Goal: Task Accomplishment & Management: Complete application form

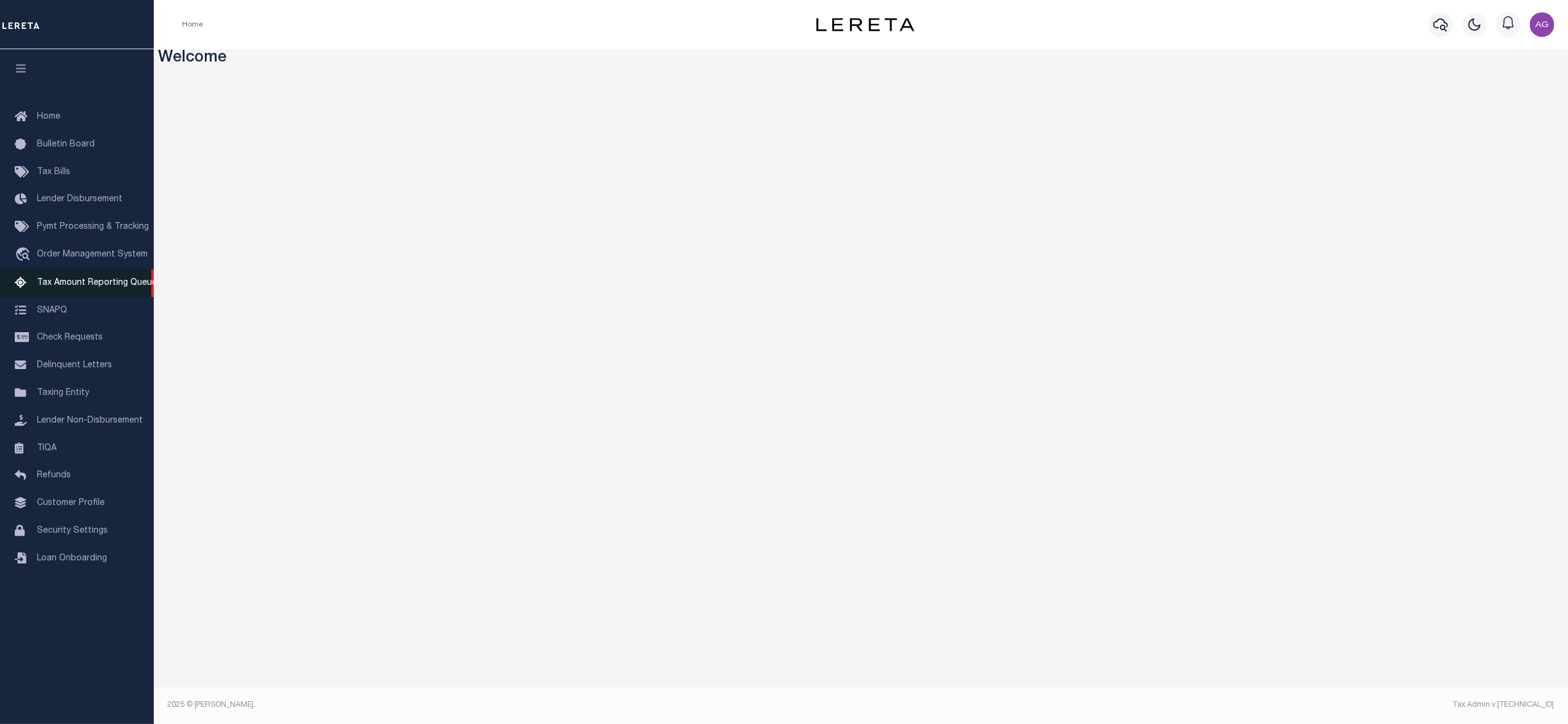
click at [102, 284] on span "Tax Amount Reporting Queue" at bounding box center [97, 283] width 120 height 9
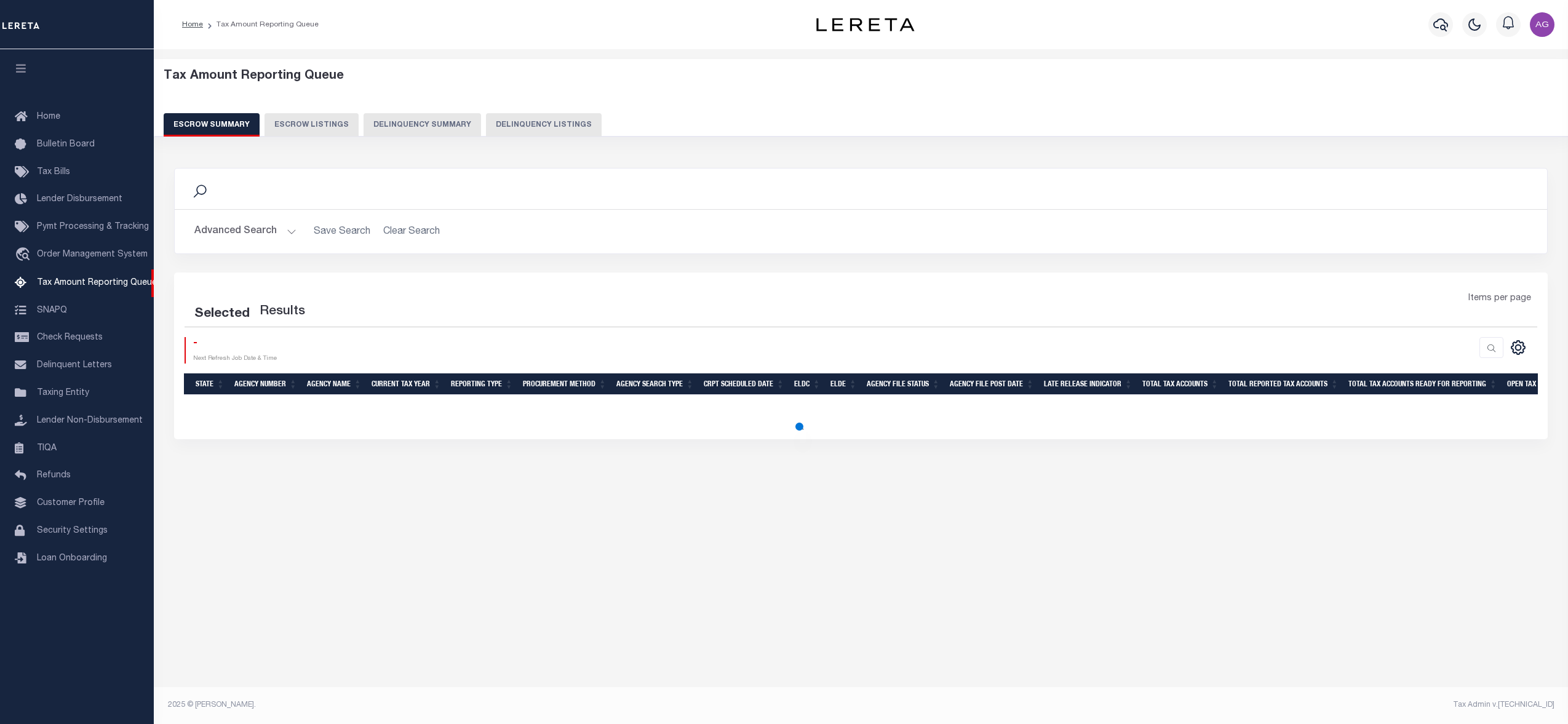
select select "100"
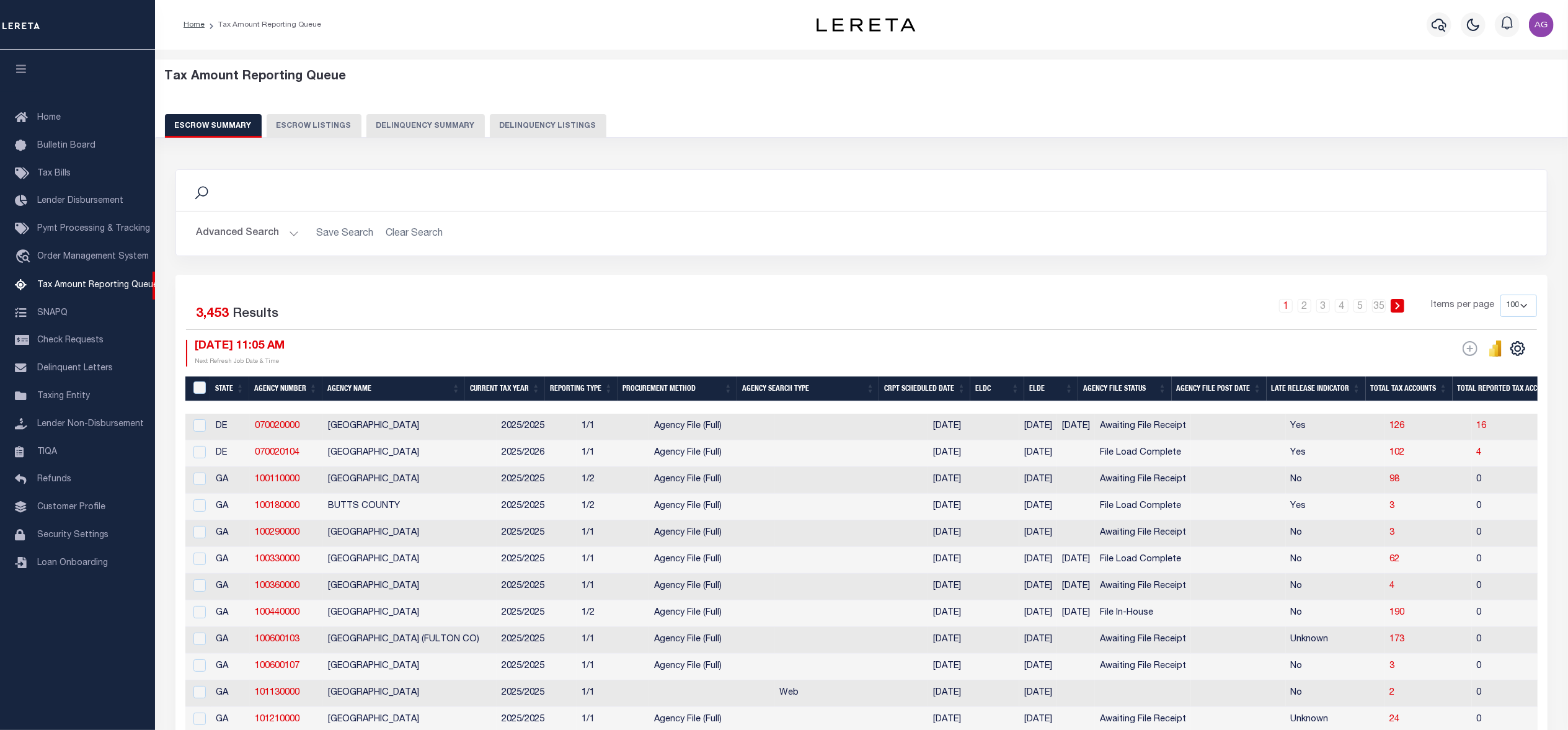
click at [553, 127] on button "Delinquency Listings" at bounding box center [548, 126] width 116 height 24
select select
select select "100"
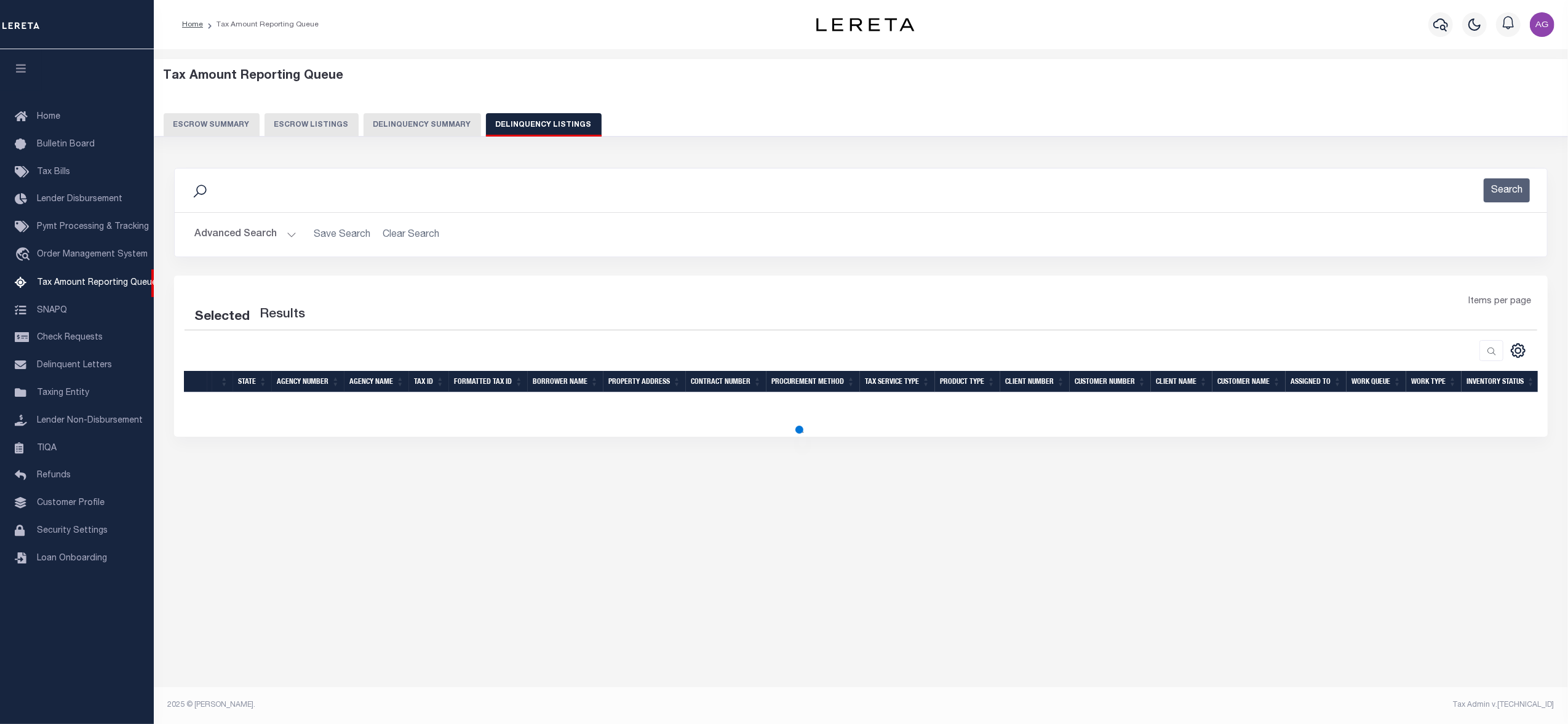
click at [253, 231] on button "Advanced Search" at bounding box center [245, 234] width 102 height 24
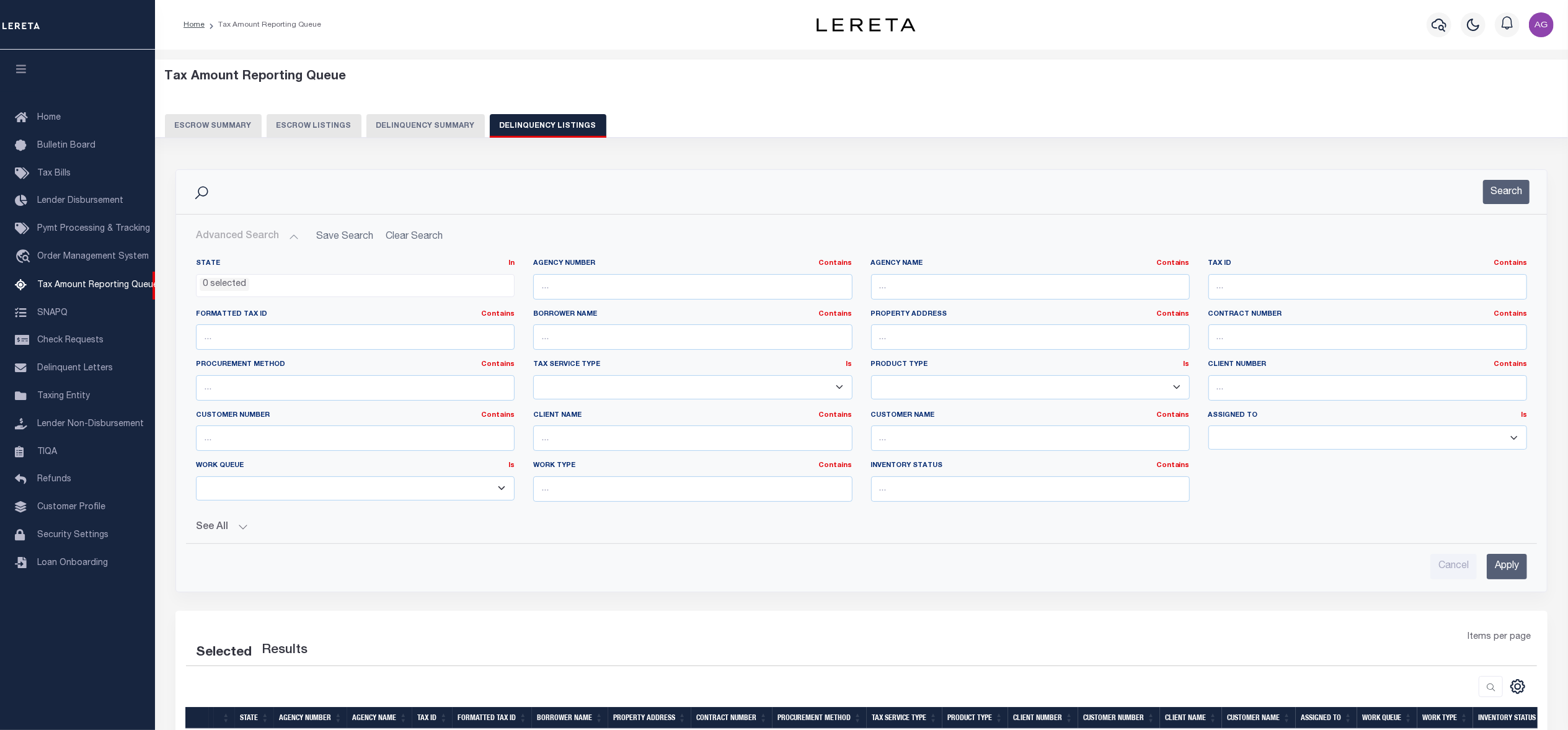
select select "100"
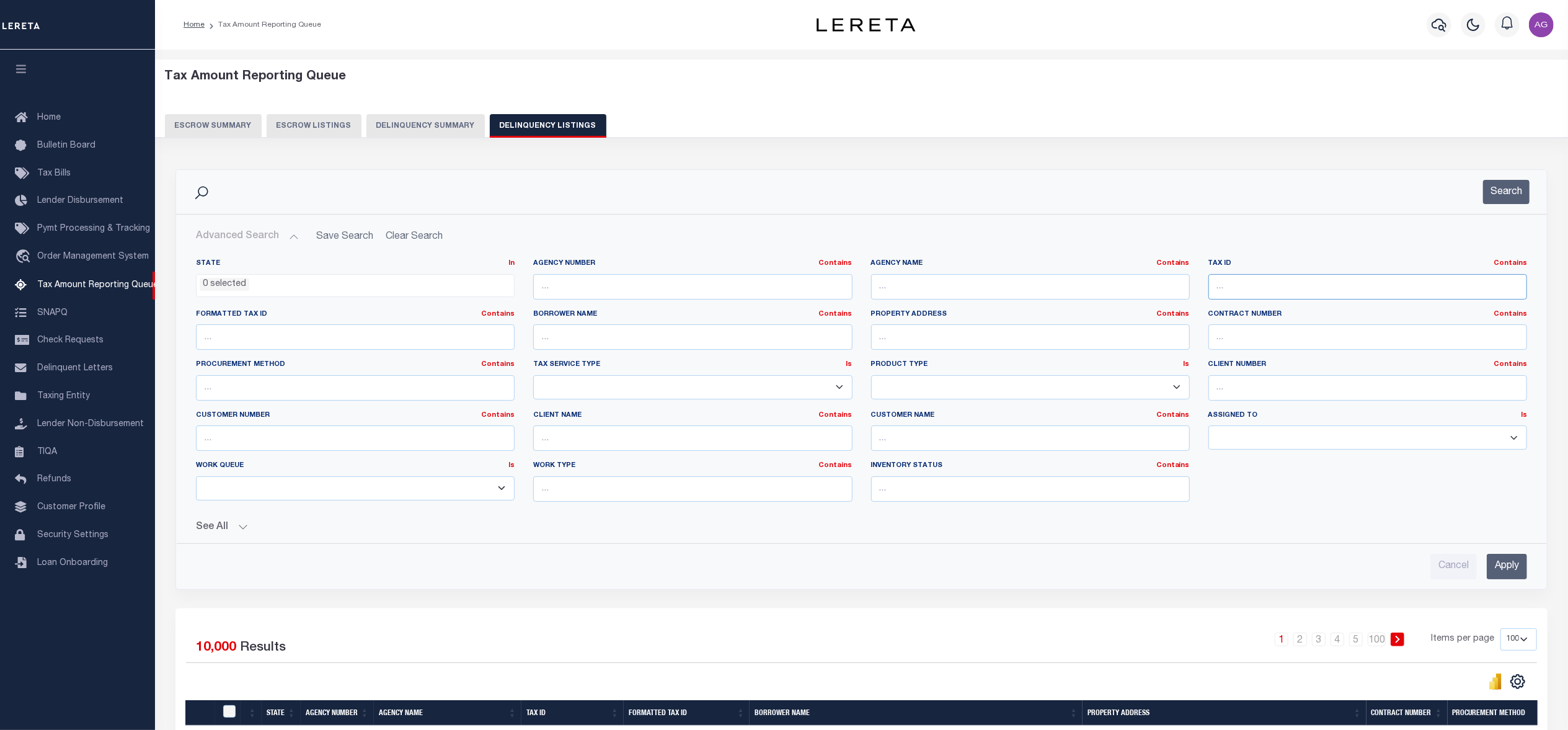
click at [1263, 281] on input "text" at bounding box center [1367, 287] width 318 height 26
type input "7180024003"
click at [1505, 571] on input "Apply" at bounding box center [1506, 567] width 40 height 26
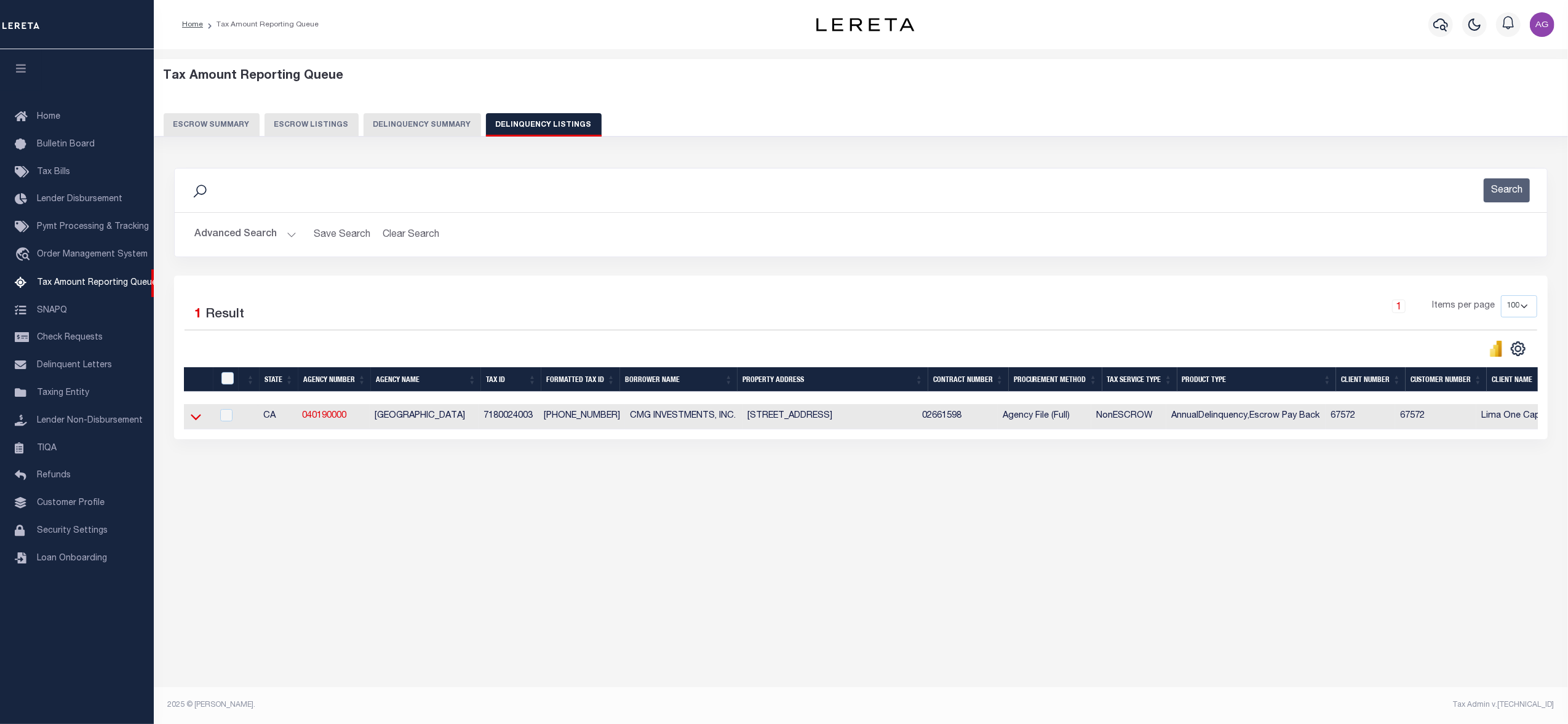
click at [193, 423] on icon at bounding box center [196, 416] width 10 height 13
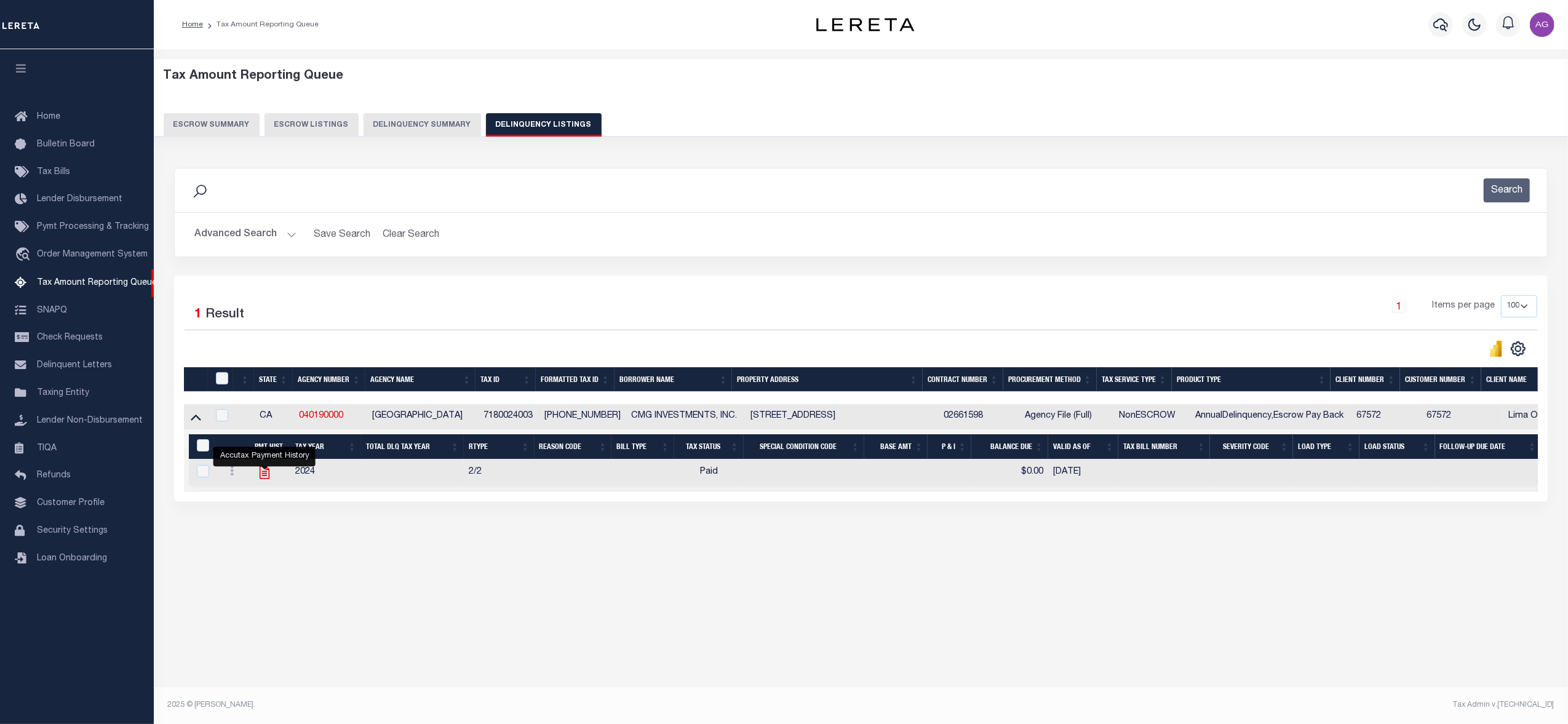
click at [259, 479] on icon "" at bounding box center [264, 472] width 16 height 16
checkbox input "true"
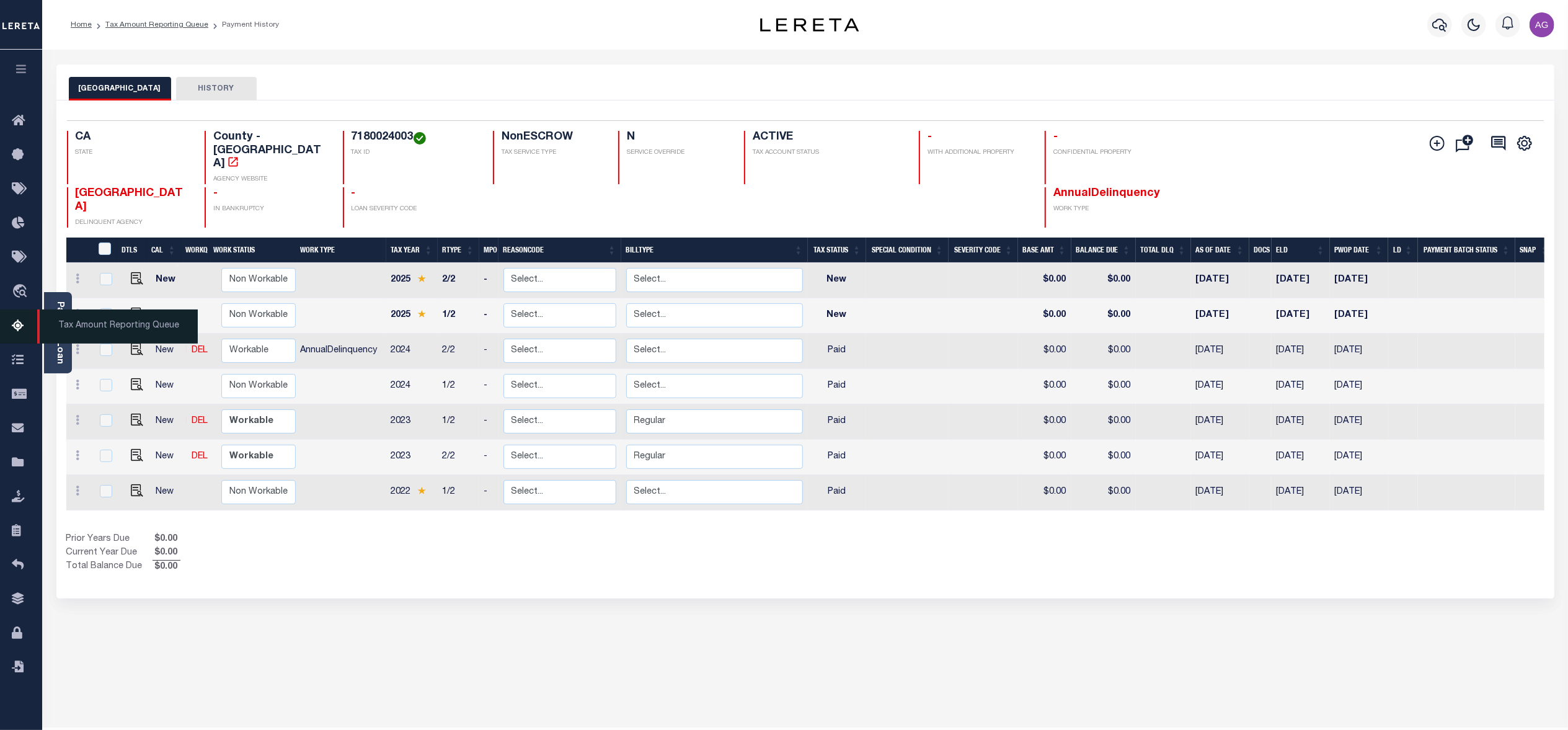
drag, startPoint x: 69, startPoint y: 300, endPoint x: 22, endPoint y: 325, distance: 53.2
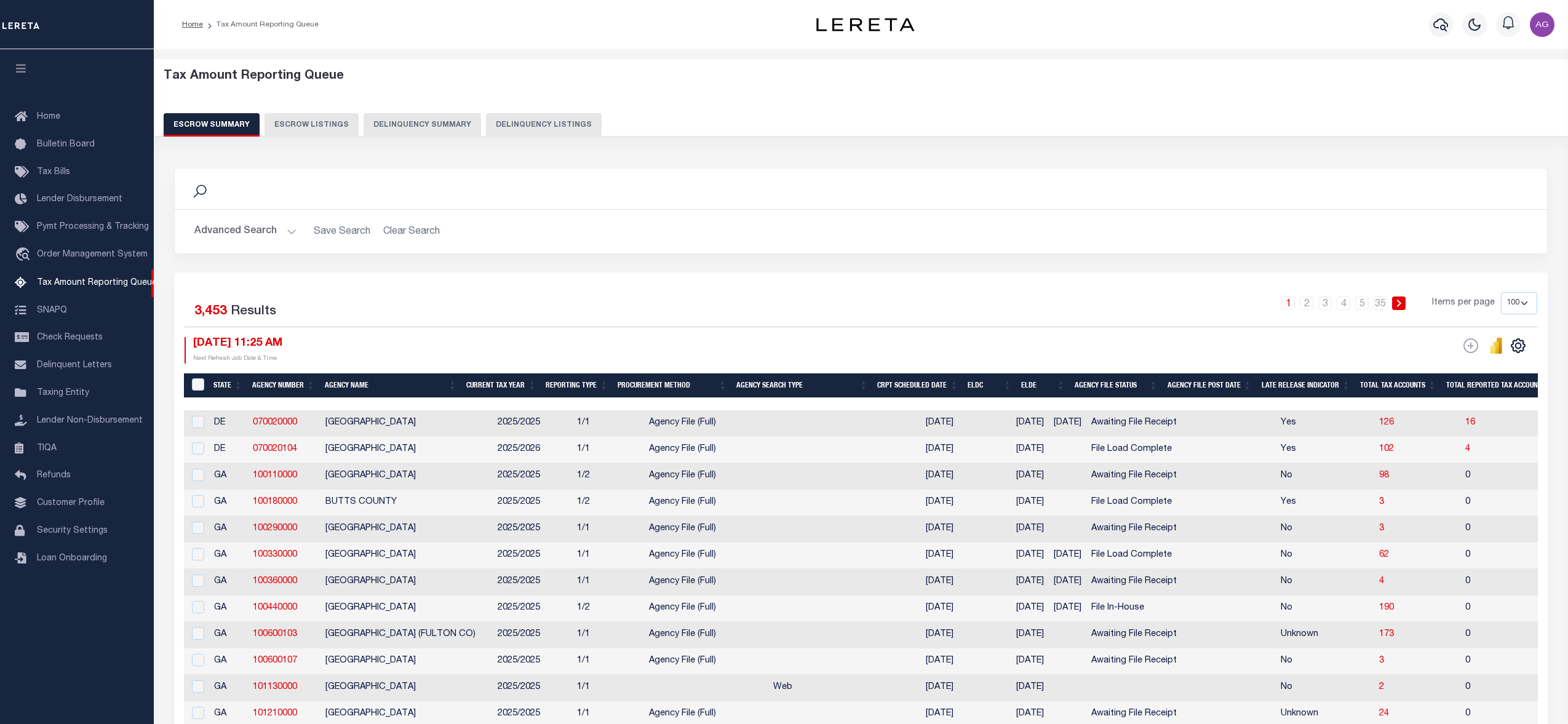
select select "100"
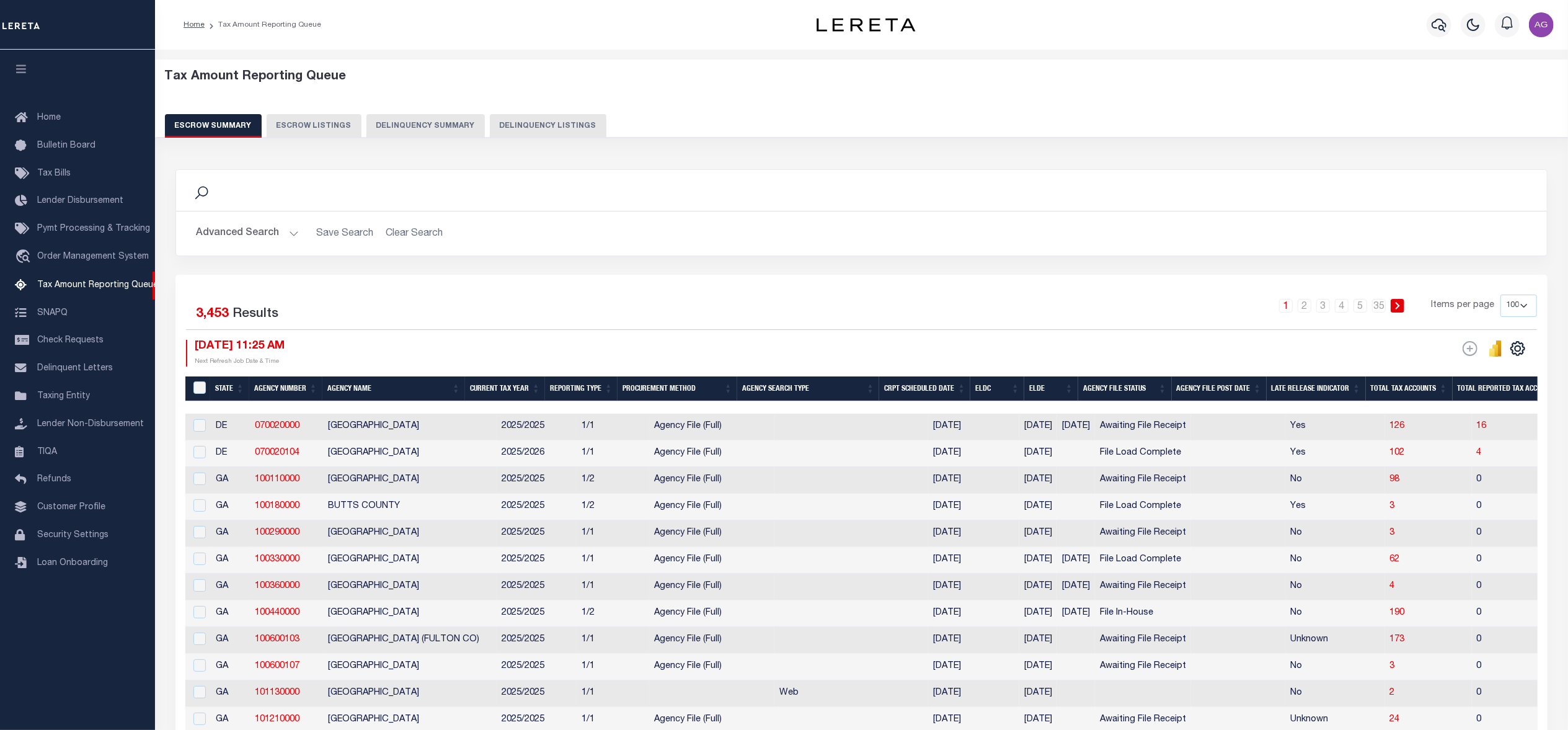
click at [437, 122] on button "Delinquency Summary" at bounding box center [425, 126] width 118 height 24
select select
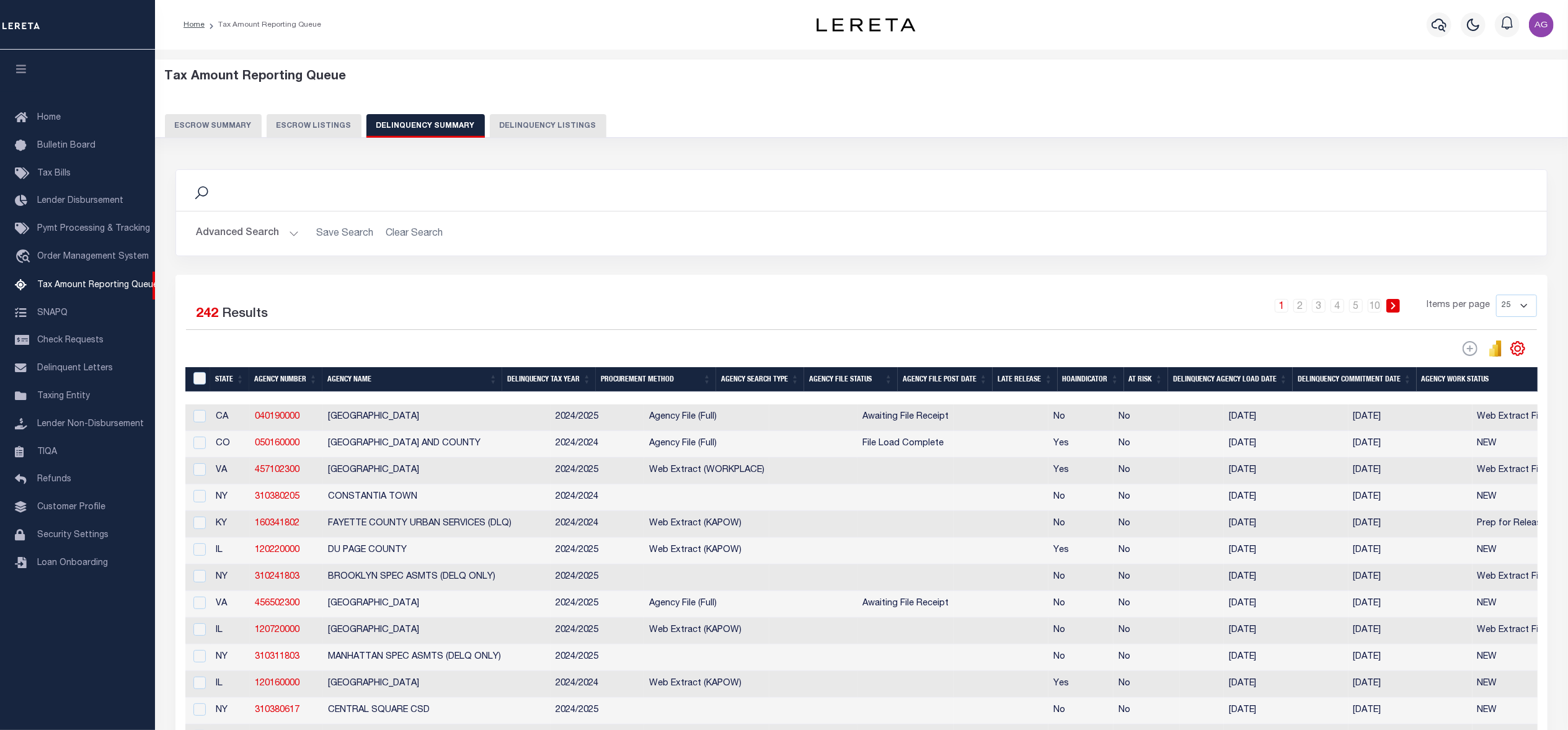
click at [270, 240] on button "Advanced Search" at bounding box center [247, 233] width 103 height 24
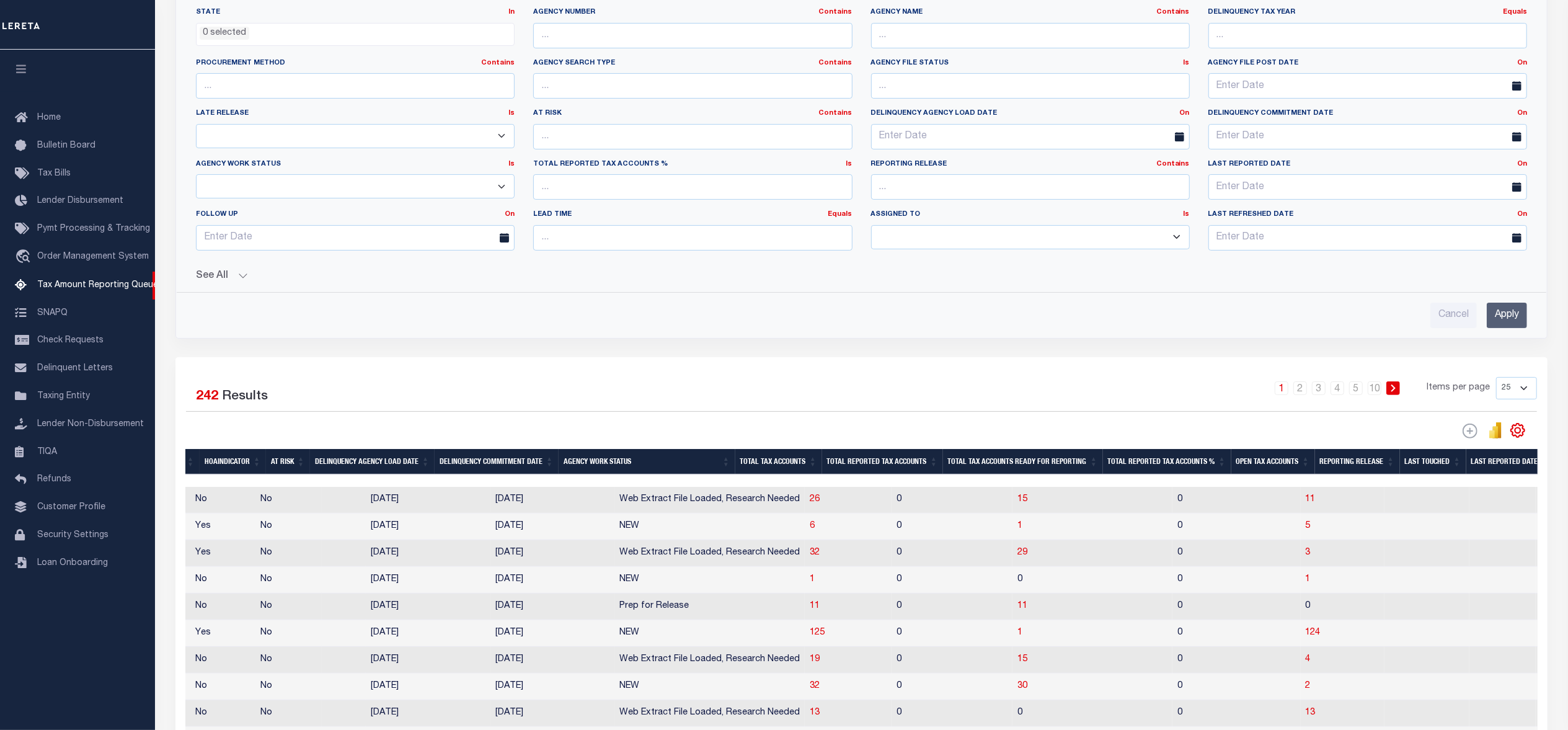
scroll to position [0, 867]
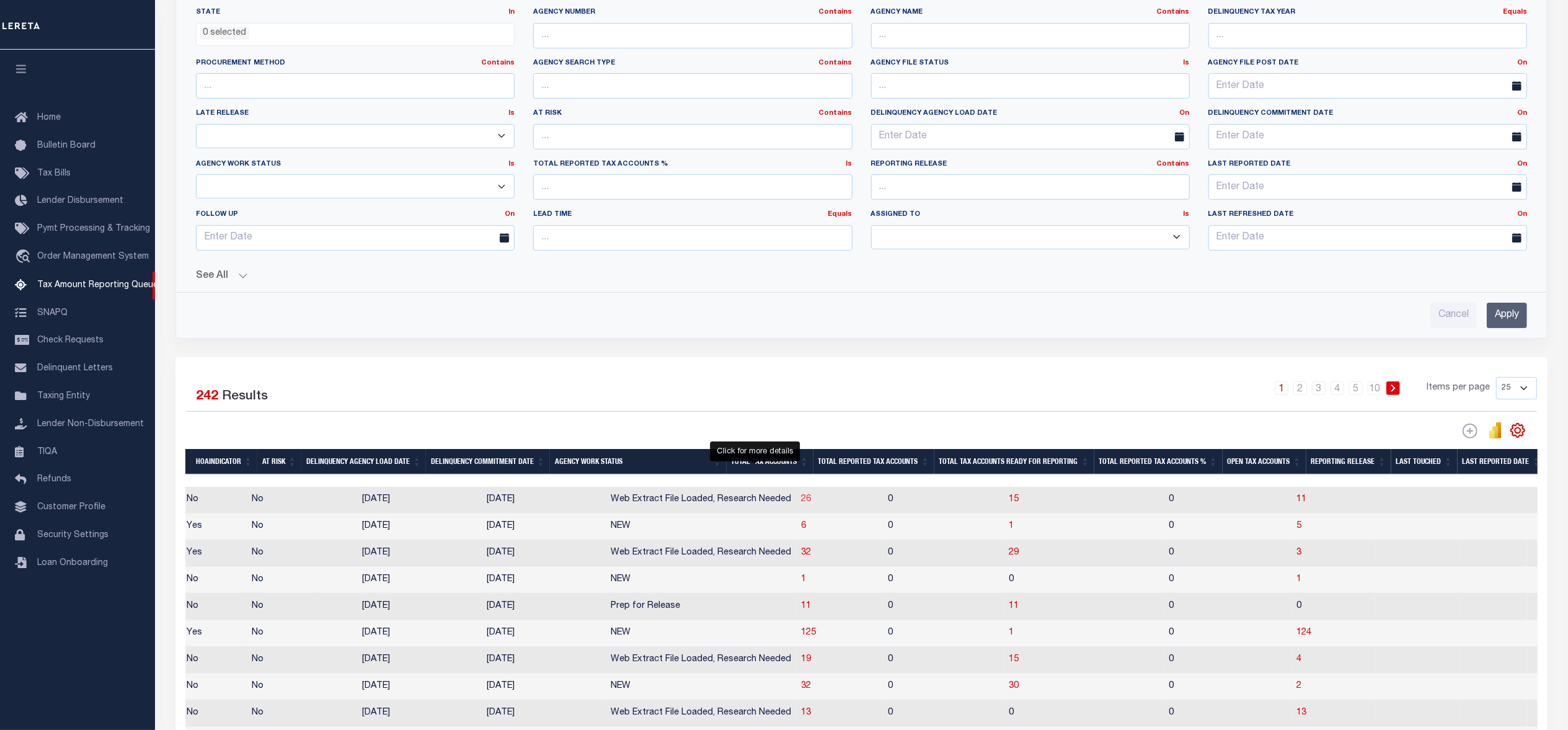
click at [801, 504] on span "26" at bounding box center [806, 499] width 10 height 9
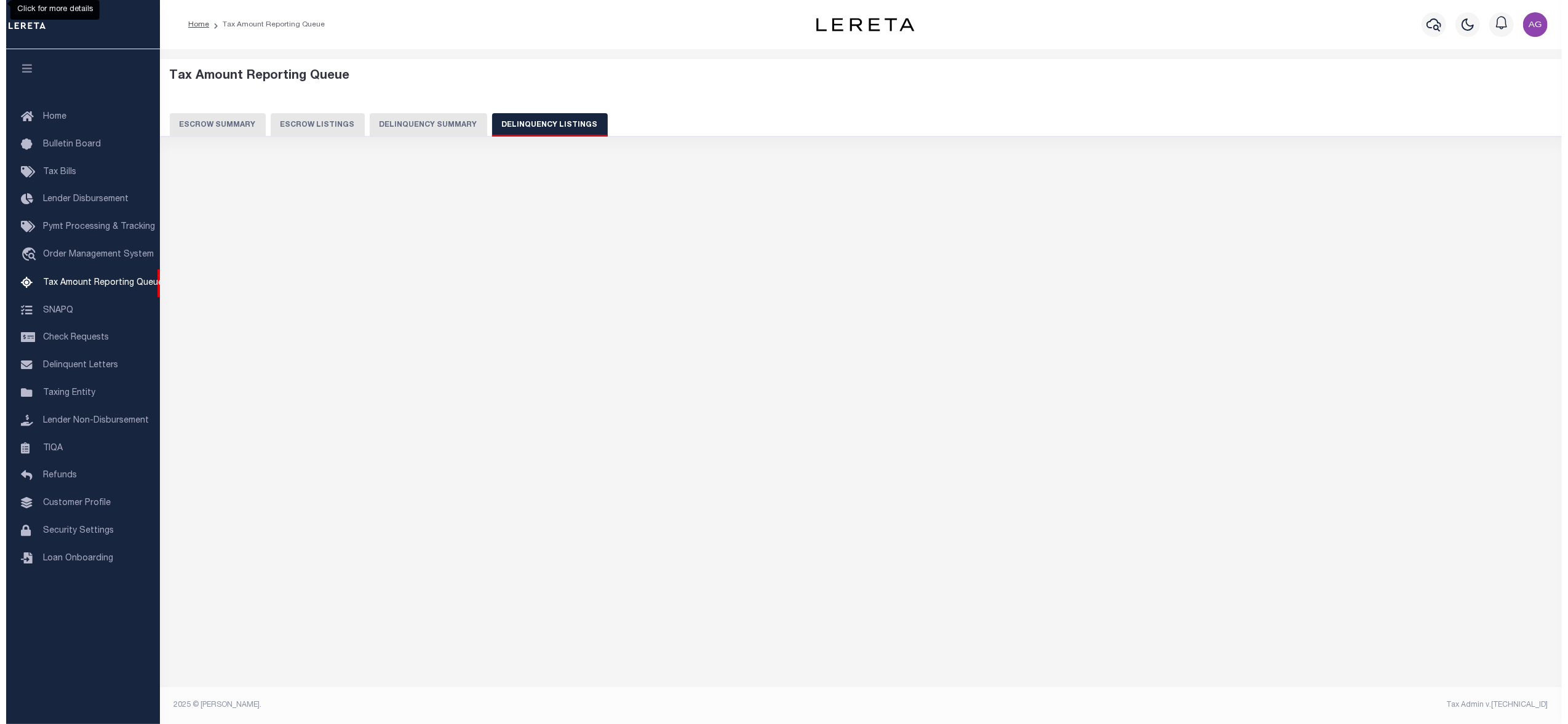
scroll to position [0, 0]
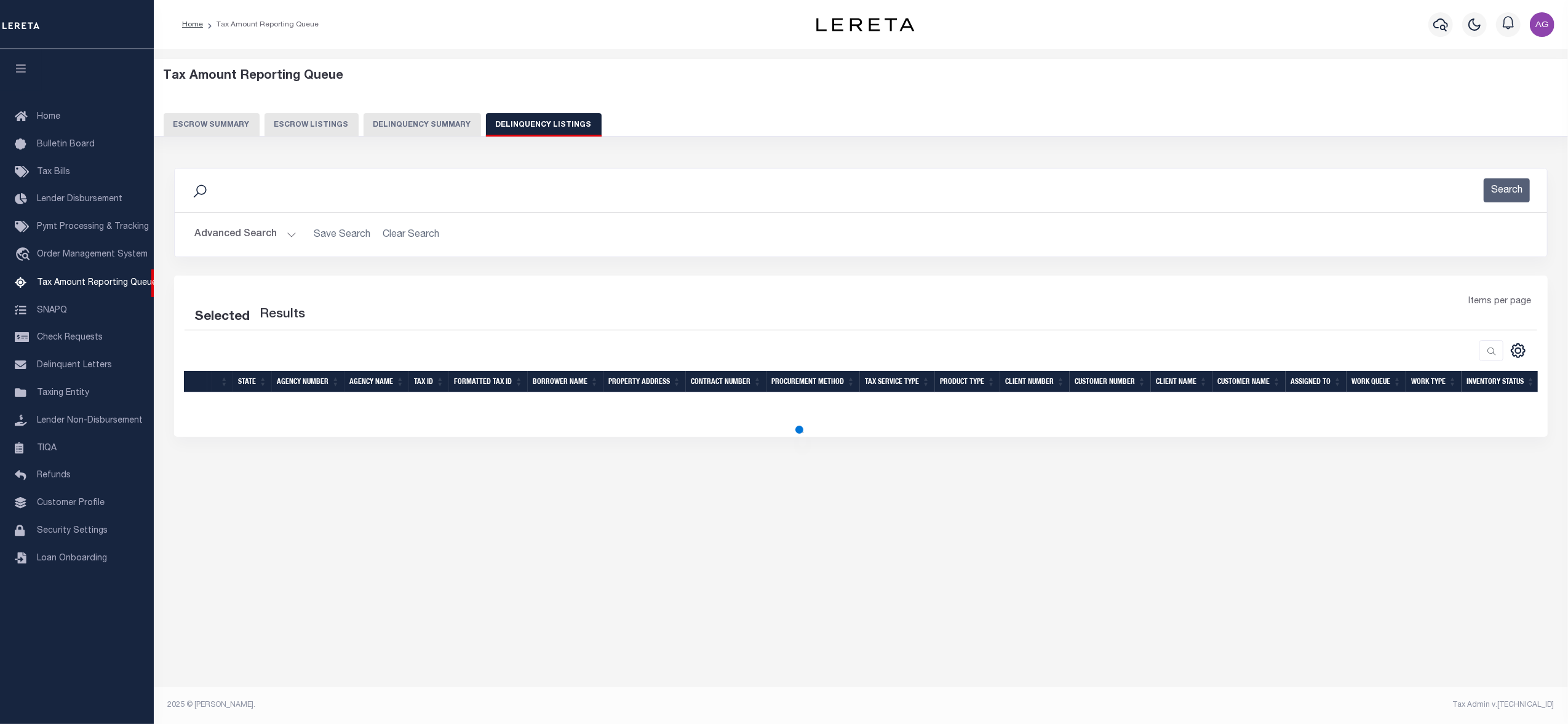
select select "100"
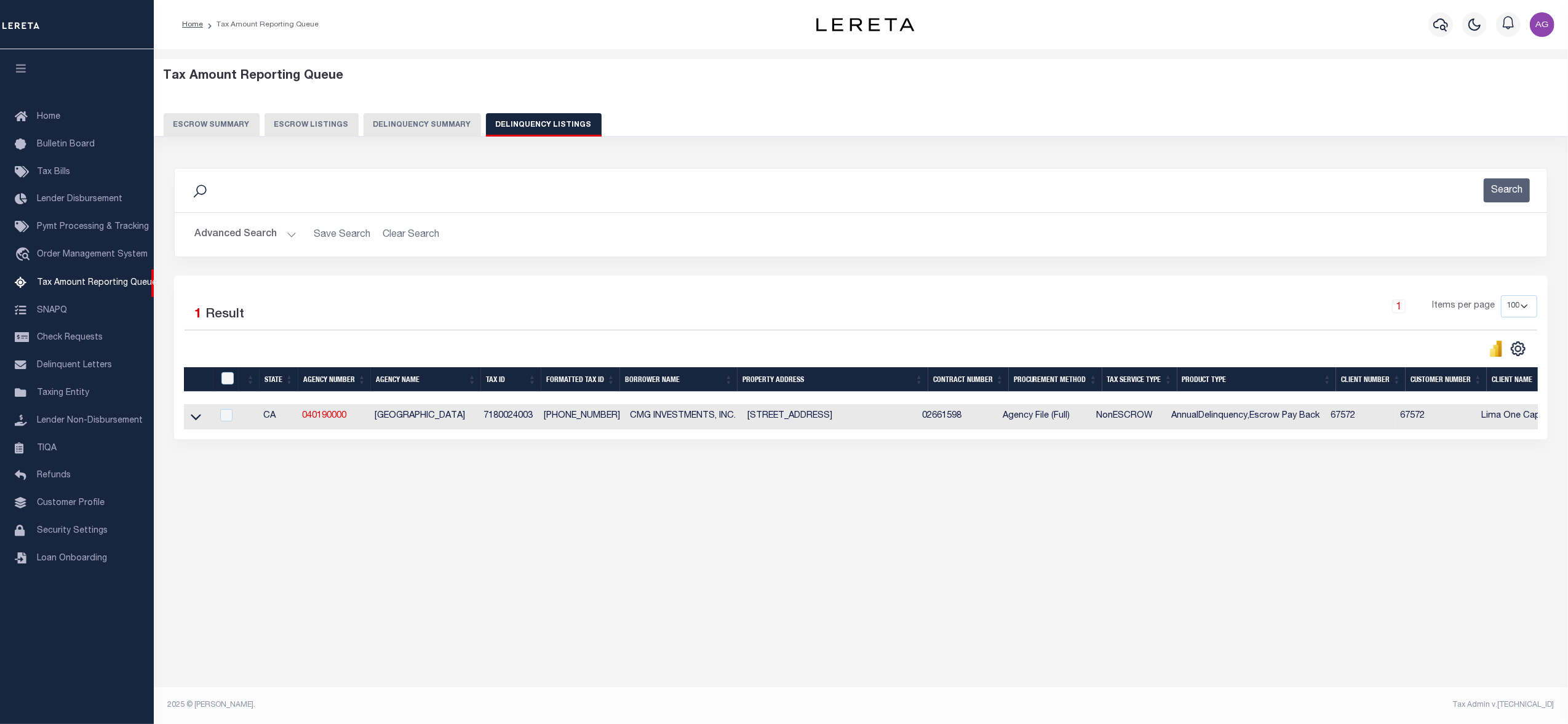
click at [1519, 429] on td "Lima One Capital, LLC - Bridge Portfolio" at bounding box center [1564, 416] width 177 height 25
checkbox input "true"
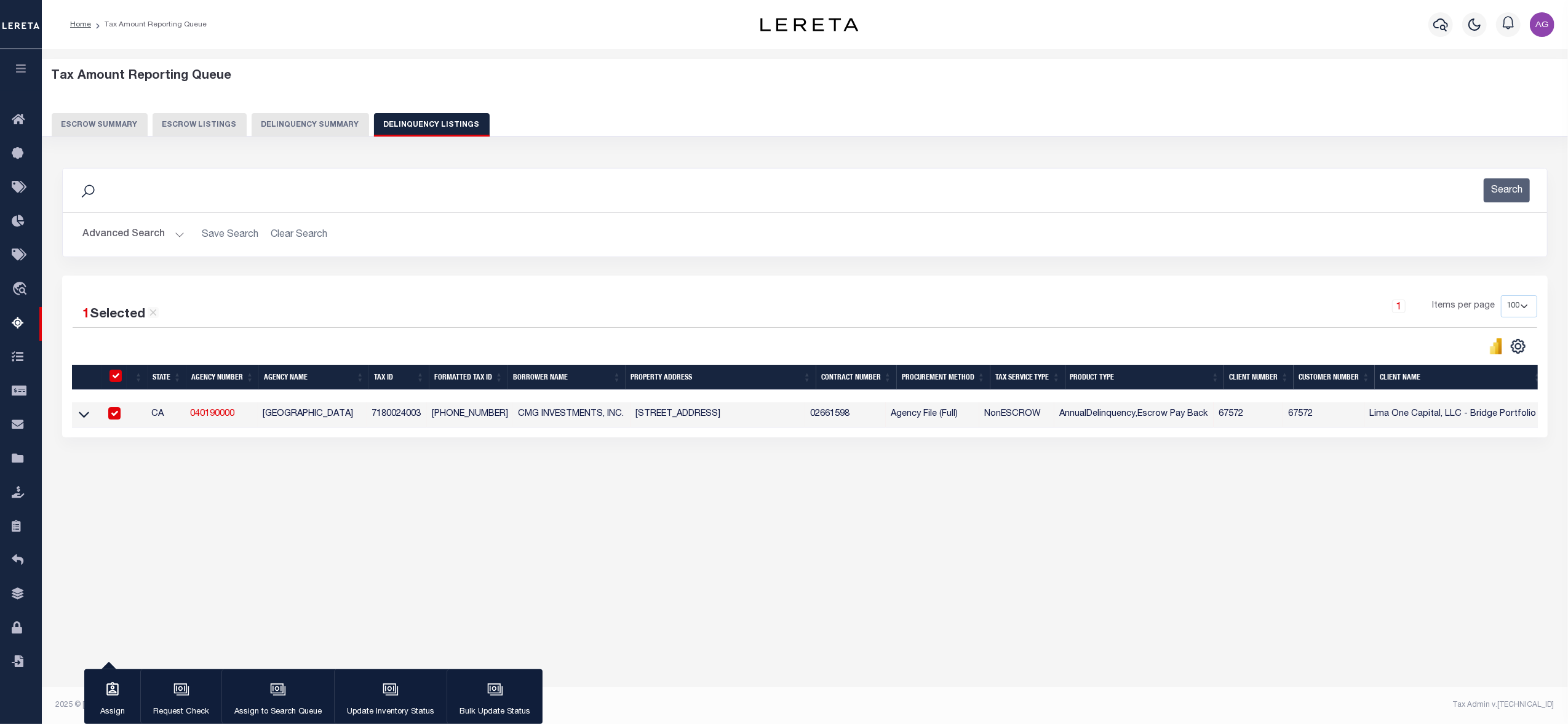
click at [135, 237] on button "Advanced Search" at bounding box center [133, 234] width 102 height 24
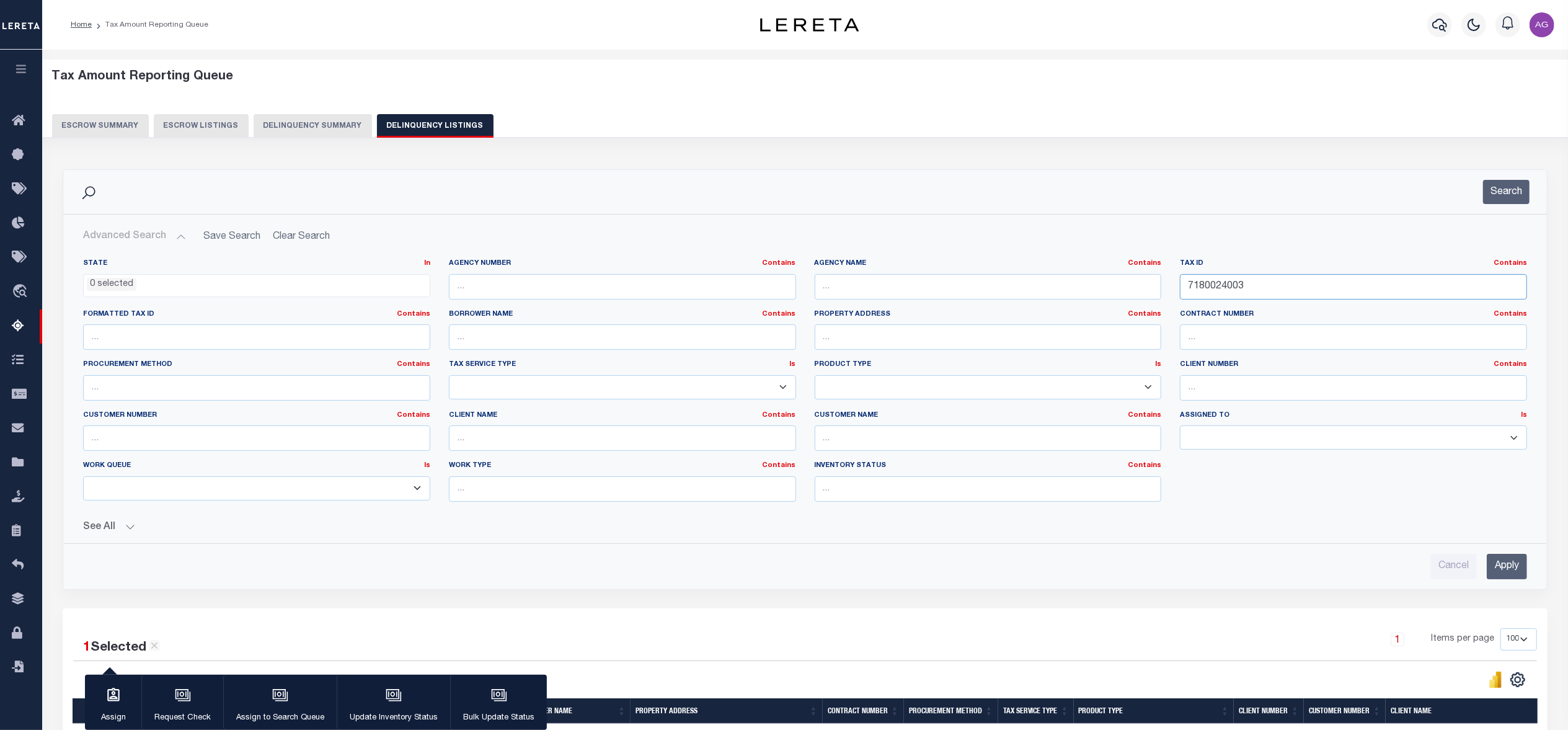
click at [1337, 289] on input "7180024003" at bounding box center [1353, 287] width 347 height 26
click at [1509, 573] on input "Apply" at bounding box center [1506, 567] width 40 height 26
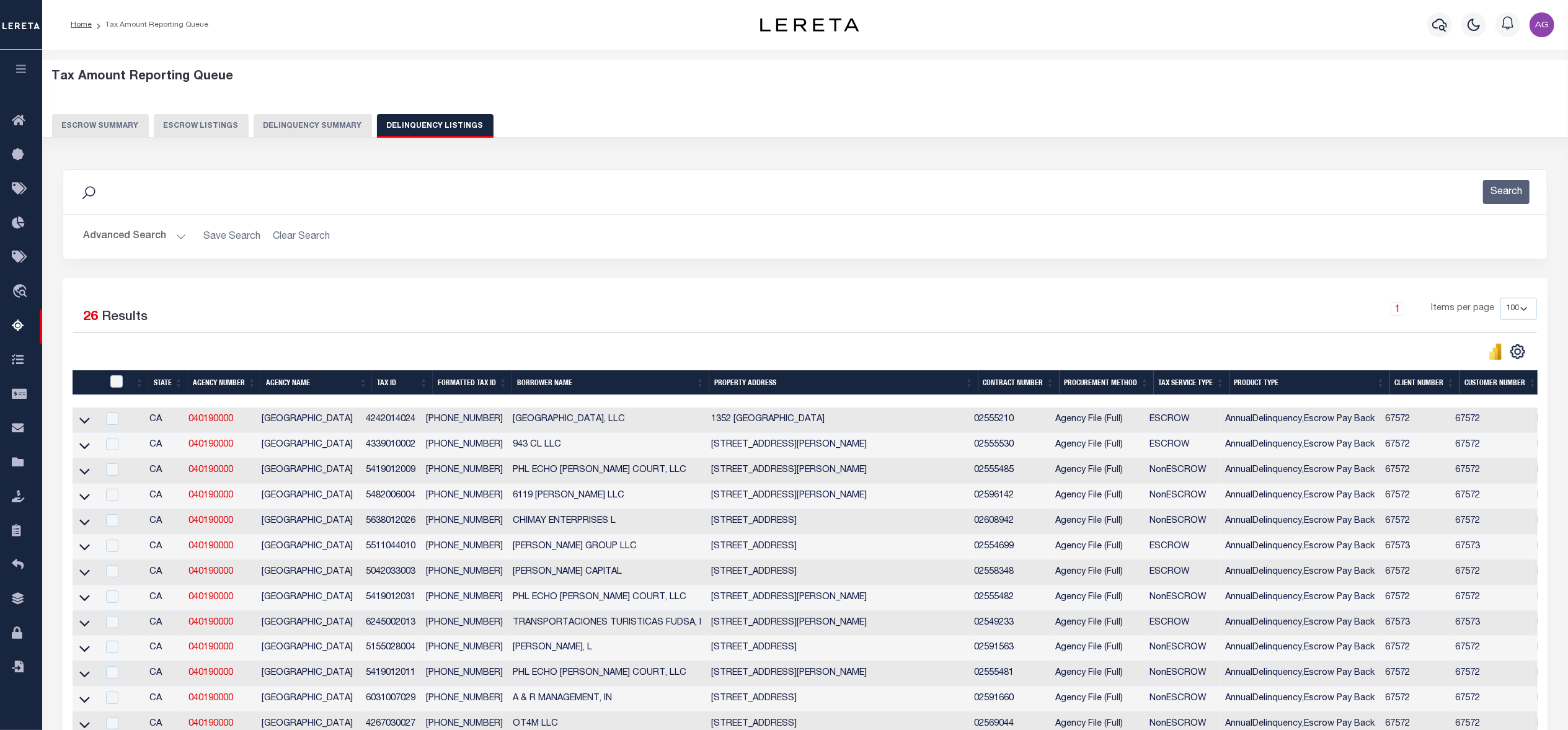
click at [326, 115] on button "Delinquency Summary" at bounding box center [312, 126] width 118 height 24
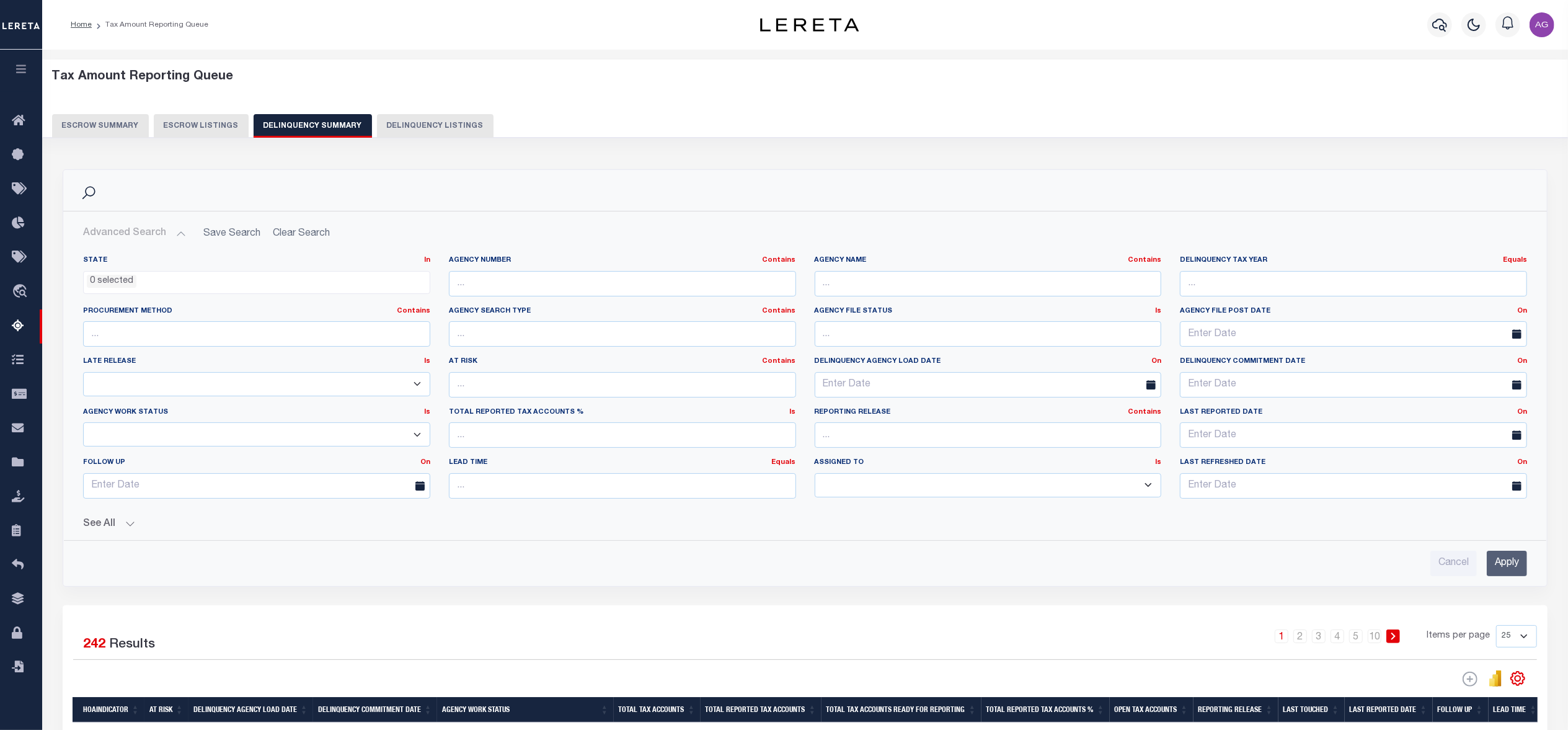
scroll to position [248, 0]
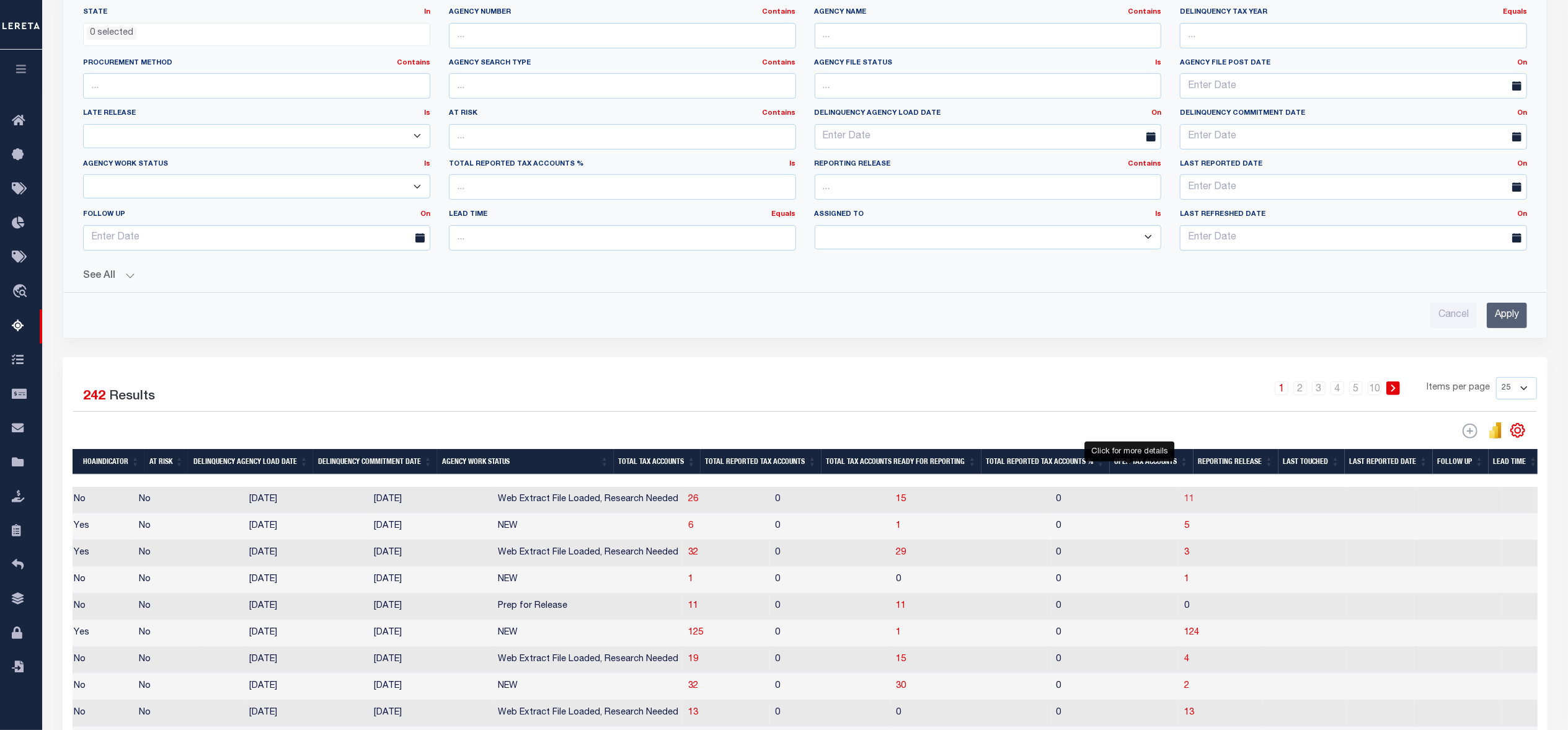
click at [1184, 504] on span "11" at bounding box center [1189, 499] width 10 height 9
select select "100"
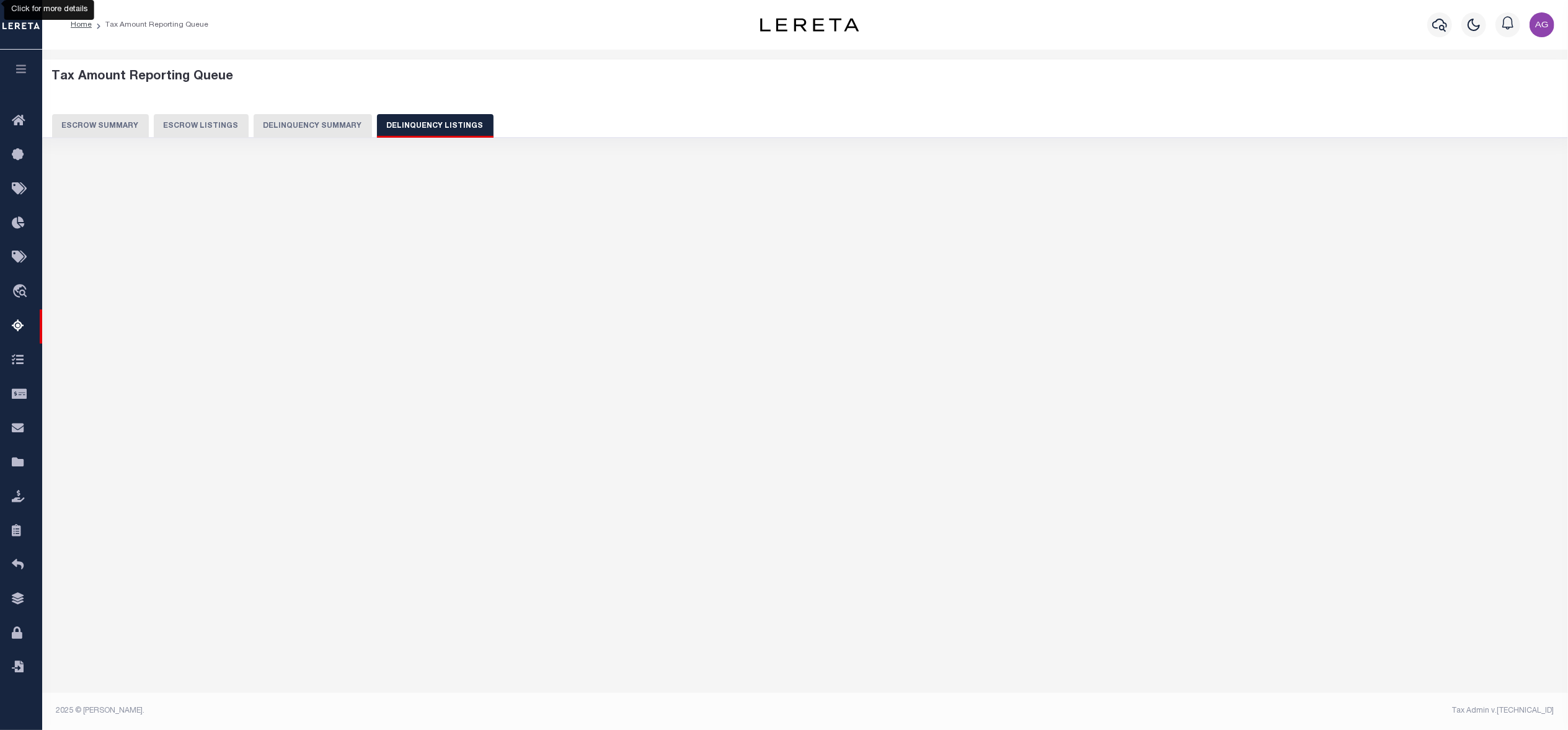
scroll to position [0, 0]
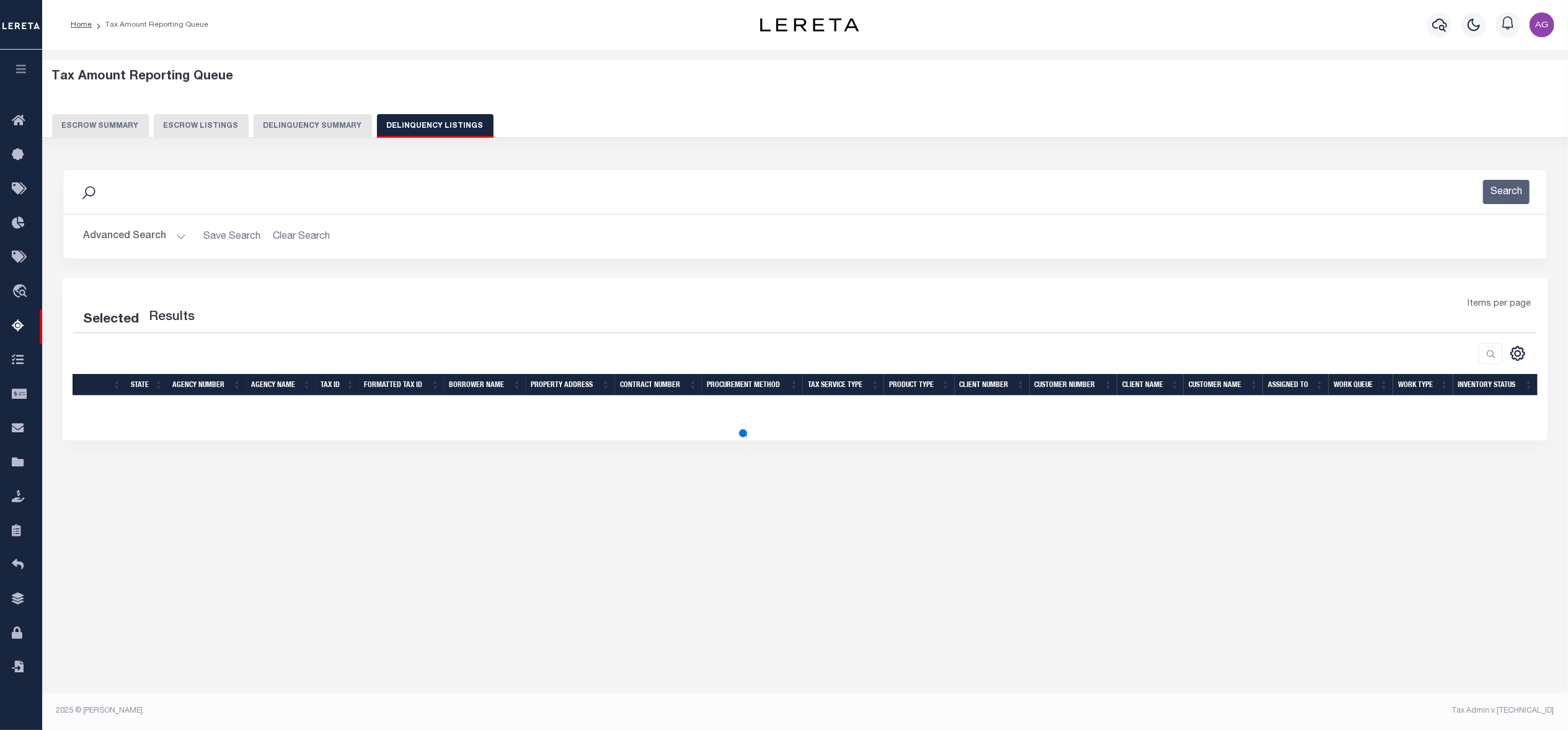
select select "100"
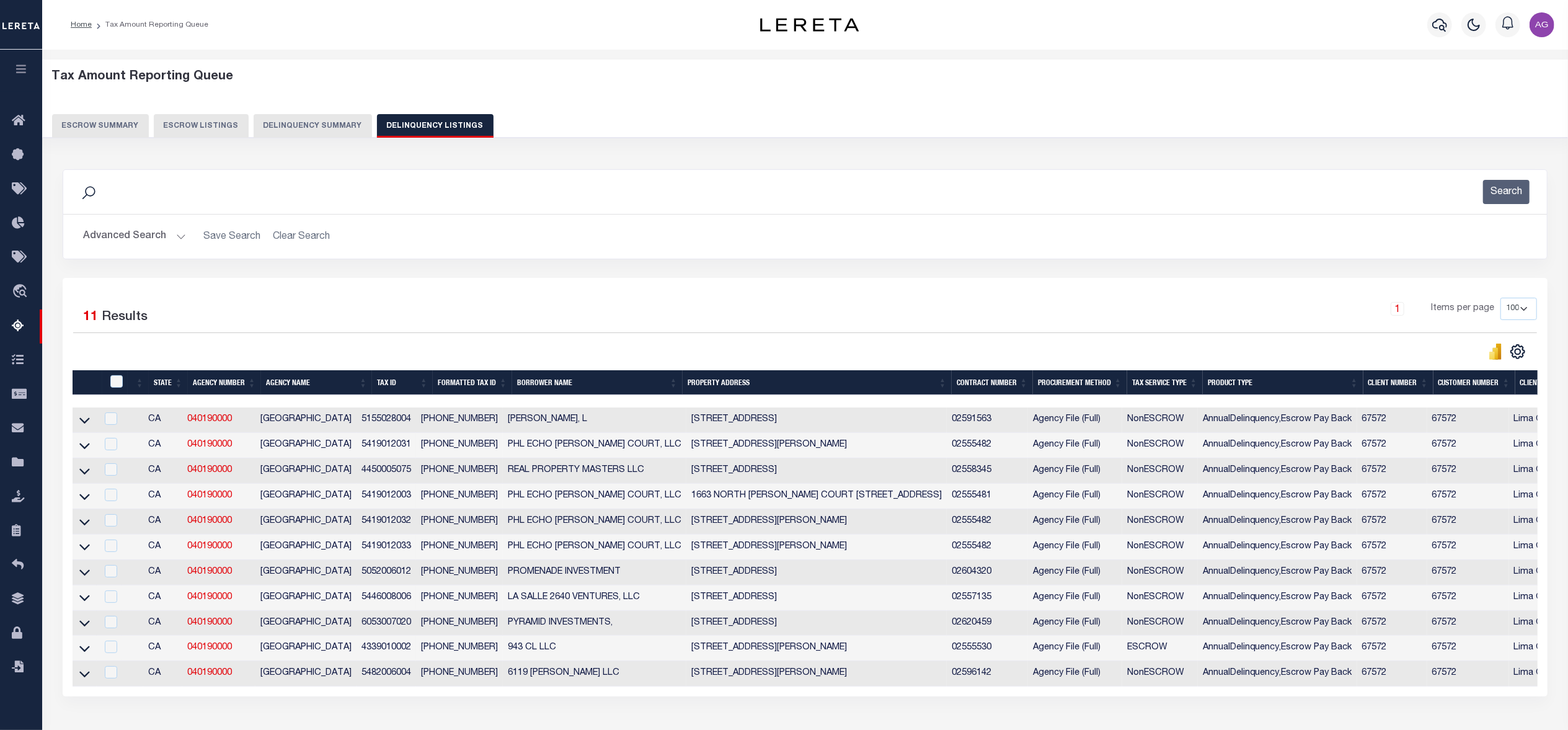
click at [1471, 697] on div "Selected 11 Results 1 Items per page 10 25 50 100 500" at bounding box center [804, 487] width 1485 height 418
click at [82, 427] on icon at bounding box center [84, 420] width 10 height 13
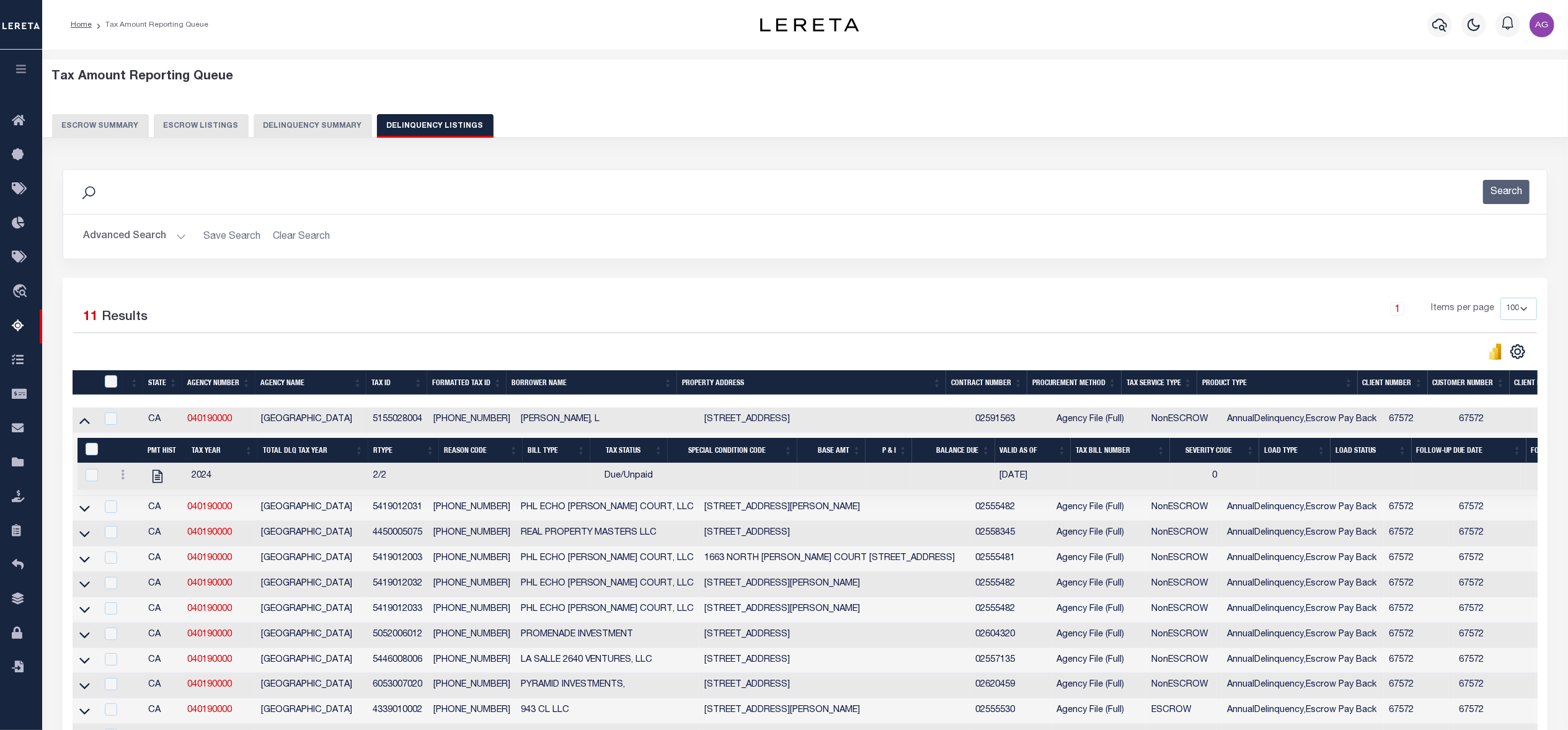
click at [82, 427] on icon at bounding box center [84, 420] width 10 height 13
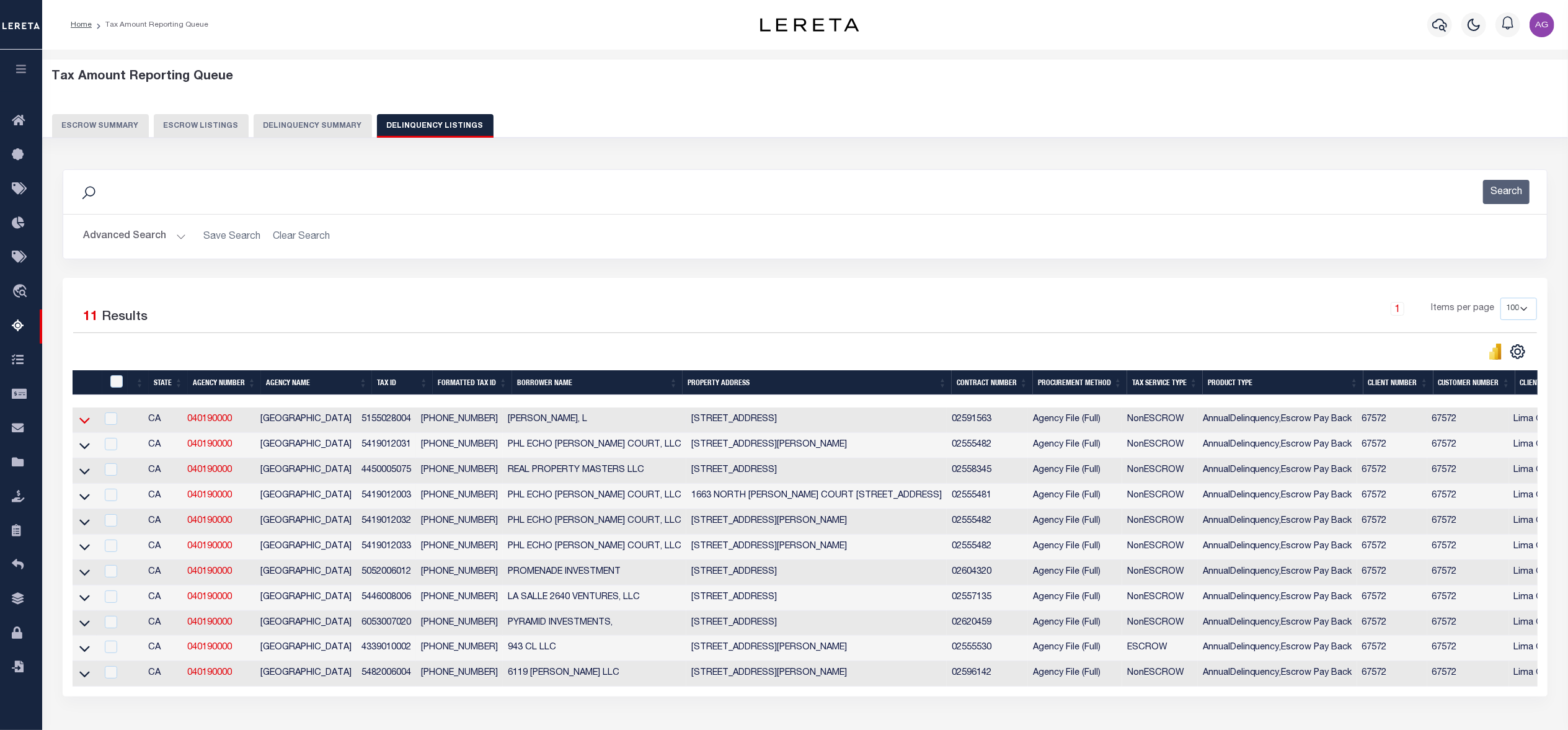
click at [84, 425] on icon at bounding box center [84, 420] width 10 height 13
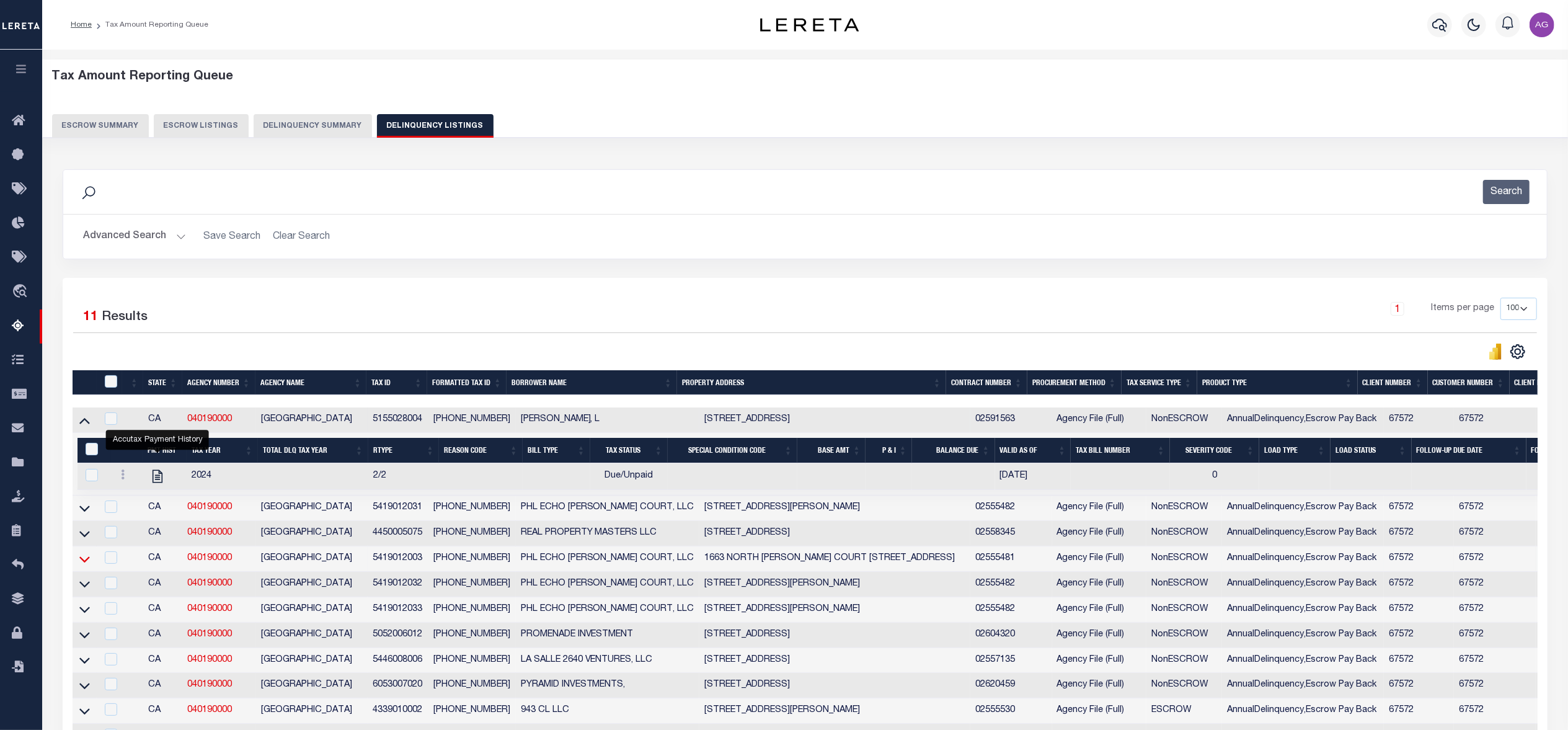
click at [85, 427] on icon at bounding box center [84, 420] width 10 height 13
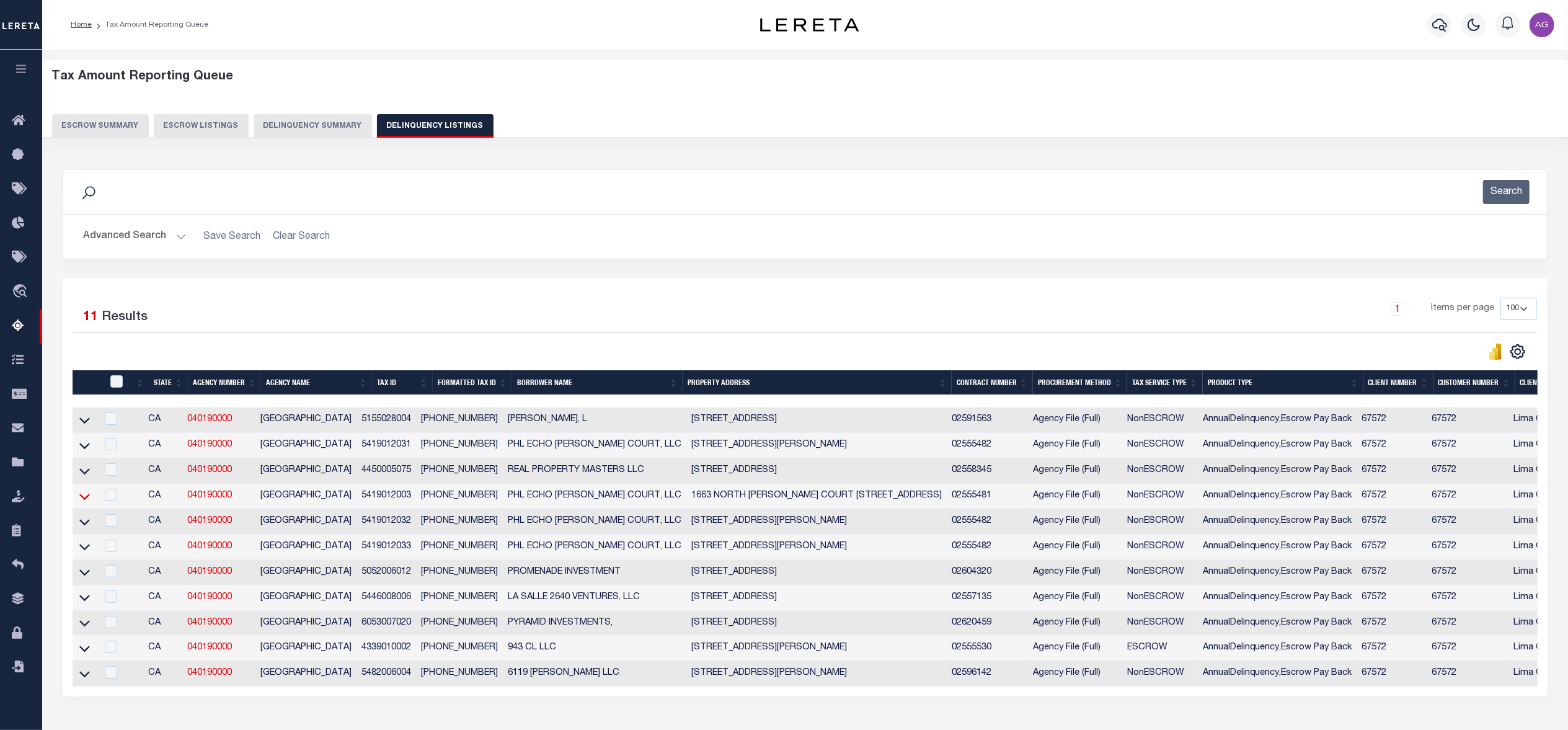
click at [84, 501] on icon at bounding box center [84, 496] width 10 height 13
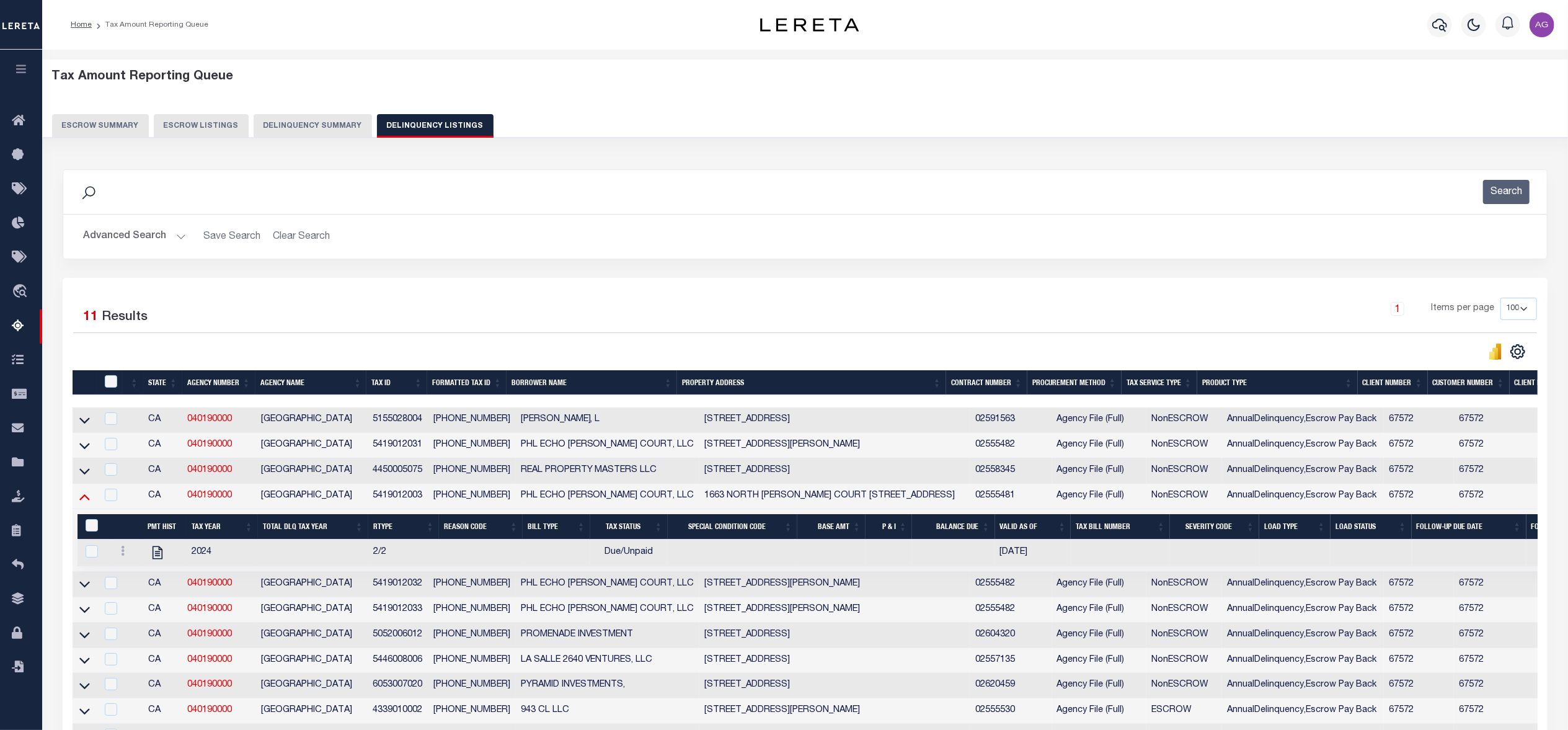
click at [85, 499] on icon at bounding box center [84, 496] width 10 height 13
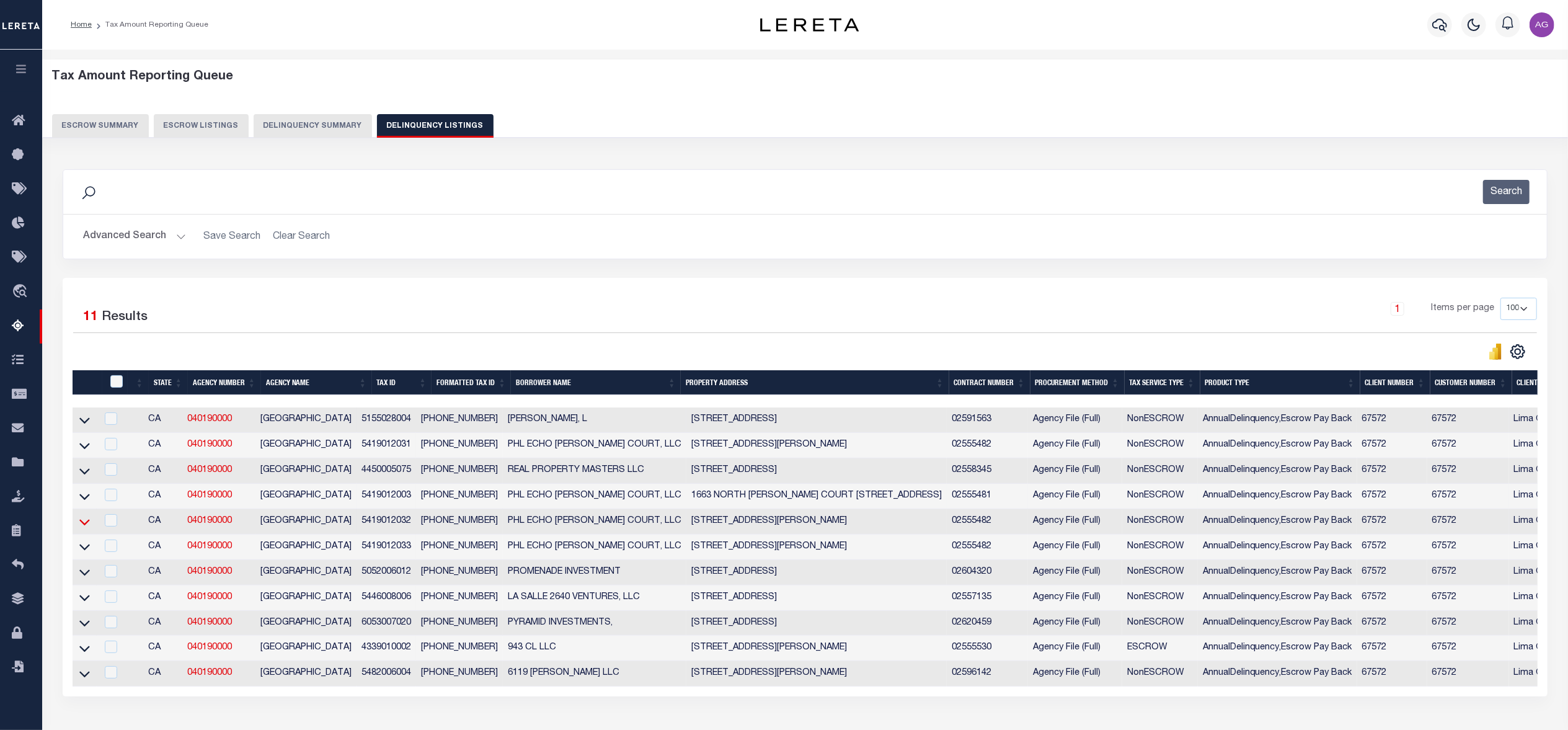
scroll to position [98, 0]
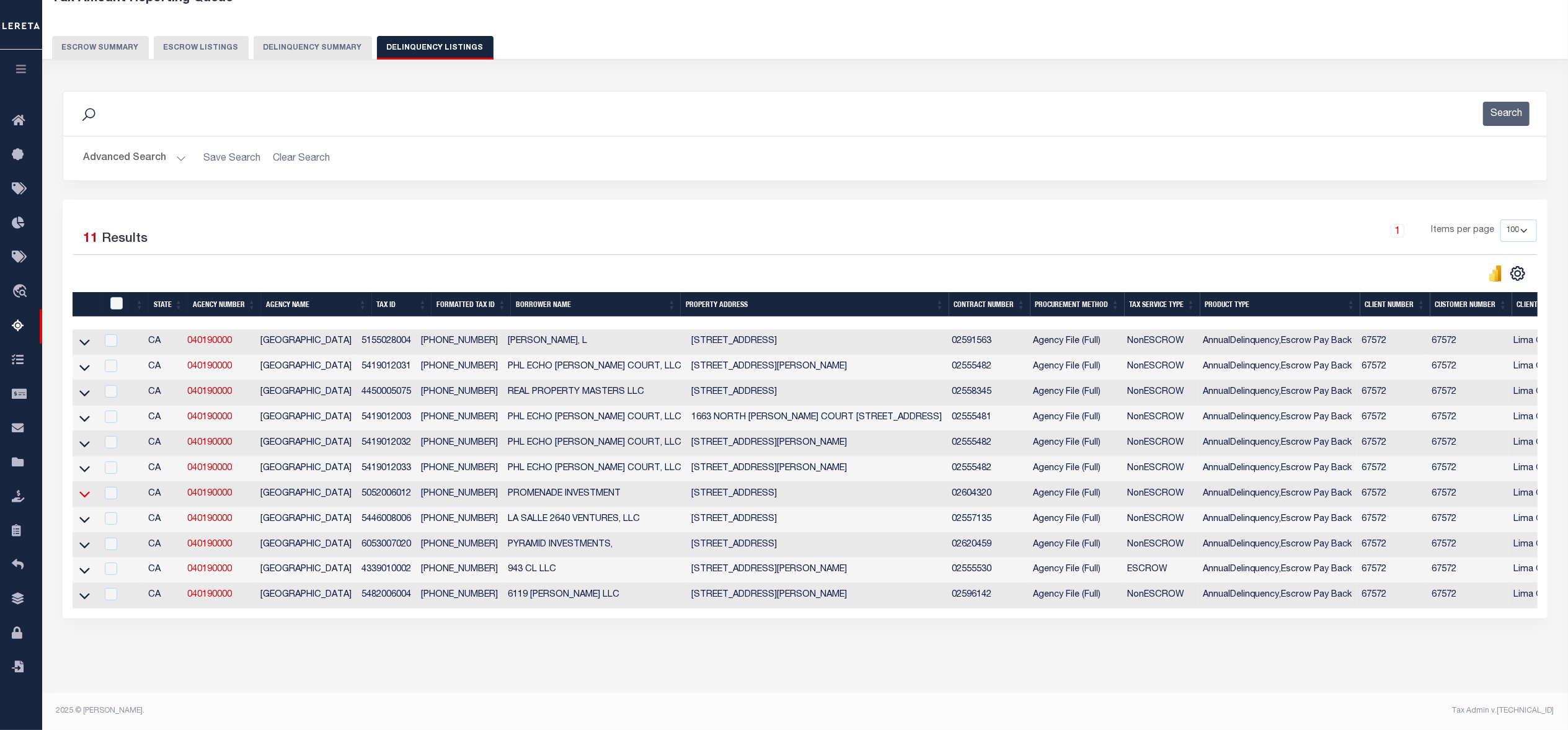
click at [83, 488] on icon at bounding box center [84, 494] width 10 height 13
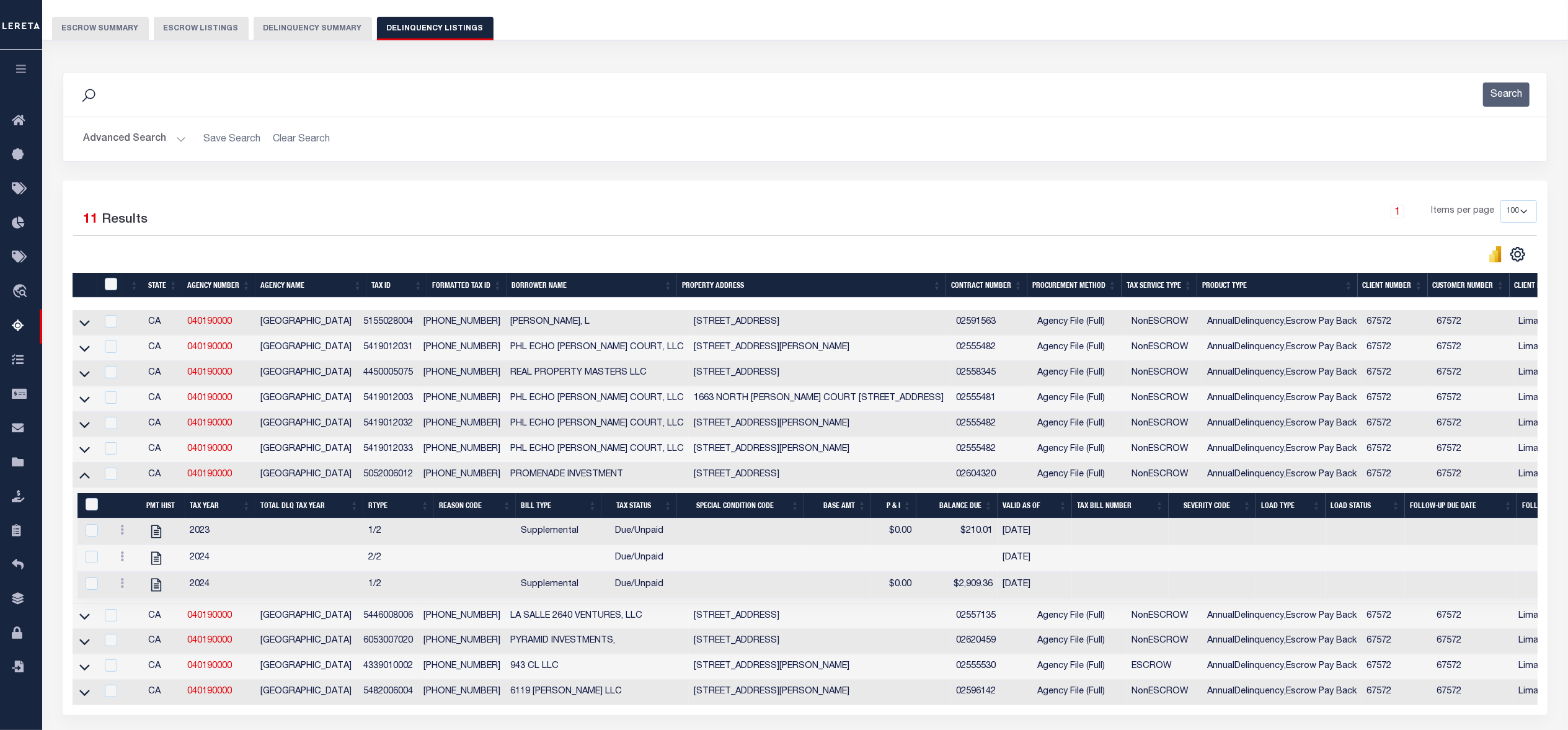
click at [83, 481] on icon at bounding box center [84, 474] width 10 height 13
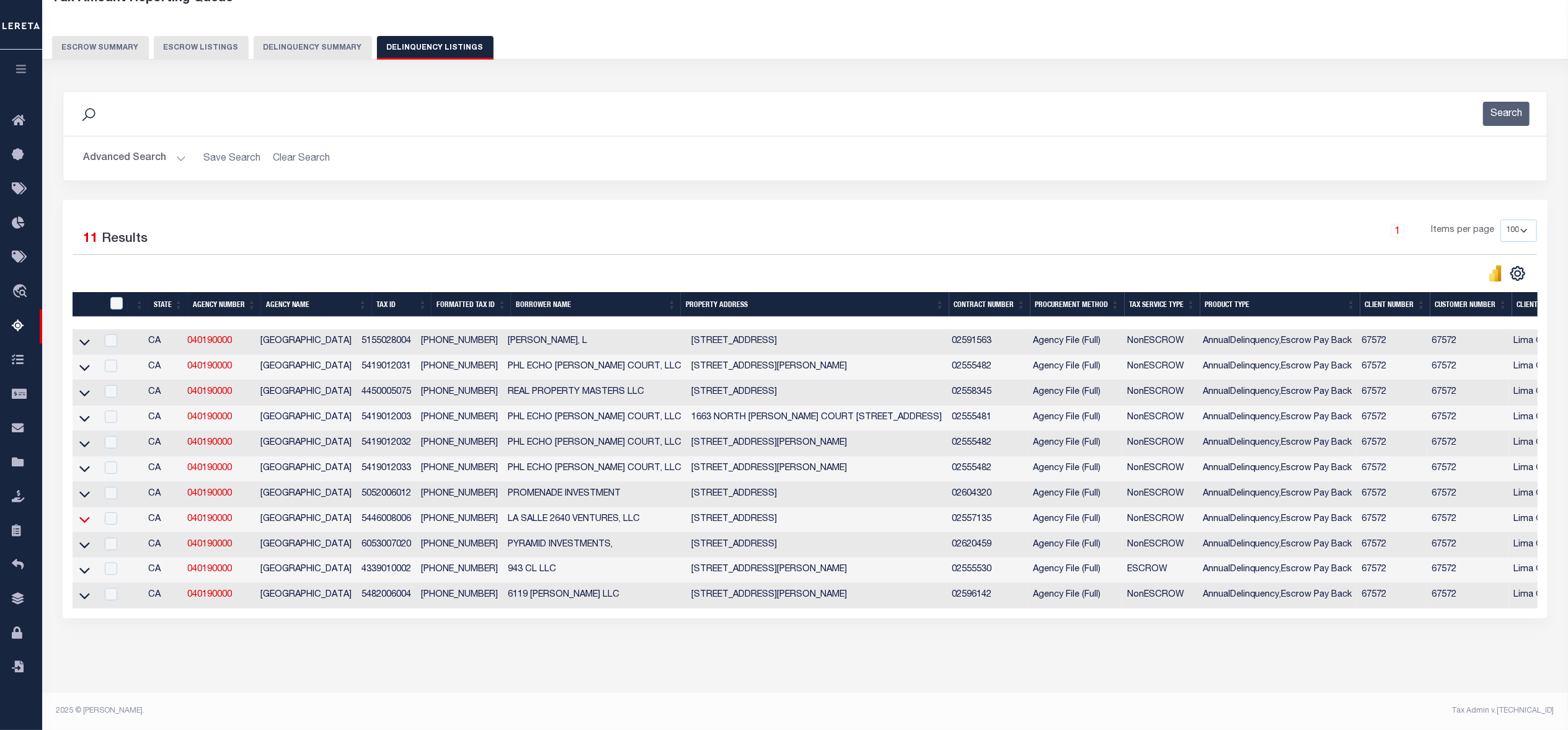
click at [82, 513] on icon at bounding box center [84, 519] width 10 height 13
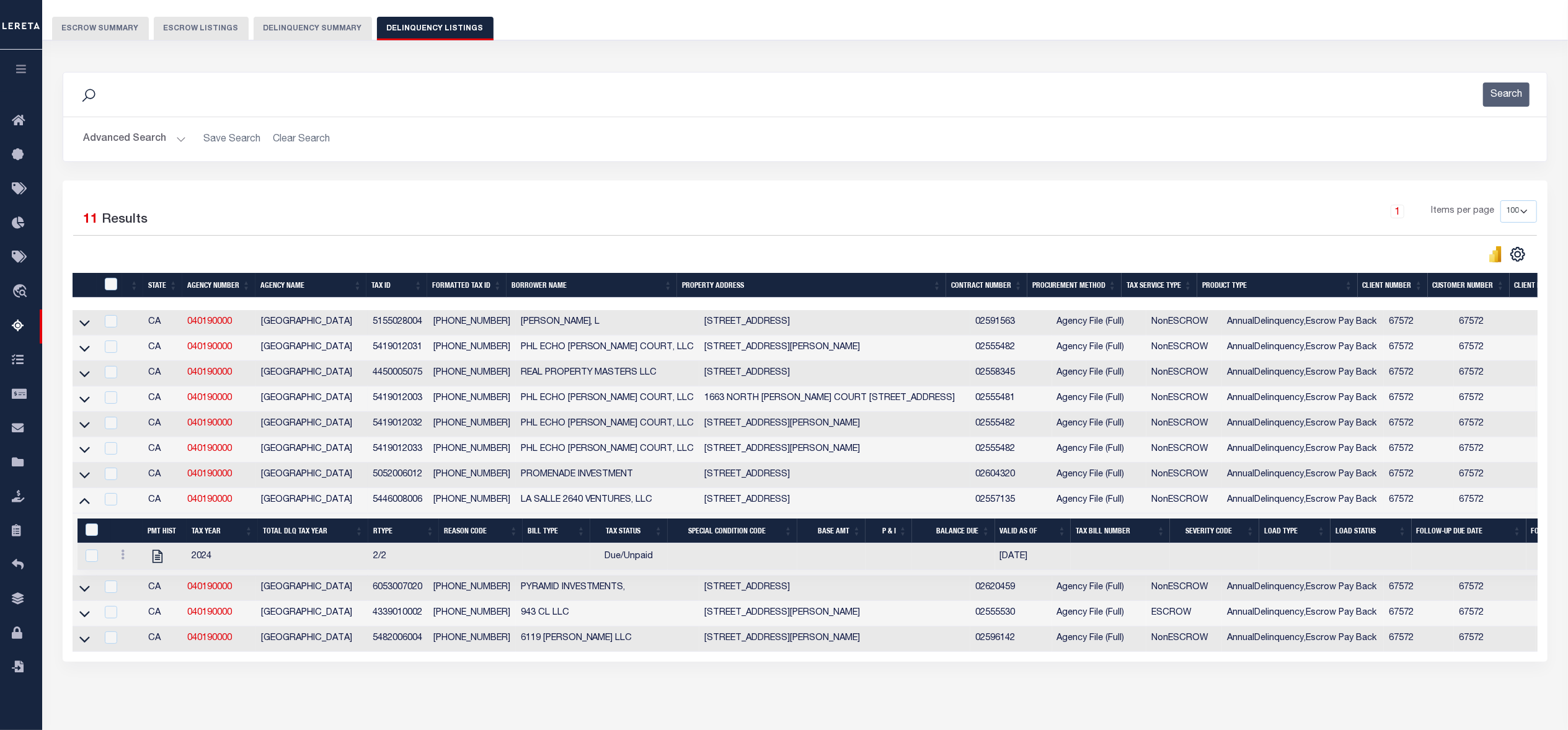
click at [82, 507] on icon at bounding box center [84, 500] width 10 height 13
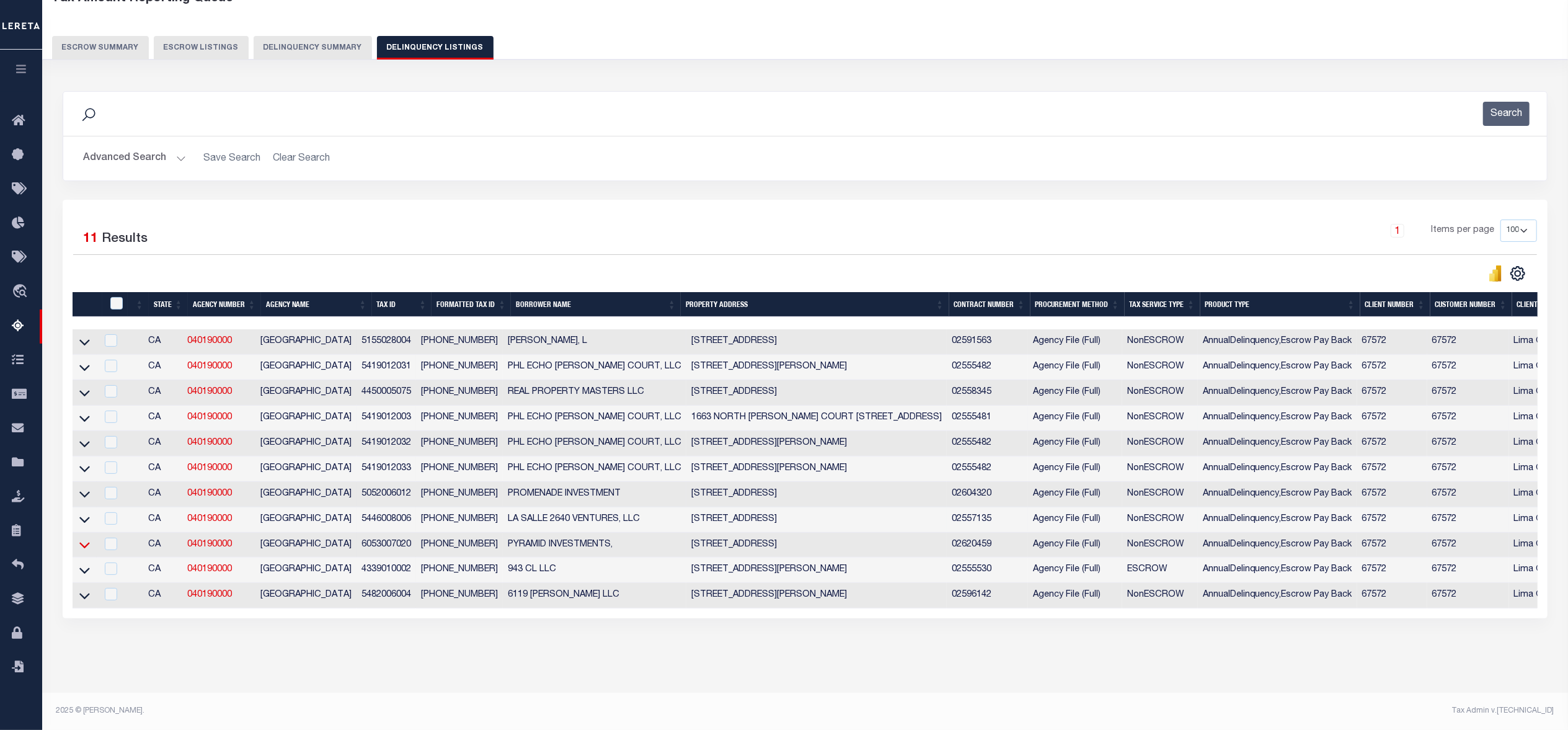
click at [87, 543] on icon at bounding box center [84, 546] width 10 height 6
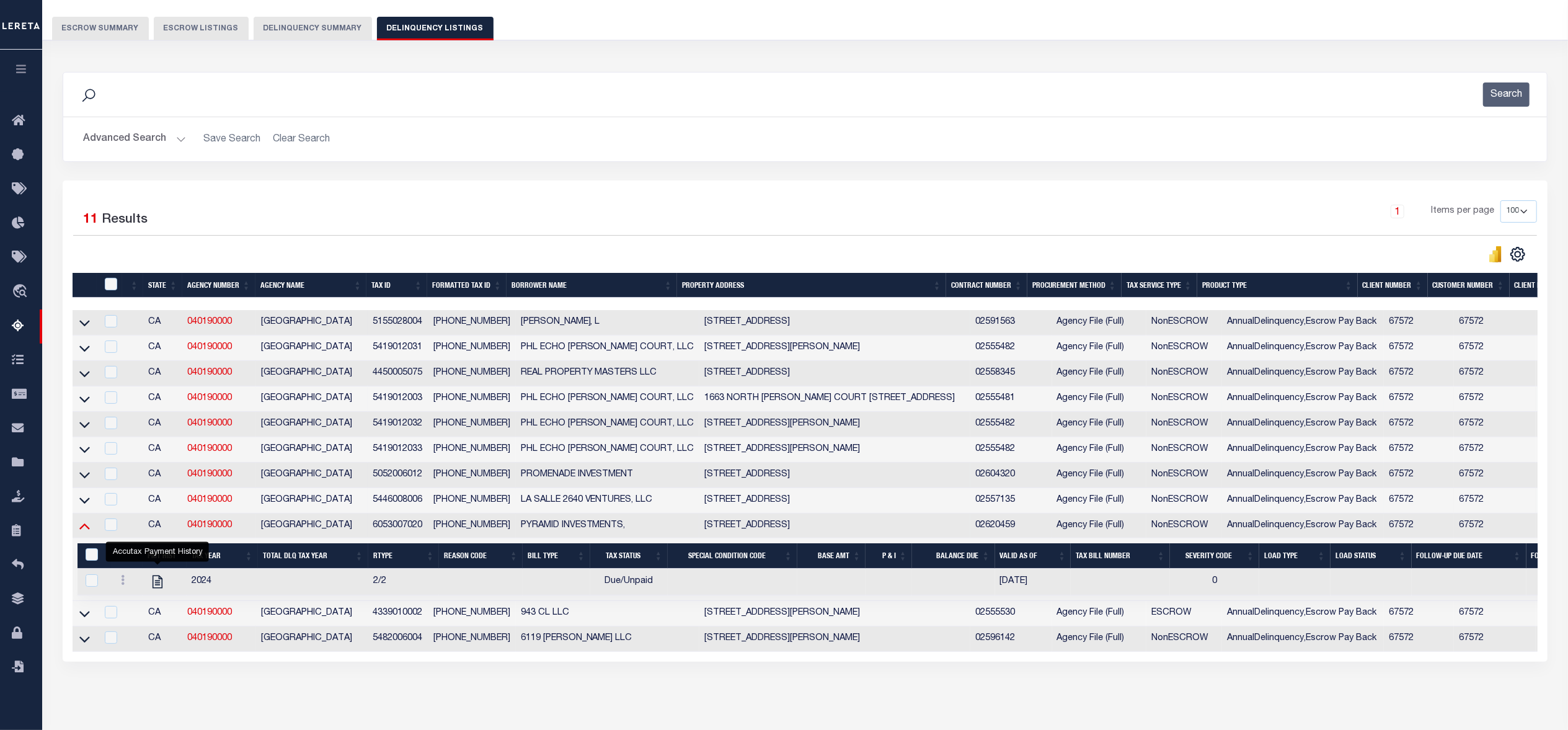
click at [89, 532] on icon at bounding box center [84, 526] width 10 height 13
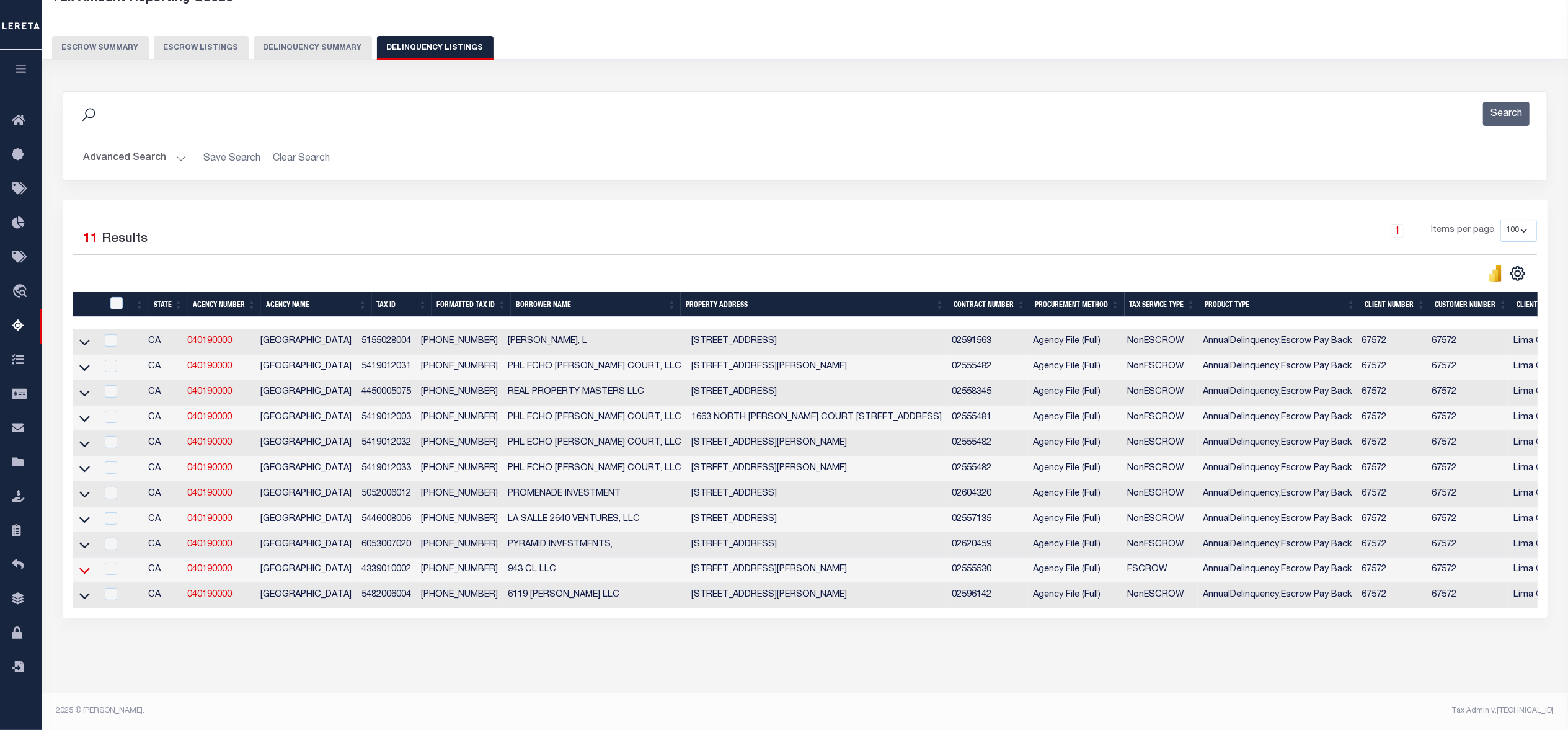
click at [83, 567] on icon at bounding box center [84, 570] width 10 height 13
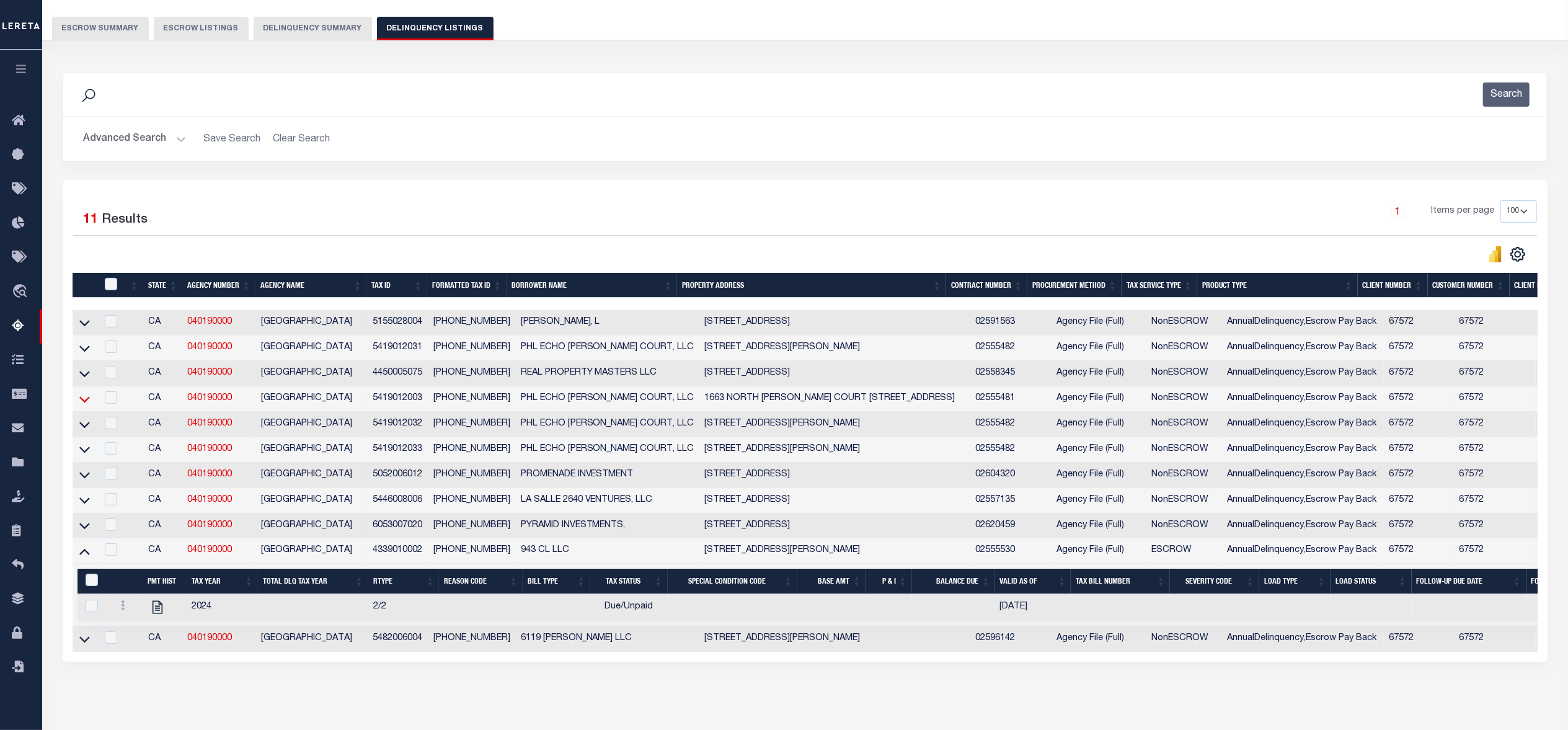
click at [87, 400] on icon at bounding box center [84, 399] width 10 height 13
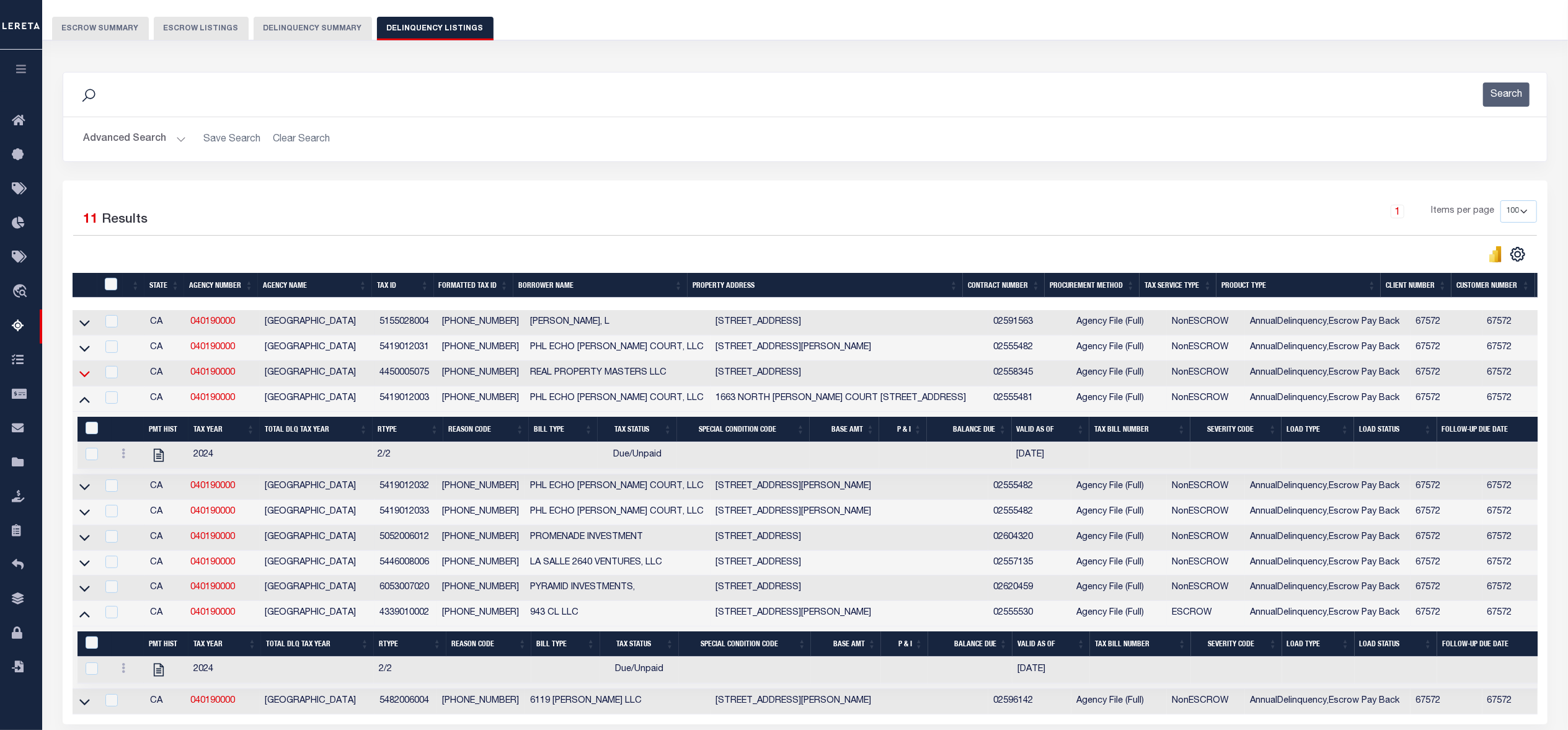
click at [87, 378] on icon at bounding box center [84, 373] width 10 height 13
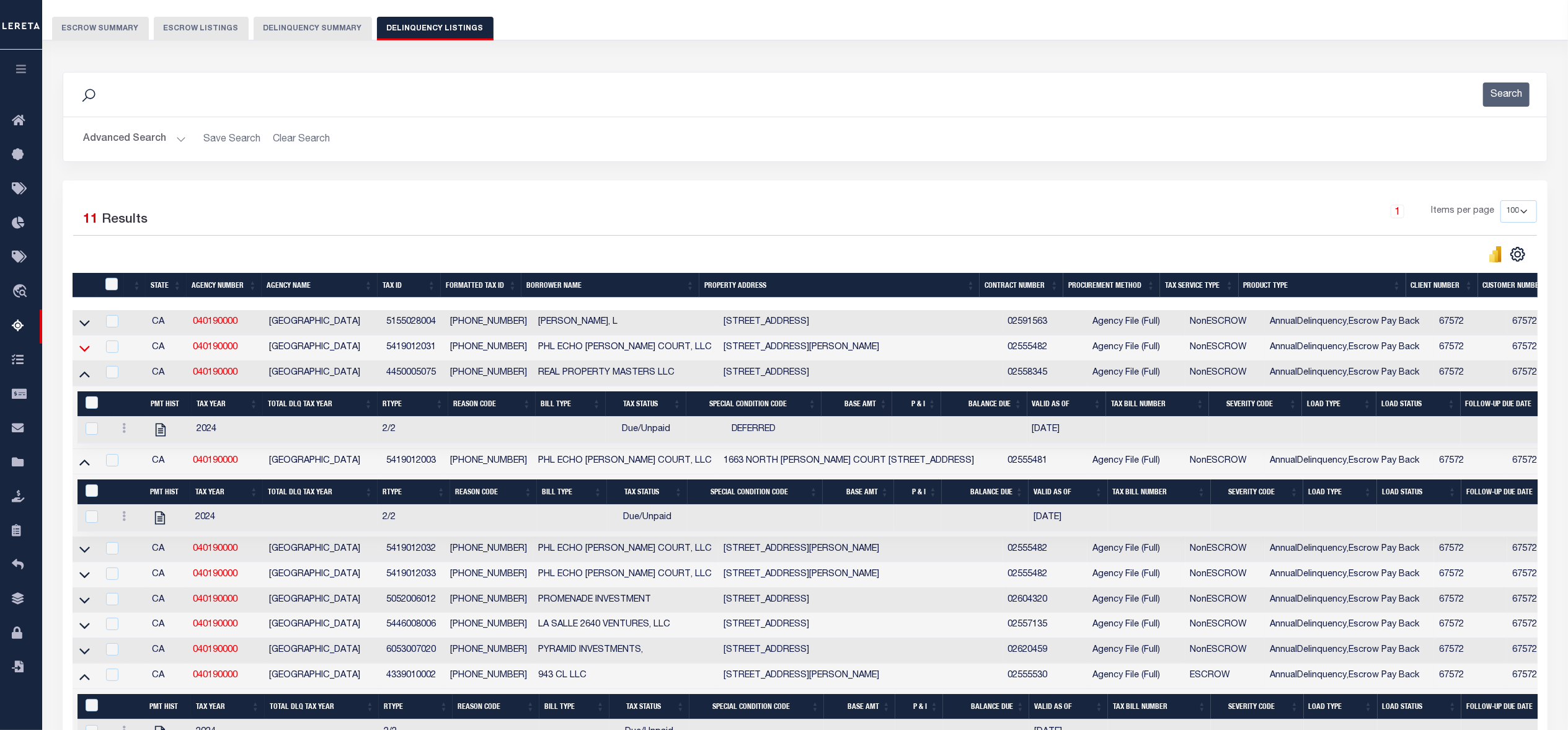
click at [85, 353] on icon at bounding box center [84, 348] width 10 height 13
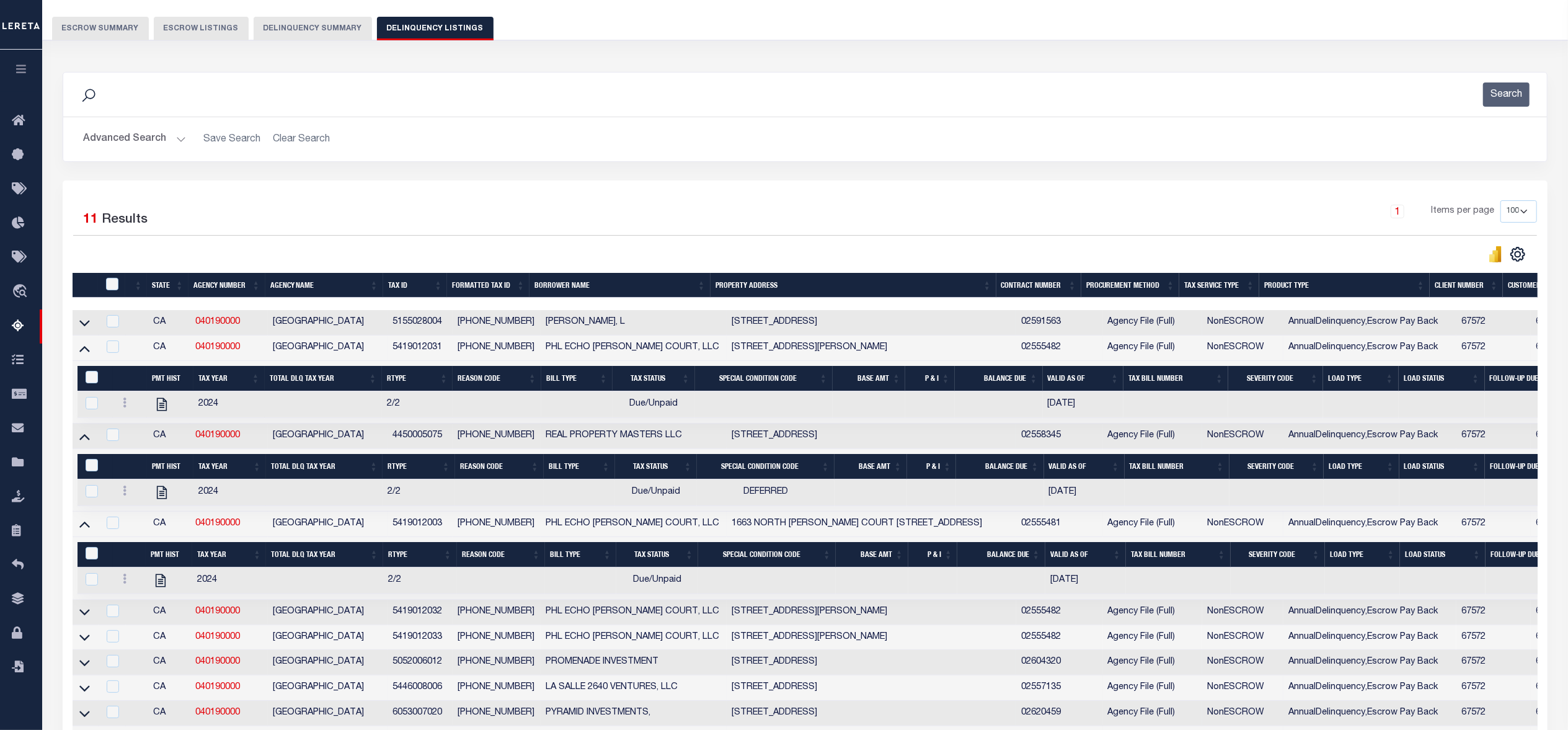
click at [313, 20] on button "Delinquency Summary" at bounding box center [312, 28] width 118 height 24
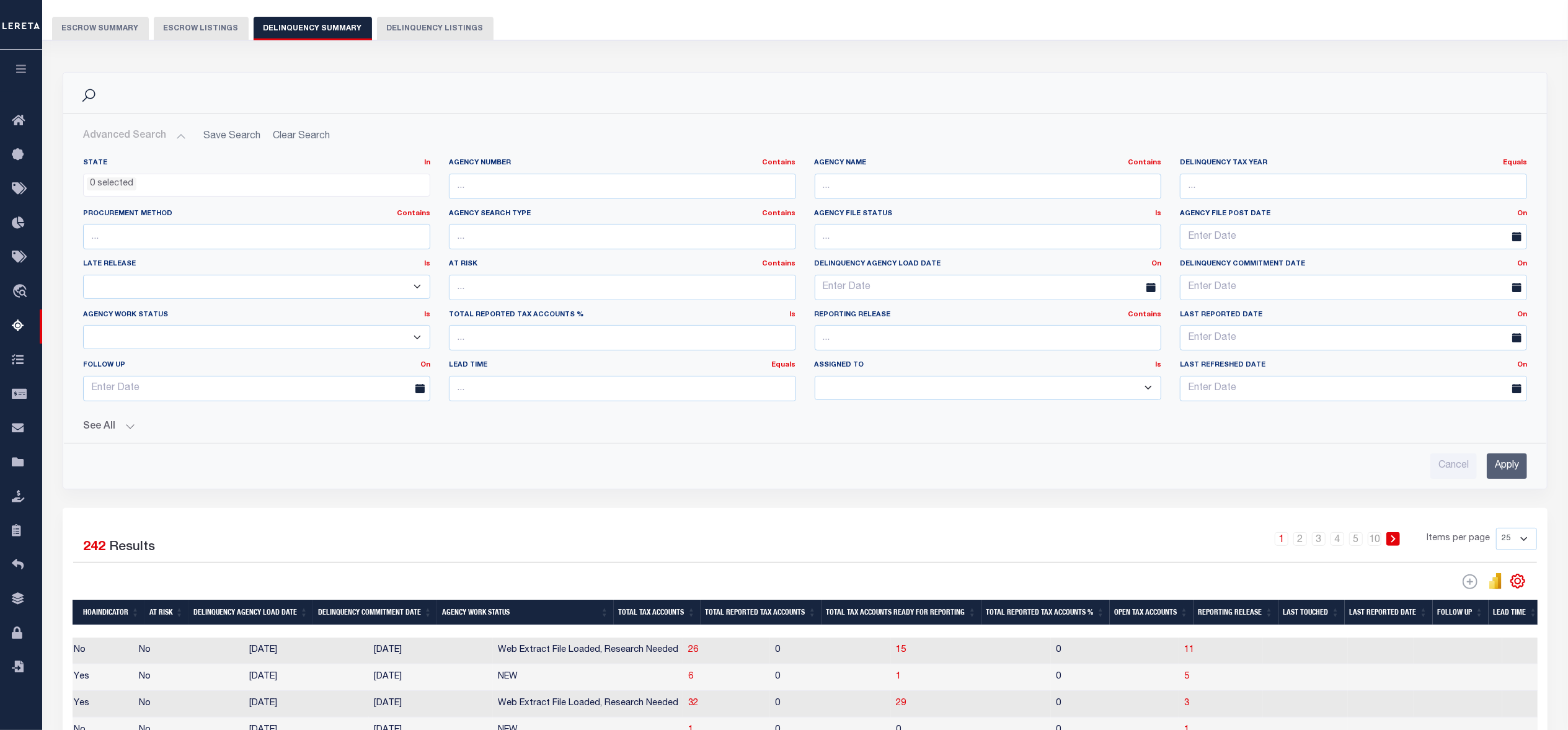
scroll to position [428, 0]
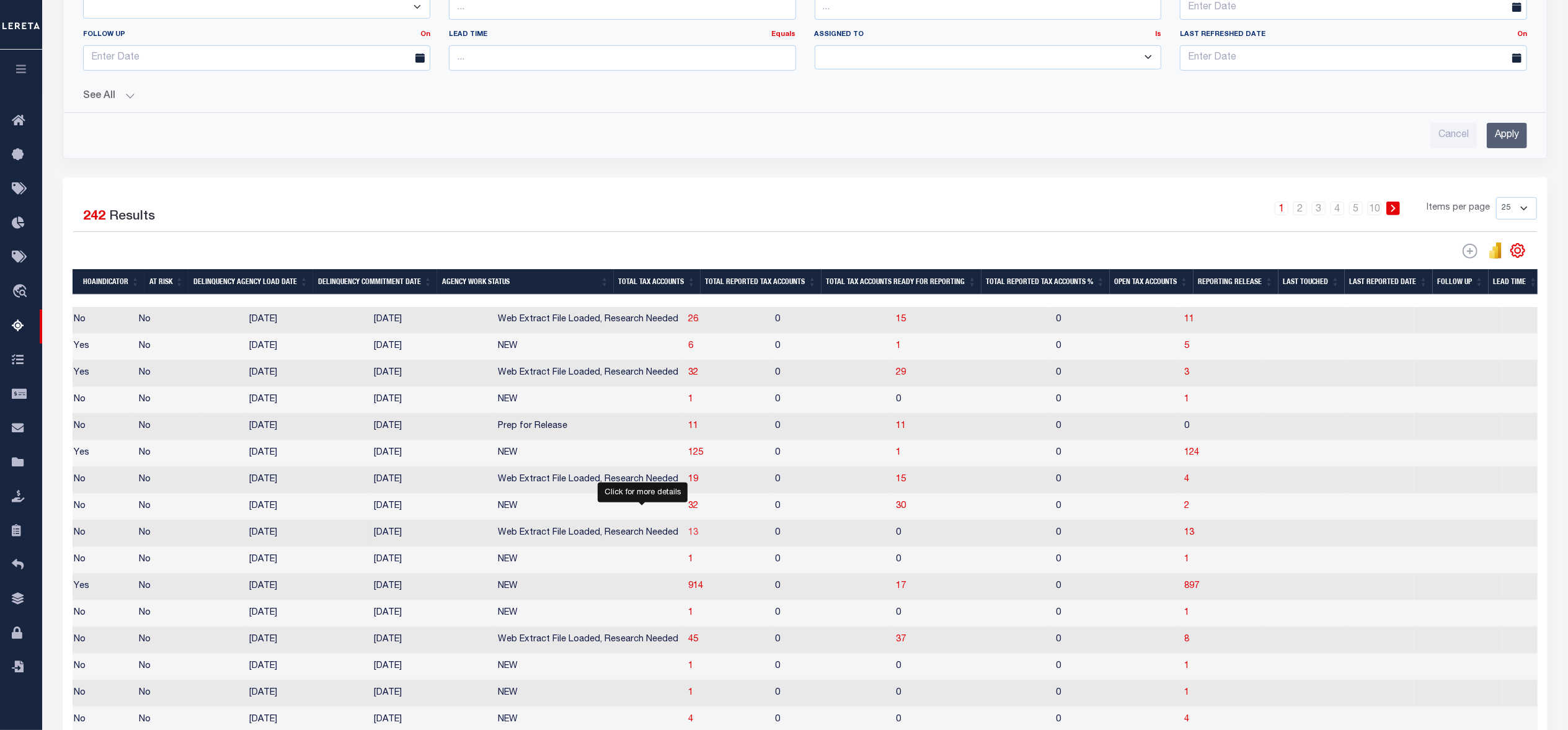
click at [688, 537] on span "13" at bounding box center [693, 533] width 10 height 9
select select "100"
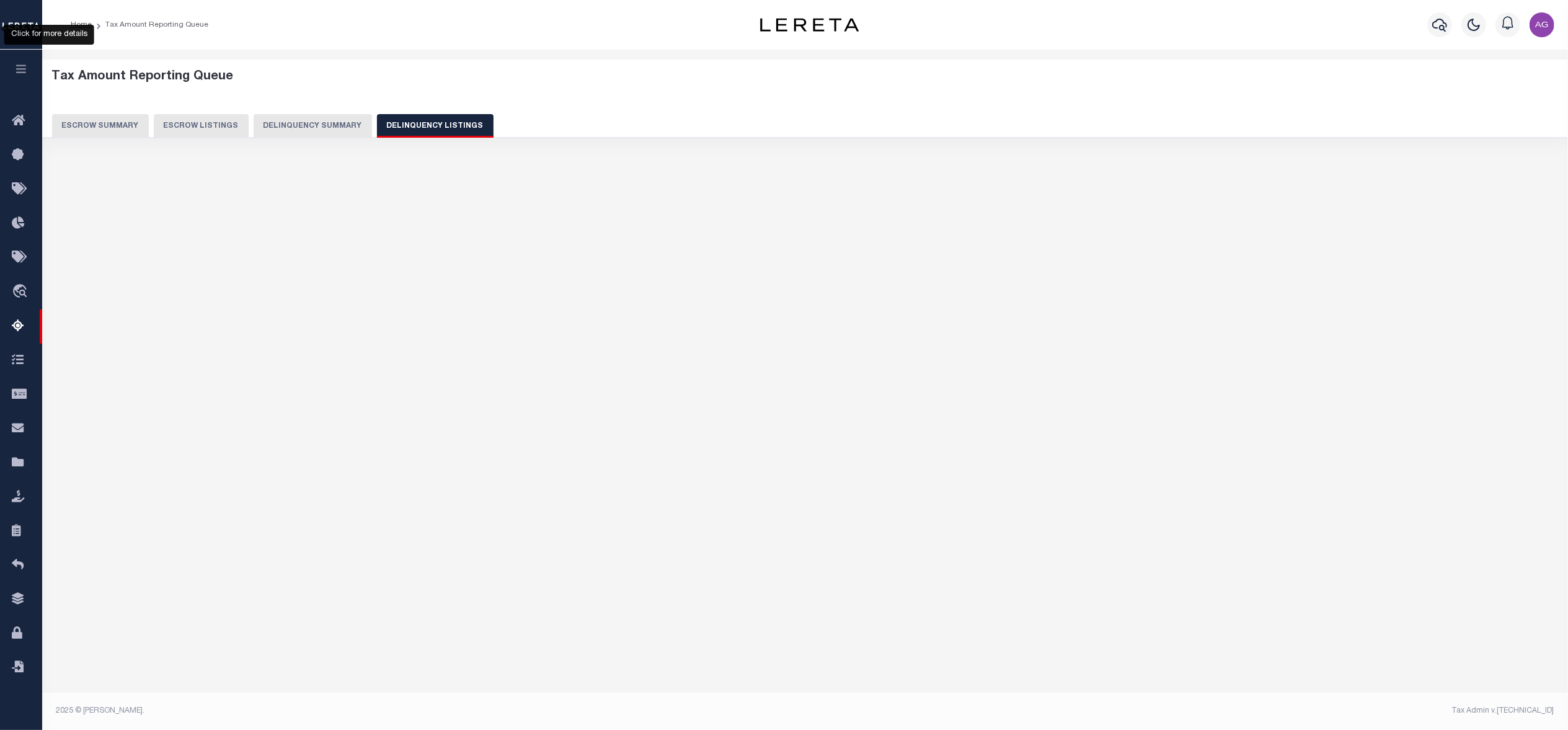
select select "100"
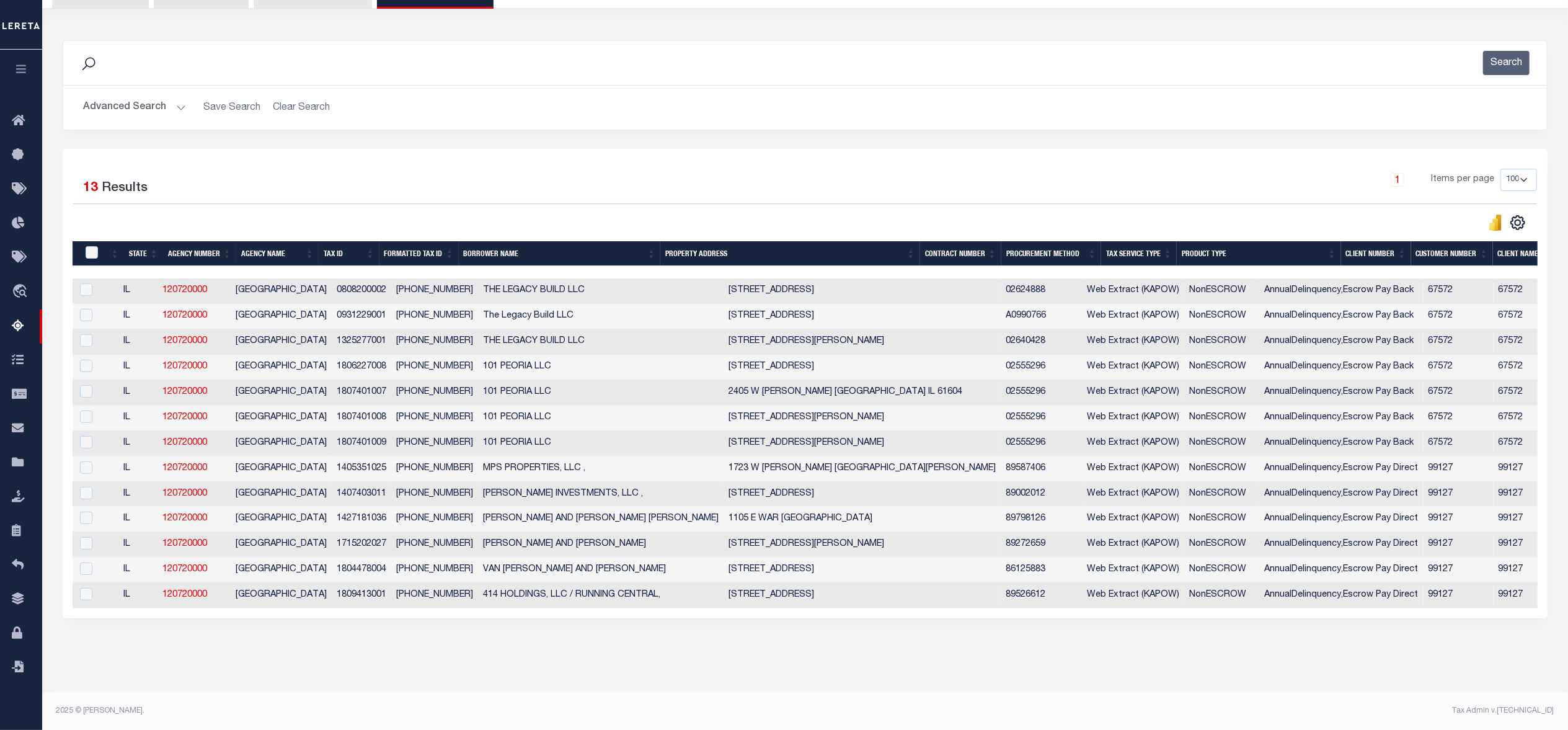
scroll to position [0, 0]
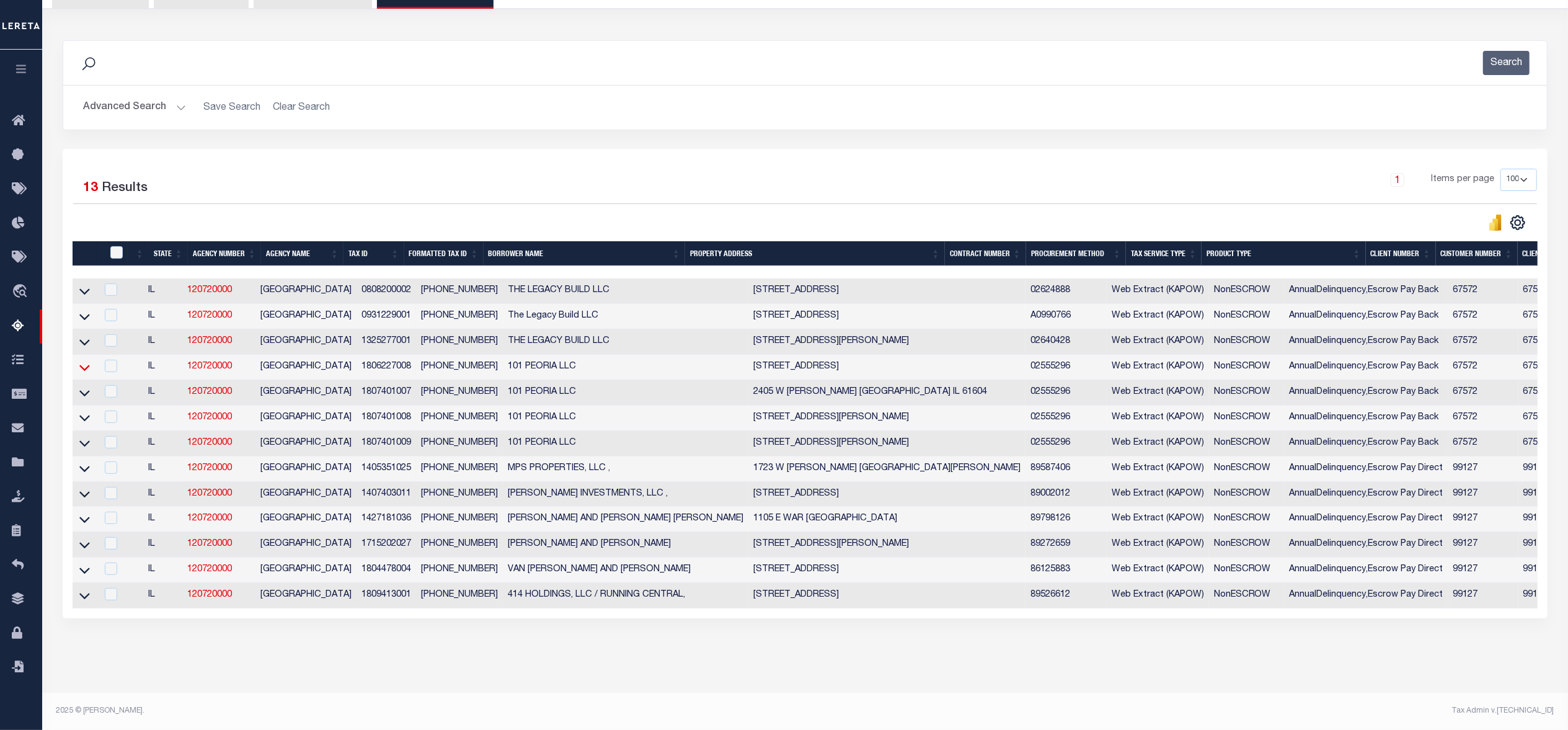
click at [83, 365] on icon at bounding box center [84, 368] width 10 height 6
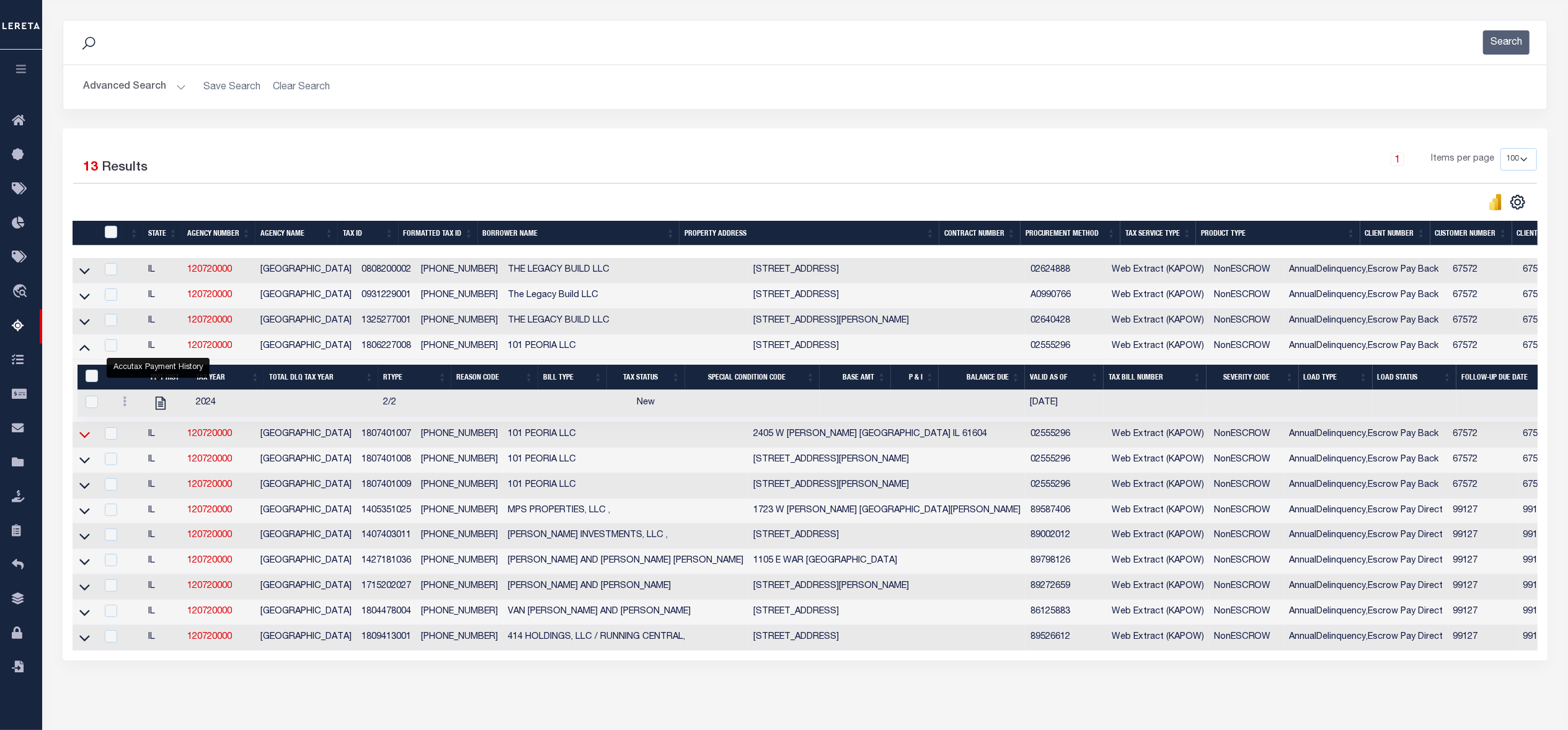
click at [83, 441] on icon at bounding box center [84, 434] width 10 height 13
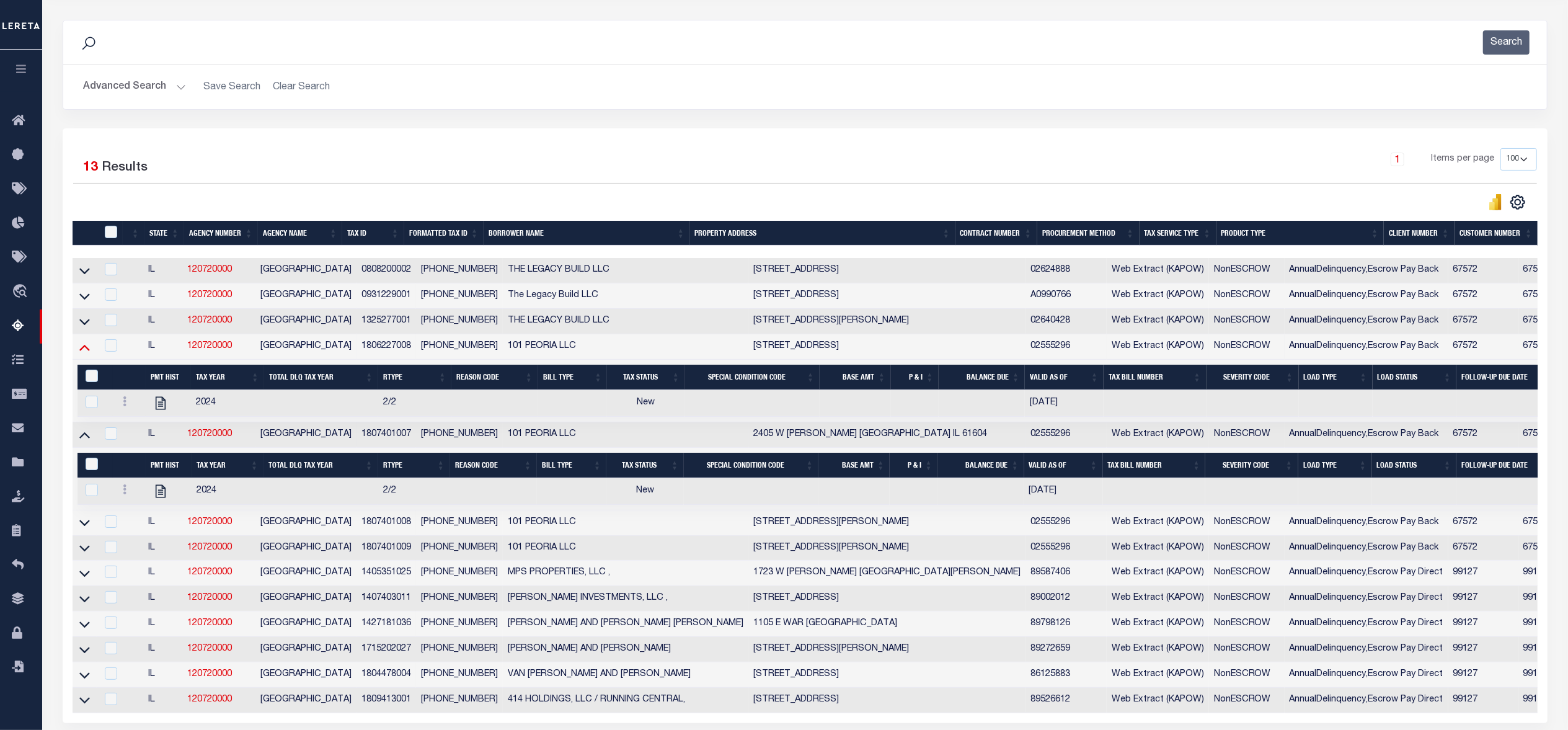
click at [85, 353] on icon at bounding box center [84, 347] width 10 height 13
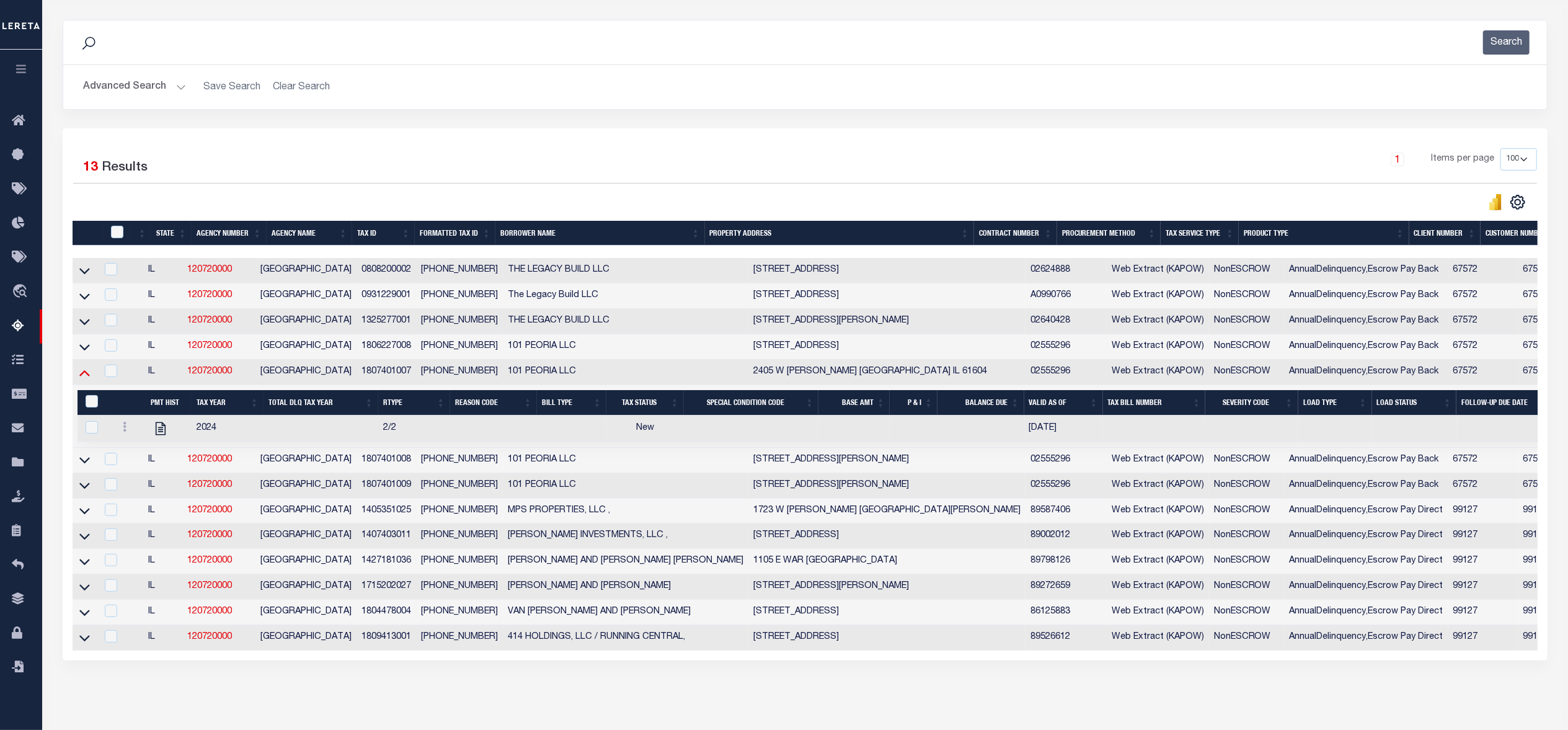
click at [87, 375] on icon at bounding box center [84, 372] width 10 height 13
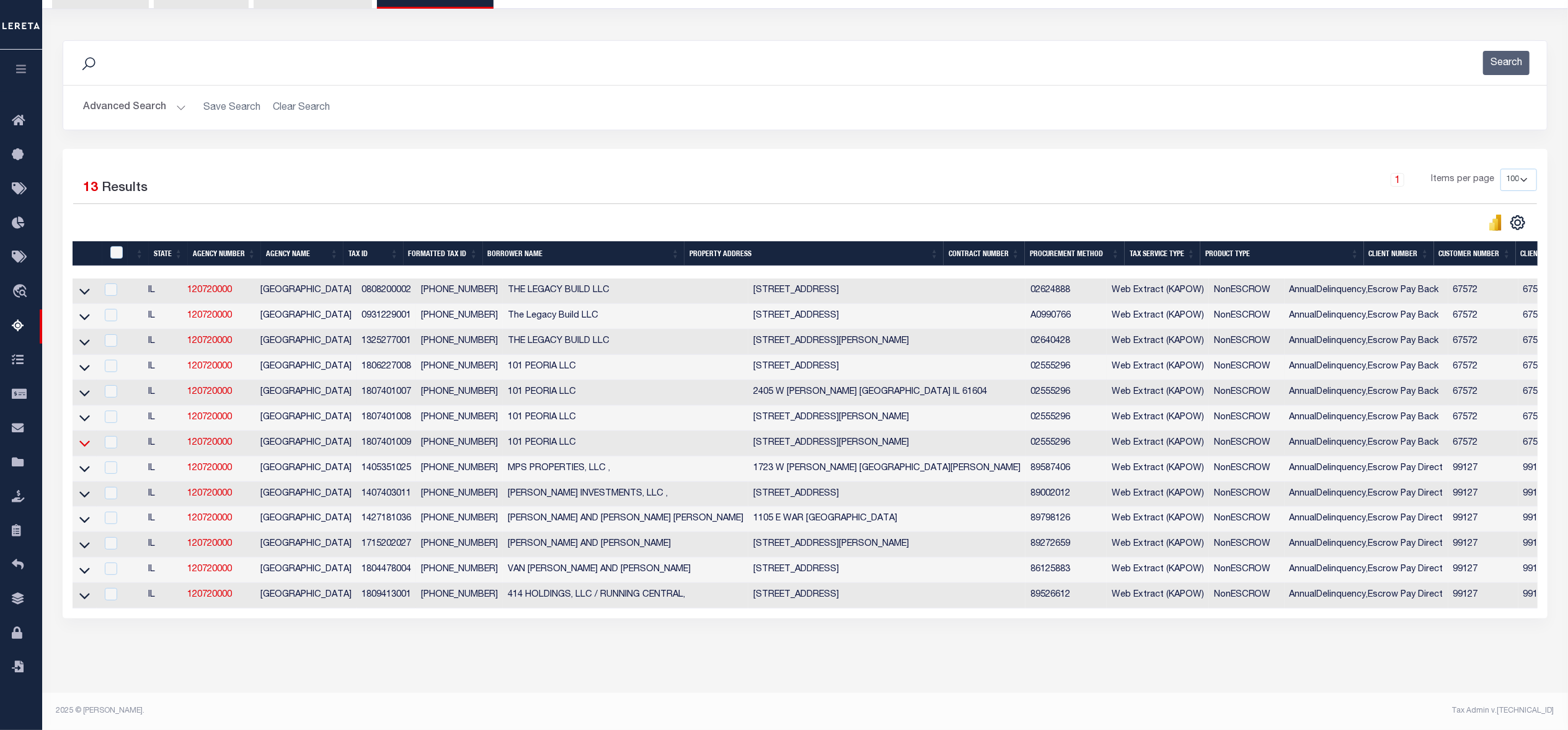
click at [84, 436] on icon at bounding box center [84, 443] width 10 height 13
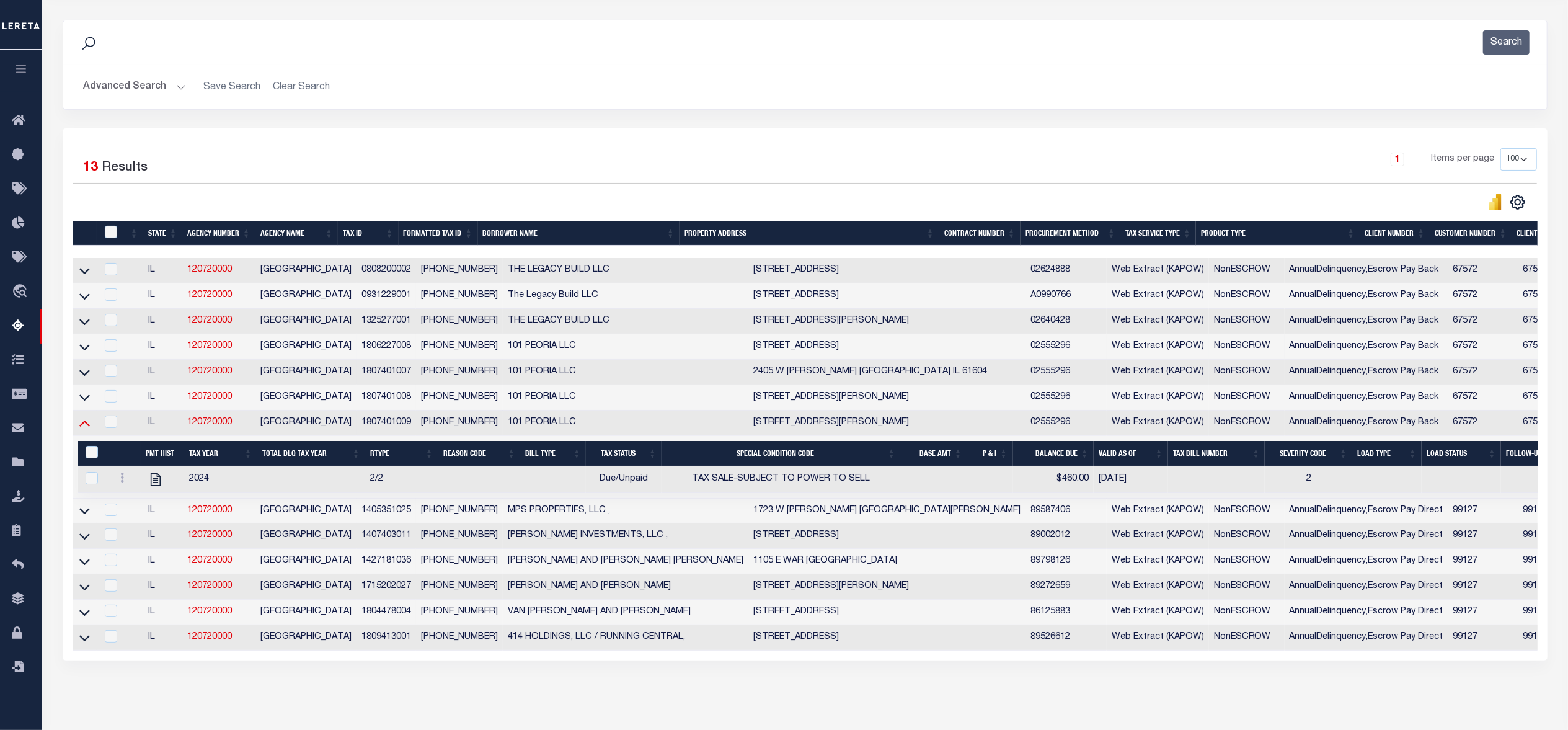
click at [83, 429] on icon at bounding box center [84, 422] width 10 height 13
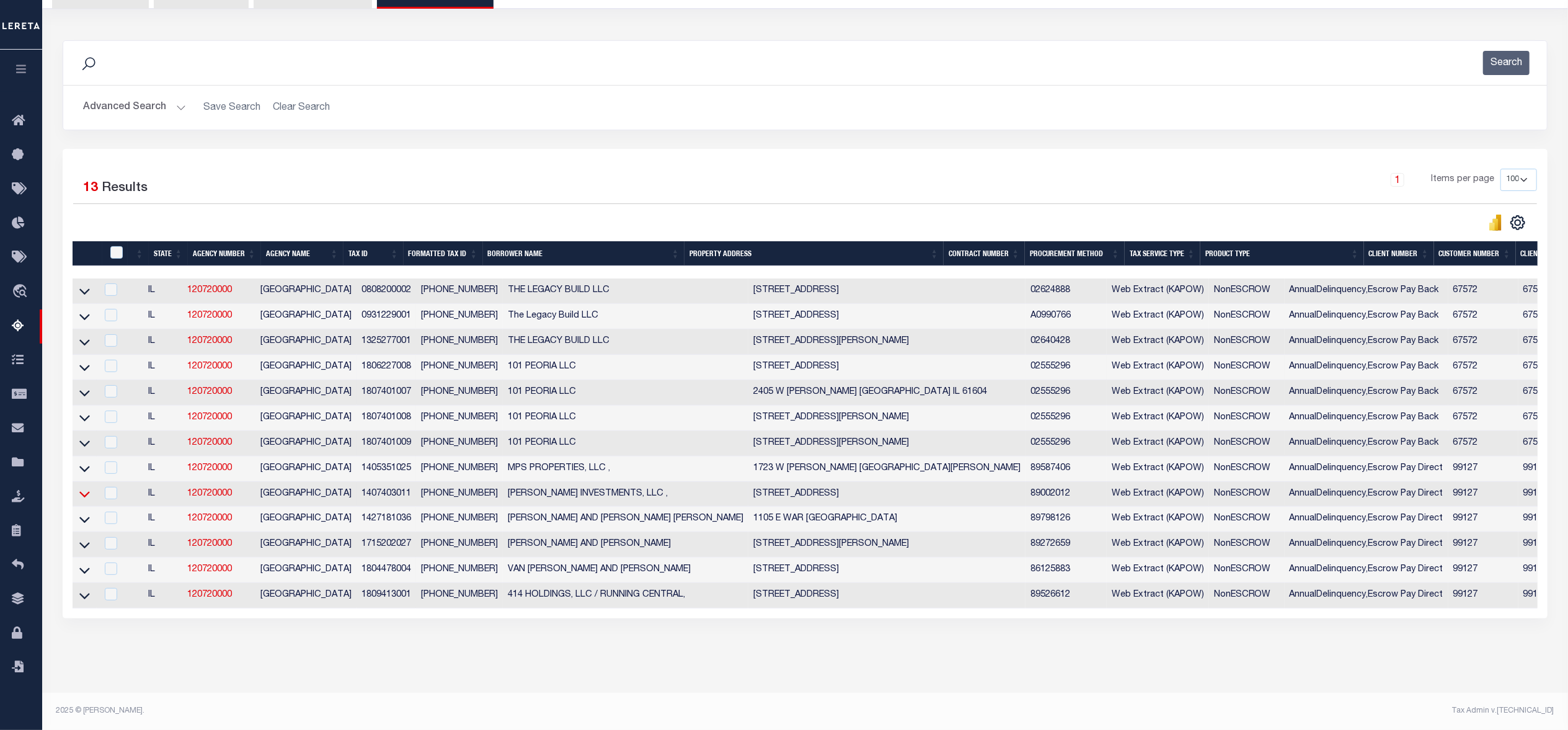
click at [87, 488] on icon at bounding box center [84, 494] width 10 height 13
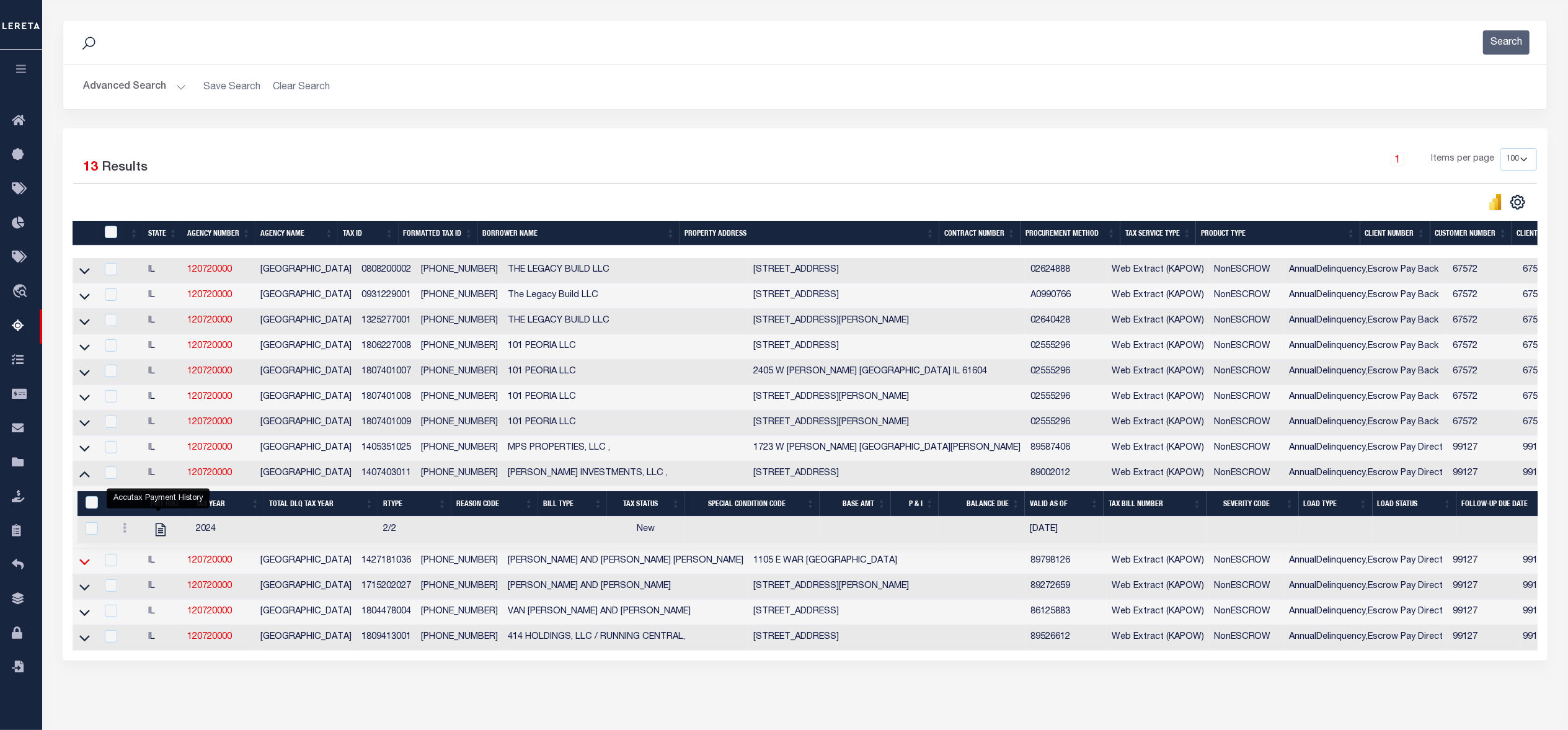
click at [82, 565] on icon at bounding box center [84, 562] width 10 height 6
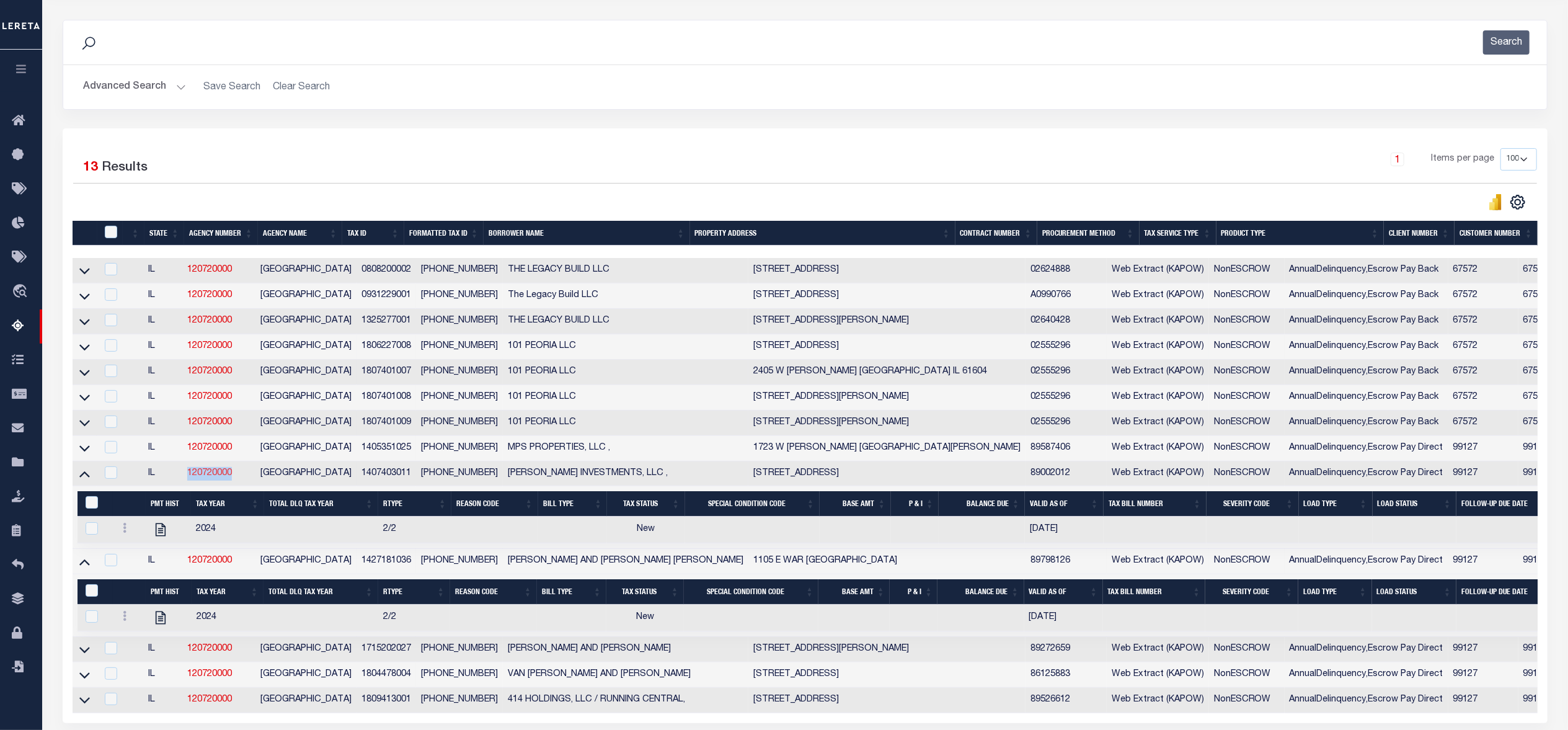
drag, startPoint x: 241, startPoint y: 485, endPoint x: 192, endPoint y: 485, distance: 49.0
click at [192, 485] on td "120720000" at bounding box center [219, 474] width 73 height 26
copy link "120720000"
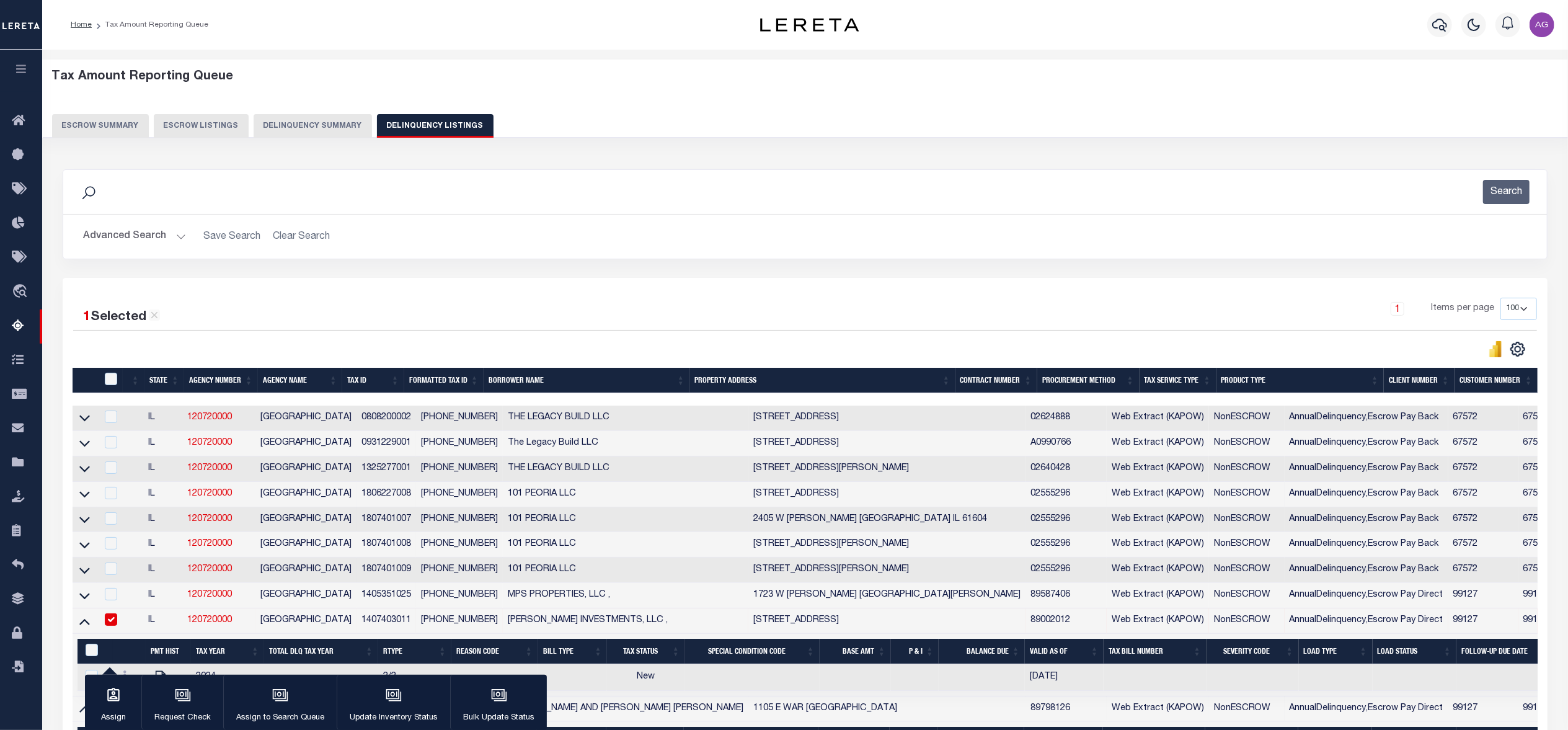
click at [110, 626] on input "checkbox" at bounding box center [111, 620] width 12 height 12
checkbox input "false"
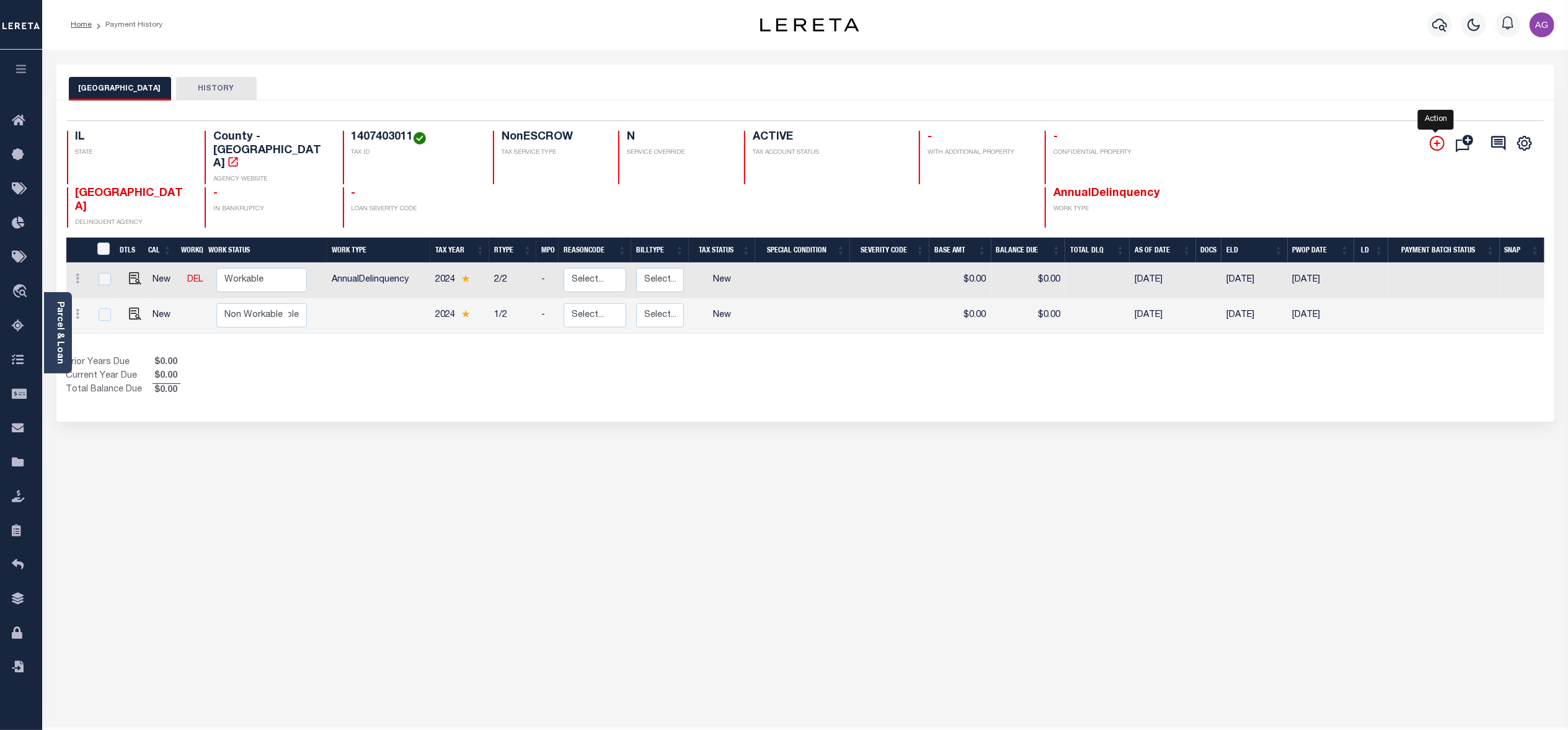
click at [1439, 144] on icon "" at bounding box center [1436, 143] width 15 height 15
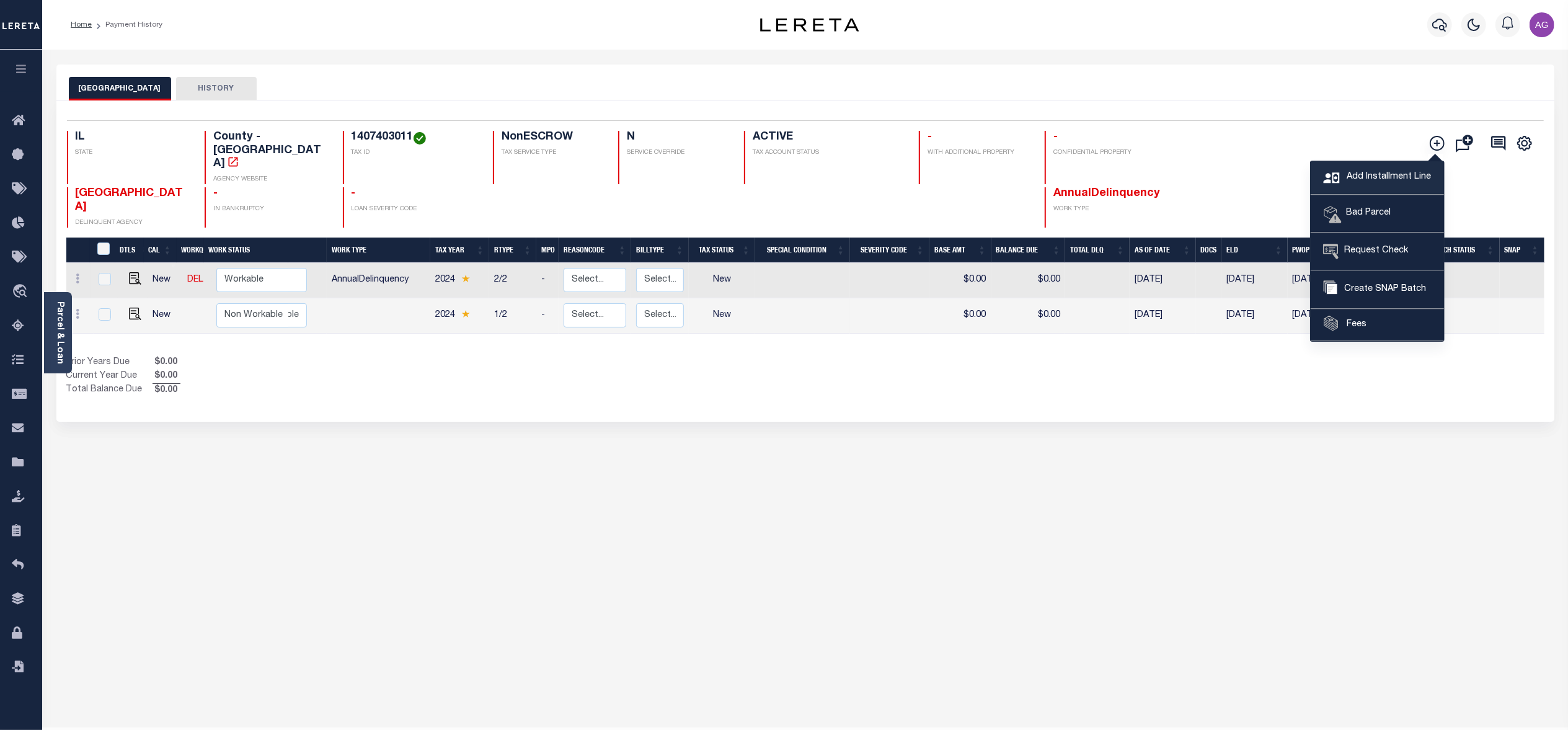
click at [1387, 169] on link "Add Installment Line" at bounding box center [1377, 178] width 134 height 33
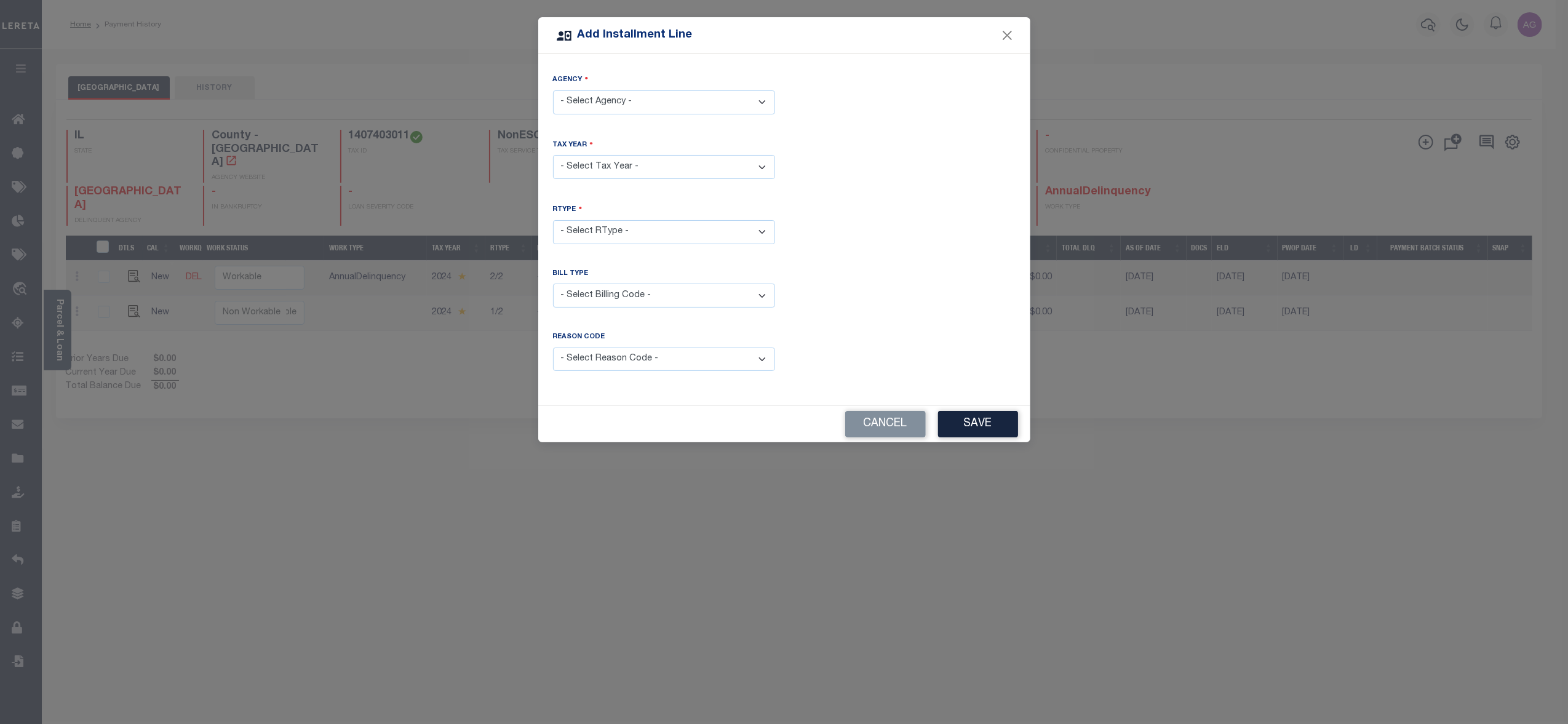
click at [643, 97] on select "- Select Agency - PEORIA COUNTY - County" at bounding box center [663, 102] width 222 height 24
select select "1714300000"
click at [553, 91] on select "- Select Agency - PEORIA COUNTY - County" at bounding box center [663, 102] width 222 height 24
click at [628, 168] on select "- Select Year - 2002 2005 2006 2007 2008 2009 2010 2011 2012 2013 2014 2015 201…" at bounding box center [663, 167] width 222 height 24
select select "2023"
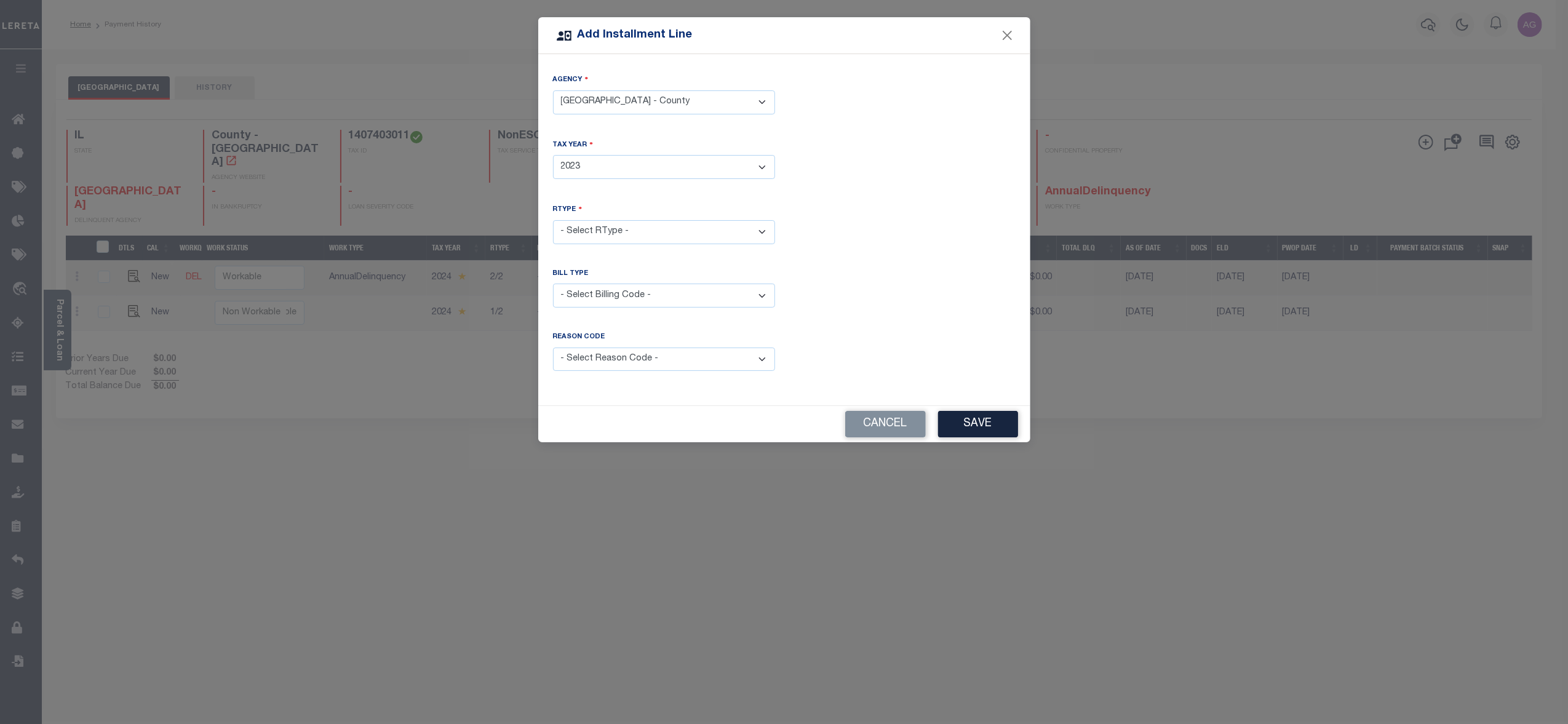
click at [553, 155] on select "- Select Year - 2002 2005 2006 2007 2008 2009 2010 2011 2012 2013 2014 2015 201…" at bounding box center [663, 167] width 222 height 24
click at [669, 227] on select "- Select RType - 1/2 2/2" at bounding box center [663, 232] width 222 height 24
select select "0"
click at [553, 220] on select "- Select RType - 1/2 2/2" at bounding box center [663, 232] width 222 height 24
click at [967, 426] on button "Save" at bounding box center [978, 424] width 80 height 27
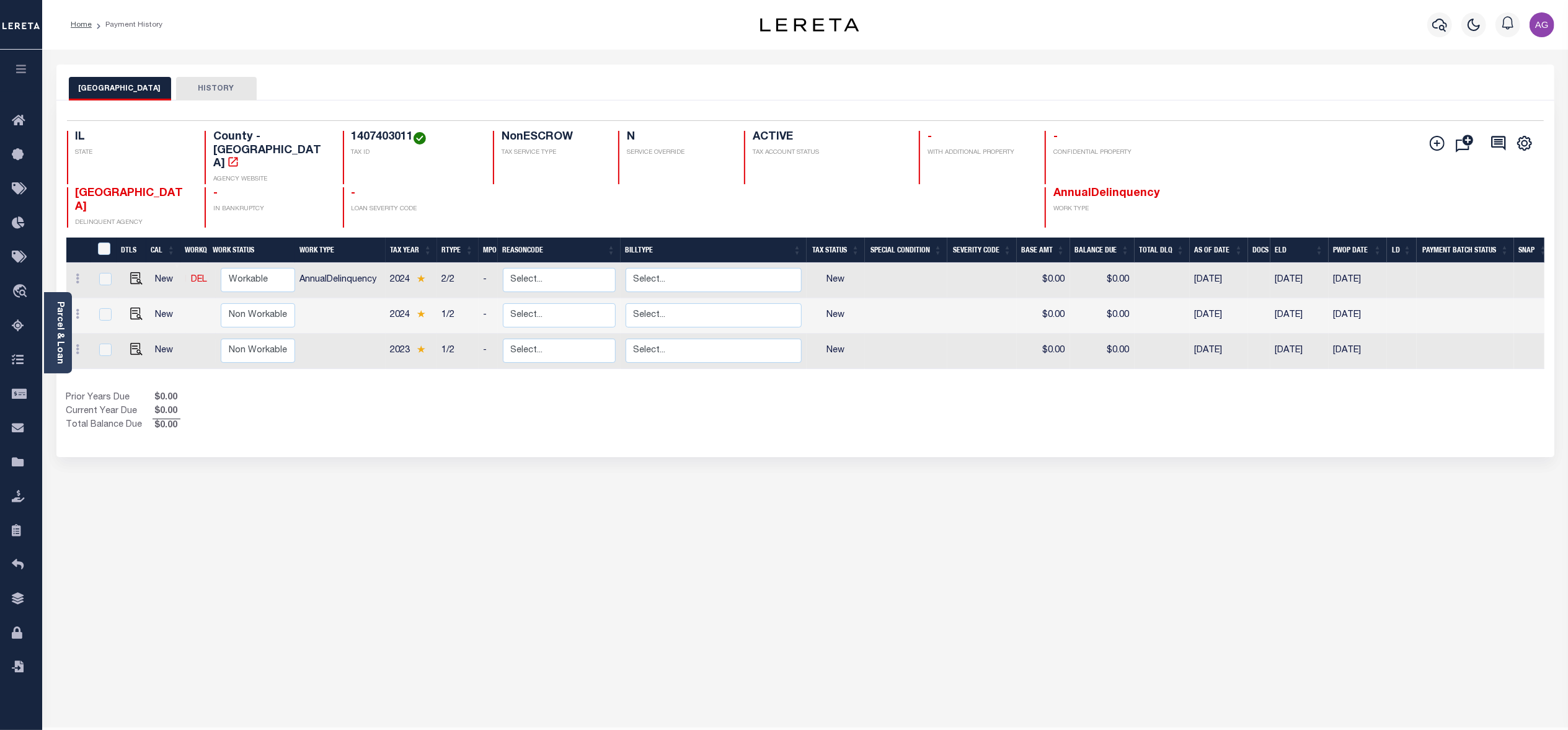
click at [1427, 140] on button "Add Installment Line Bad Parcel Request Check Create SNAP Batch Fees" at bounding box center [1434, 143] width 31 height 17
click at [1434, 141] on icon "" at bounding box center [1436, 143] width 15 height 15
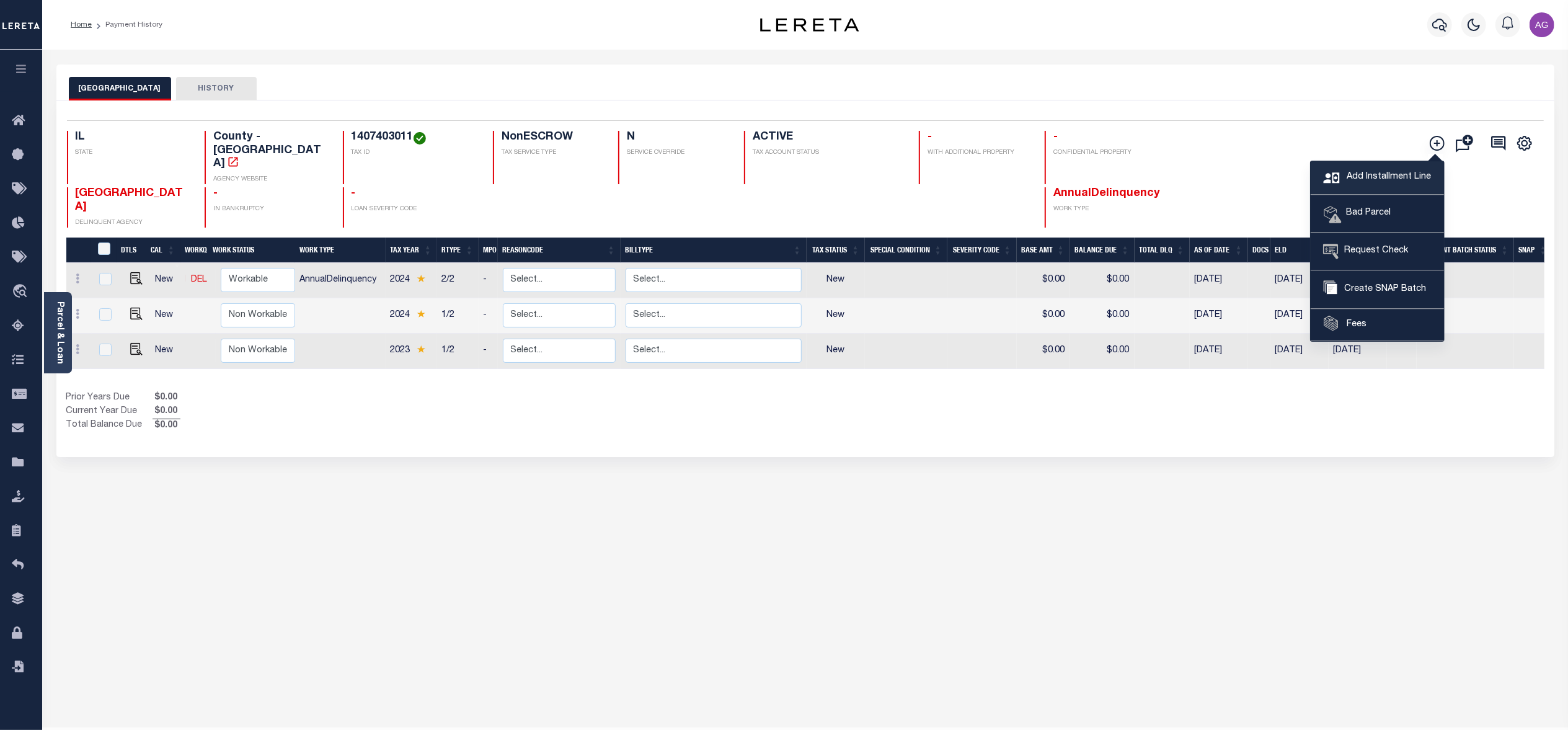
click at [1377, 169] on link "Add Installment Line" at bounding box center [1377, 178] width 134 height 33
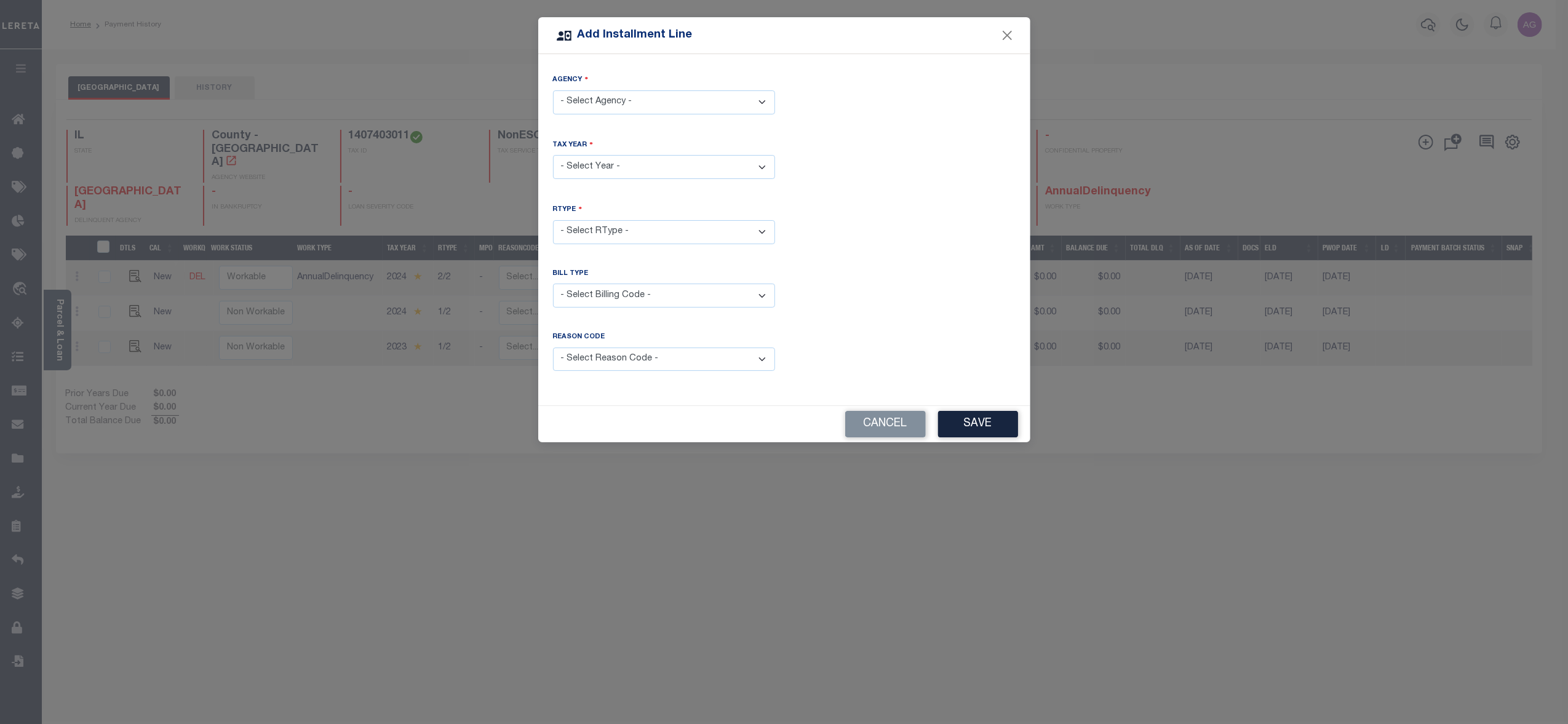
click at [685, 101] on select "- Select Agency - [GEOGRAPHIC_DATA] - County" at bounding box center [663, 102] width 222 height 24
select select "1714300000"
click at [553, 91] on select "- Select Agency - [GEOGRAPHIC_DATA] - County" at bounding box center [663, 102] width 222 height 24
click at [635, 162] on select "- Select Year - 2002 2005 2006 2007 2008 2009 2010 2011 2012 2013 2014 2015 201…" at bounding box center [663, 167] width 222 height 24
click at [553, 155] on select "- Select Year - 2002 2005 2006 2007 2008 2009 2010 2011 2012 2013 2014 2015 201…" at bounding box center [663, 167] width 222 height 24
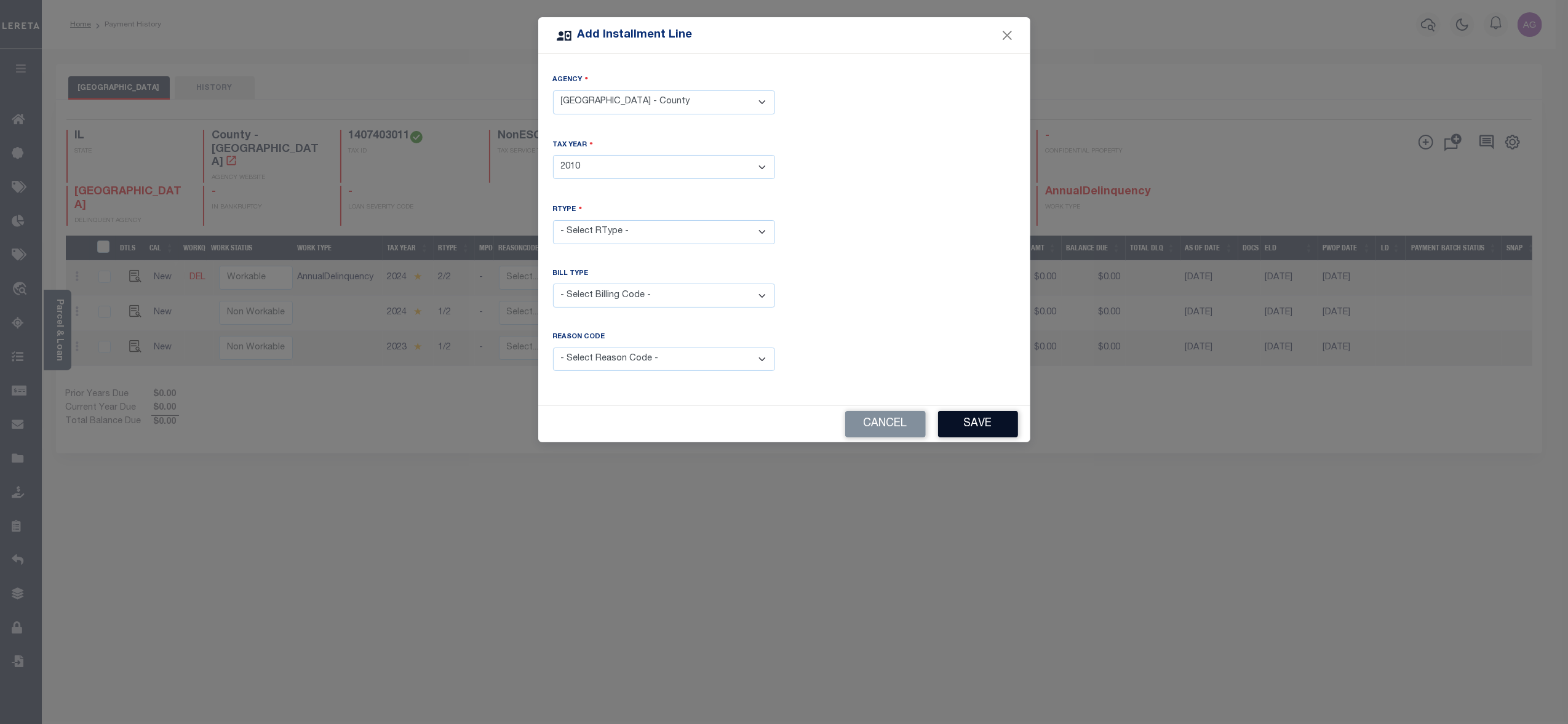
click at [992, 428] on button "Save" at bounding box center [978, 424] width 80 height 27
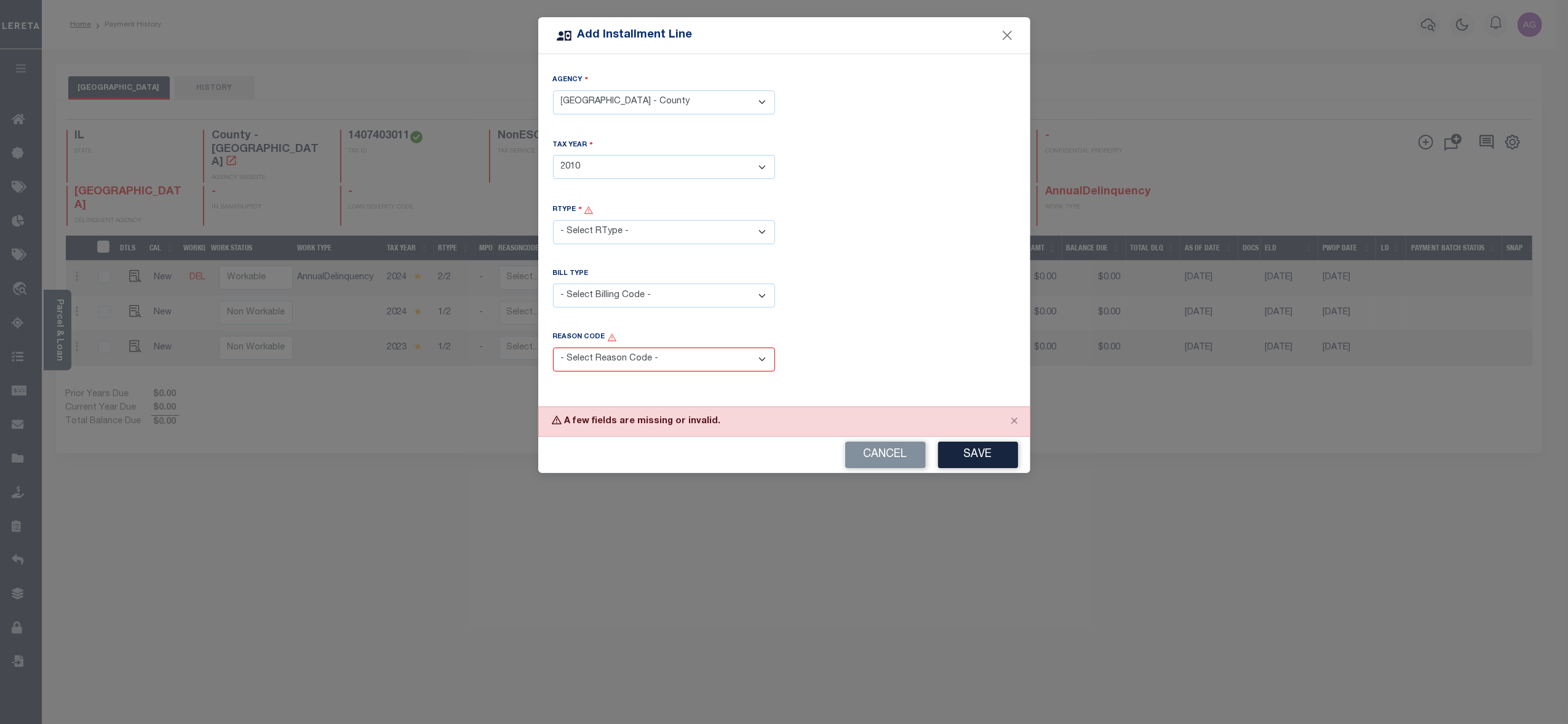
click at [672, 234] on select "- Select RType - 1/2 2/2" at bounding box center [663, 232] width 222 height 24
click at [663, 178] on select "- Select Year - 2002 2005 2006 2007 2008 2009 2010 2011 2012 2013 2014 2015 201…" at bounding box center [663, 167] width 222 height 24
select select "2013"
click at [553, 155] on select "- Select Year - 2002 2005 2006 2007 2008 2009 2010 2011 2012 2013 2014 2015 201…" at bounding box center [663, 167] width 222 height 24
click at [619, 229] on select "- Select RType - 1/2 2/2" at bounding box center [663, 232] width 222 height 24
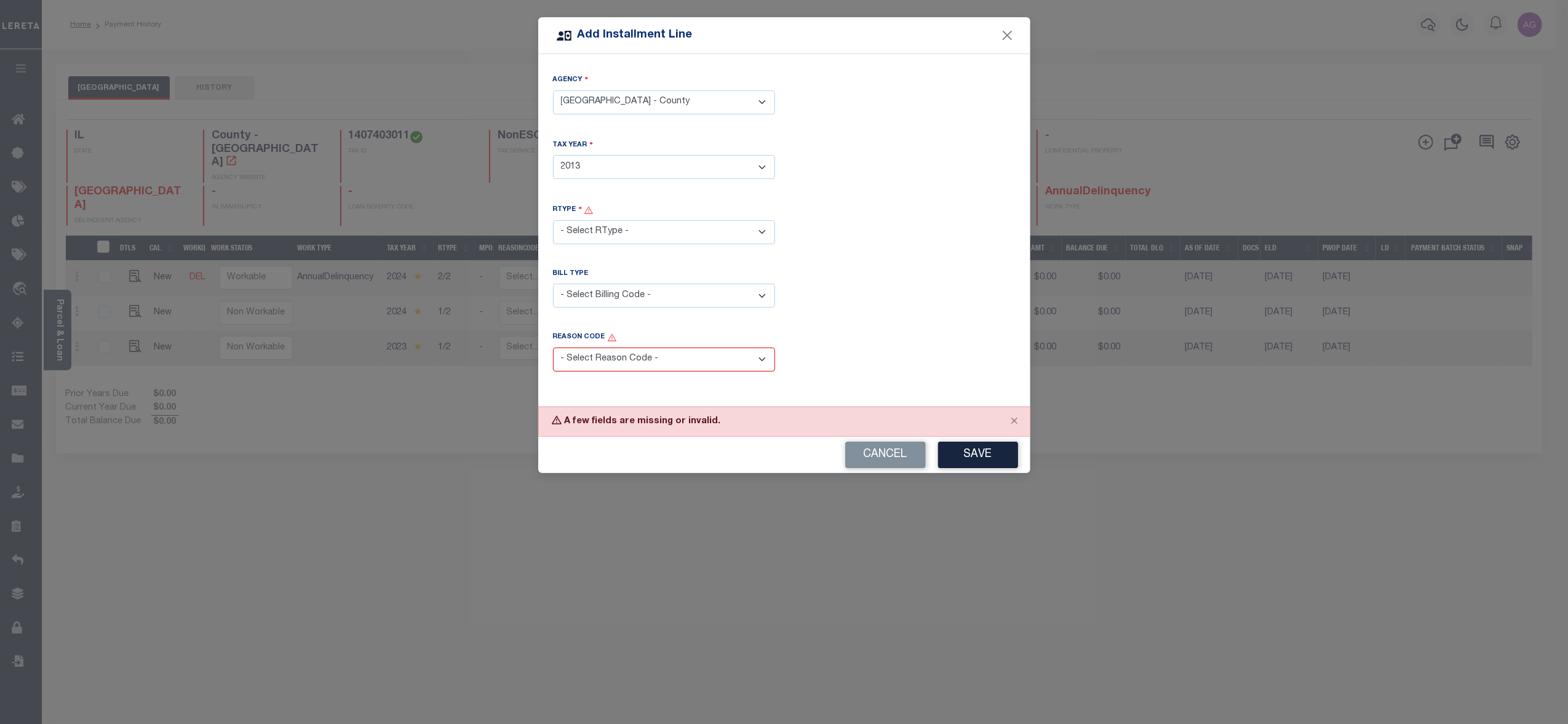
select select "0"
click at [553, 220] on select "- Select RType - 1/2 2/2" at bounding box center [663, 232] width 222 height 24
click at [754, 355] on select "- Select Reason Code - Payment Reversal Taxable Value Change Assessment Change …" at bounding box center [663, 359] width 222 height 24
select select "1"
click at [553, 348] on select "- Select Reason Code - Payment Reversal Taxable Value Change Assessment Change …" at bounding box center [663, 359] width 222 height 24
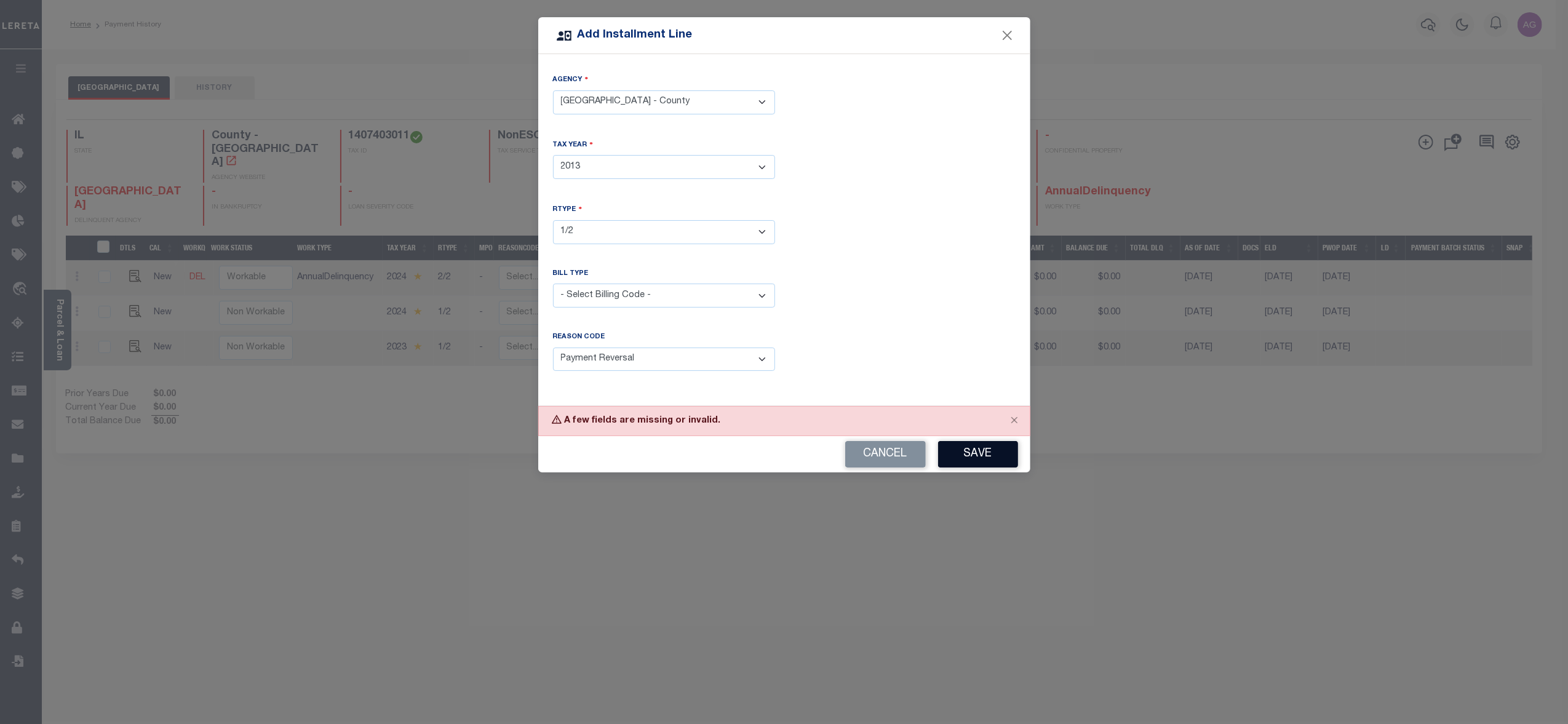
click at [986, 457] on button "Save" at bounding box center [978, 454] width 80 height 27
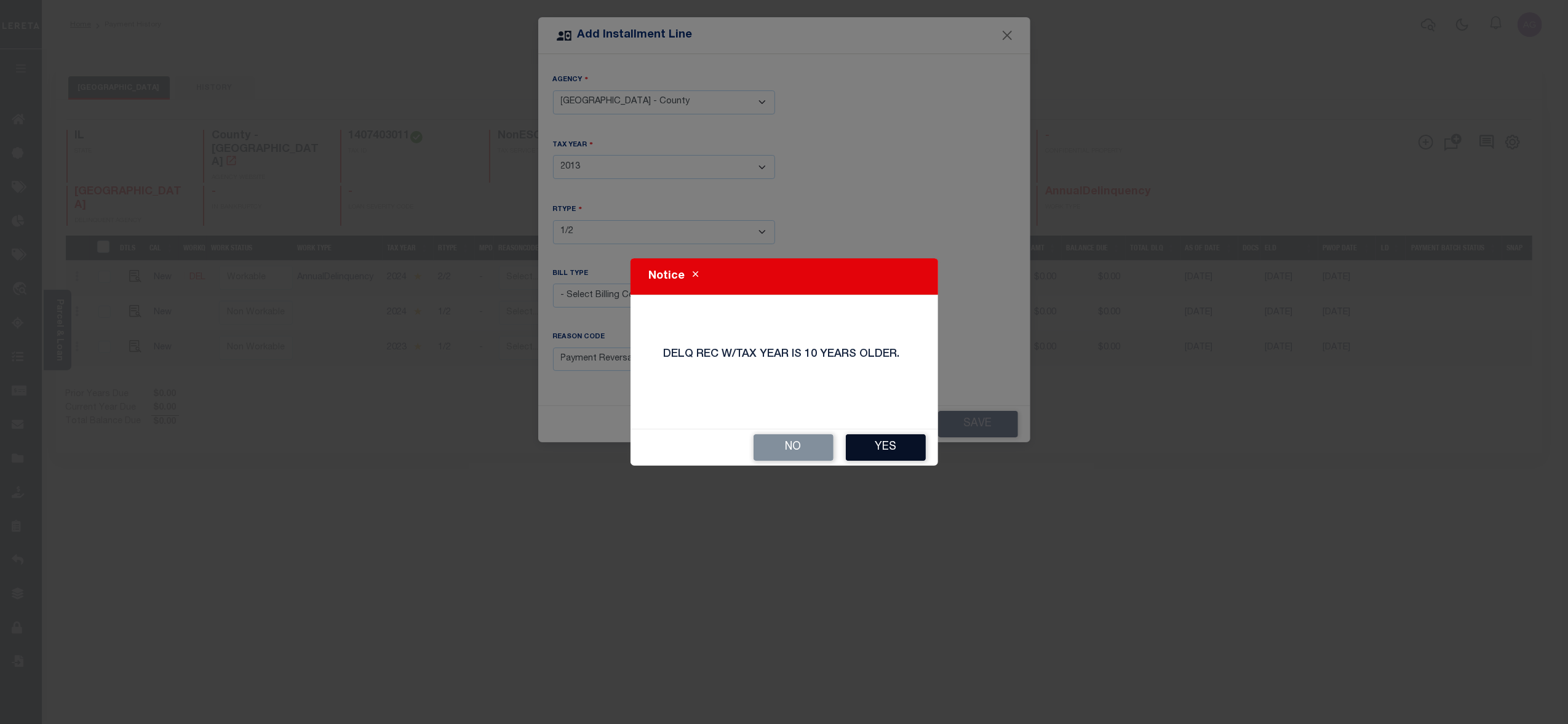
click at [891, 453] on button "Yes" at bounding box center [885, 447] width 80 height 27
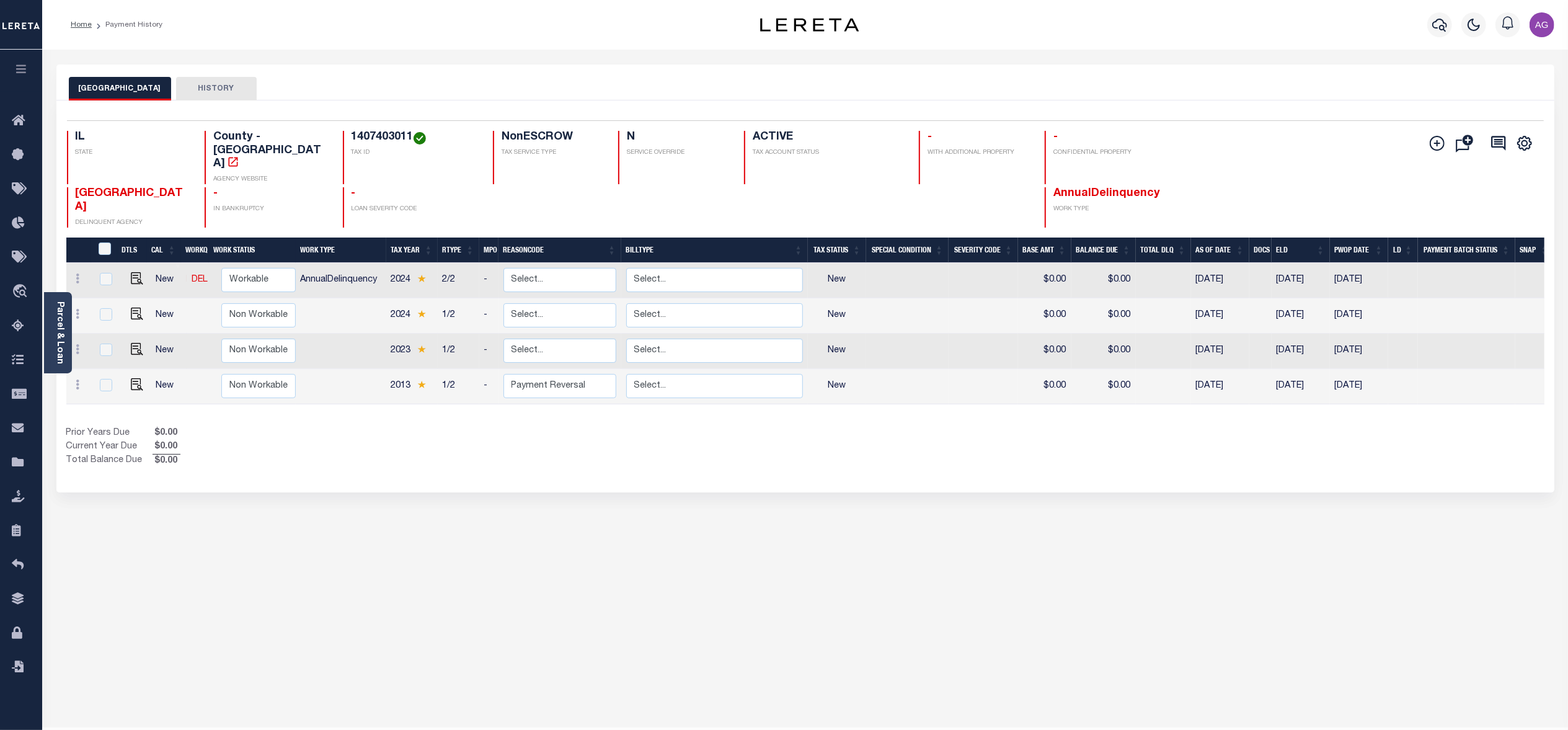
click at [546, 526] on div "PEORIA COUNTY HISTORY Selected 4 Results" at bounding box center [805, 414] width 1516 height 700
drag, startPoint x: 335, startPoint y: 136, endPoint x: 398, endPoint y: 129, distance: 63.4
click at [398, 129] on div "Selected 4 Results 1 Items per page 25 50 100 IL STATE County - IL AGENCY WEBSI…" at bounding box center [805, 174] width 1497 height 107
copy h4 "1407403011"
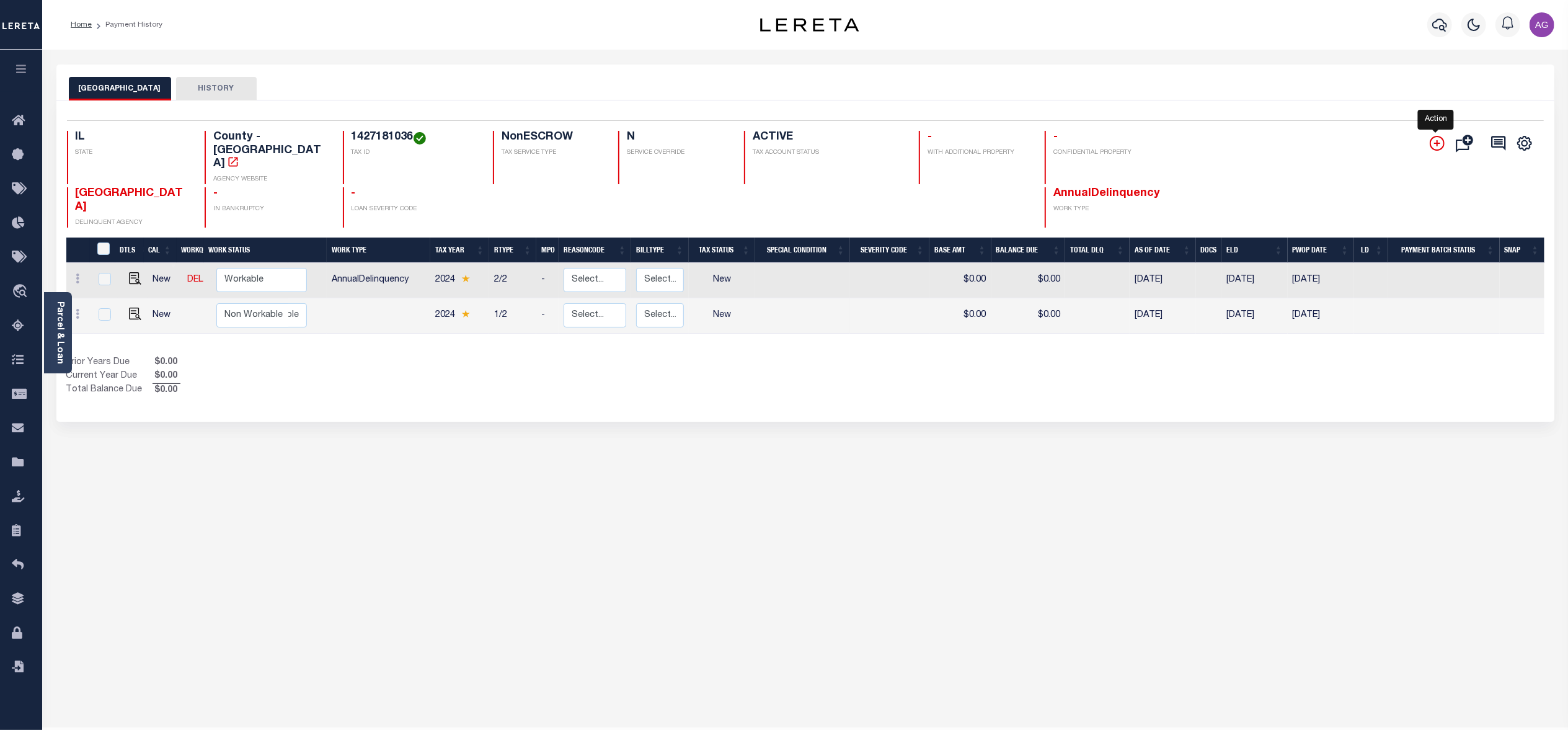
click at [1436, 145] on icon "" at bounding box center [1436, 143] width 6 height 6
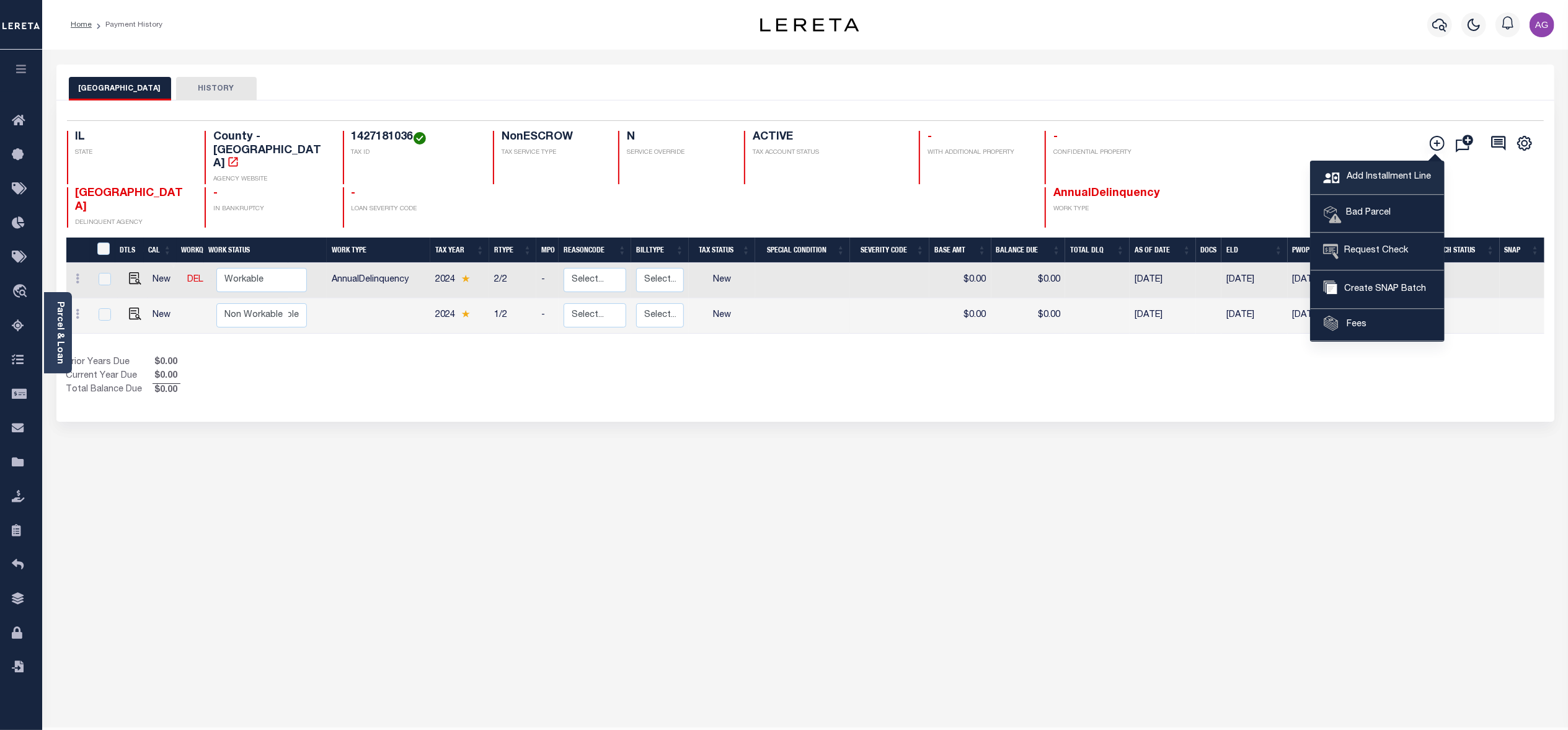
click at [1409, 181] on span "Add Installment Line" at bounding box center [1387, 177] width 87 height 14
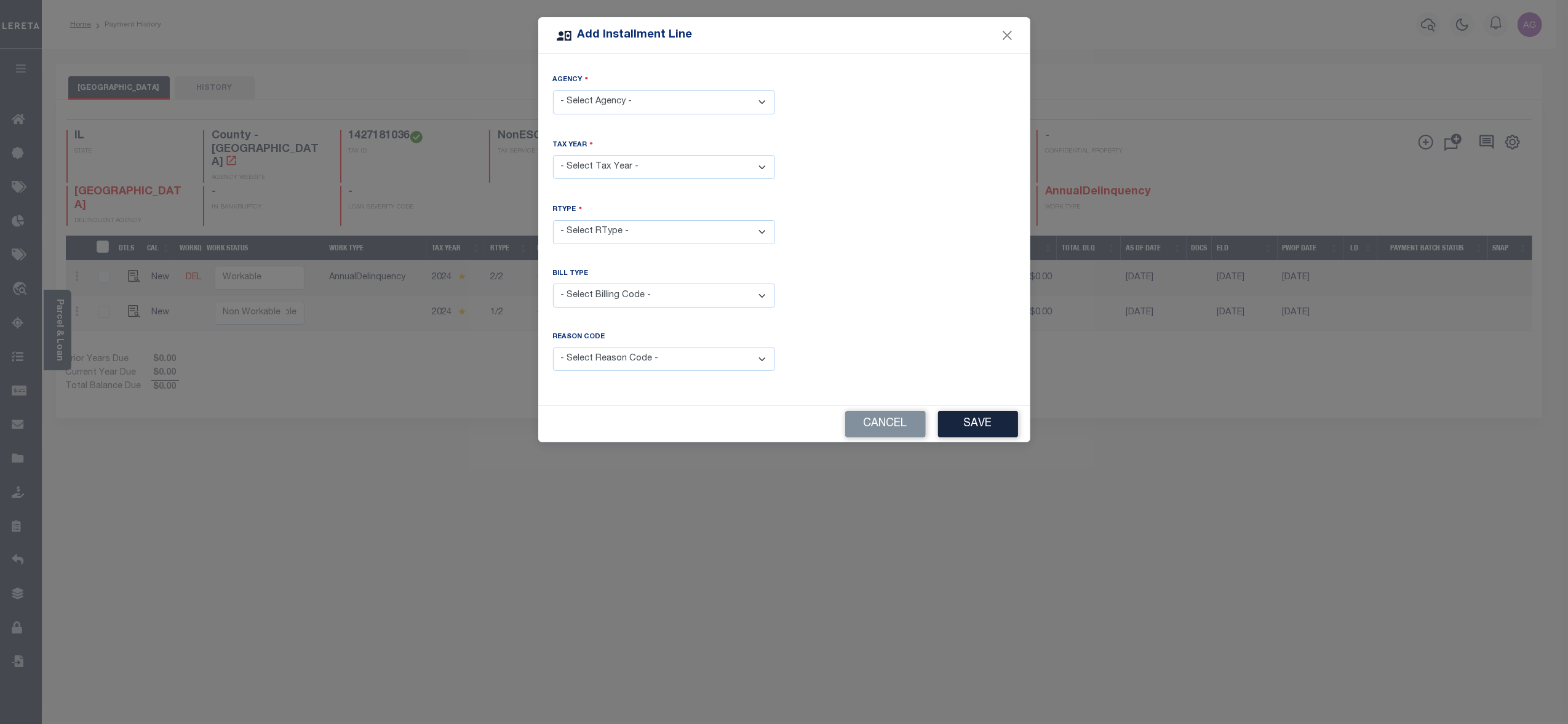
click at [593, 102] on select "- Select Agency - [GEOGRAPHIC_DATA] - County" at bounding box center [663, 102] width 222 height 24
select select "1714300000"
click at [553, 91] on select "- Select Agency - [GEOGRAPHIC_DATA] - County" at bounding box center [663, 102] width 222 height 24
click at [658, 165] on select "- Select Year - 2002 2005 2006 2007 2008 2009 2010 2011 2012 2013 2014 2015 201…" at bounding box center [663, 167] width 222 height 24
select select "2017"
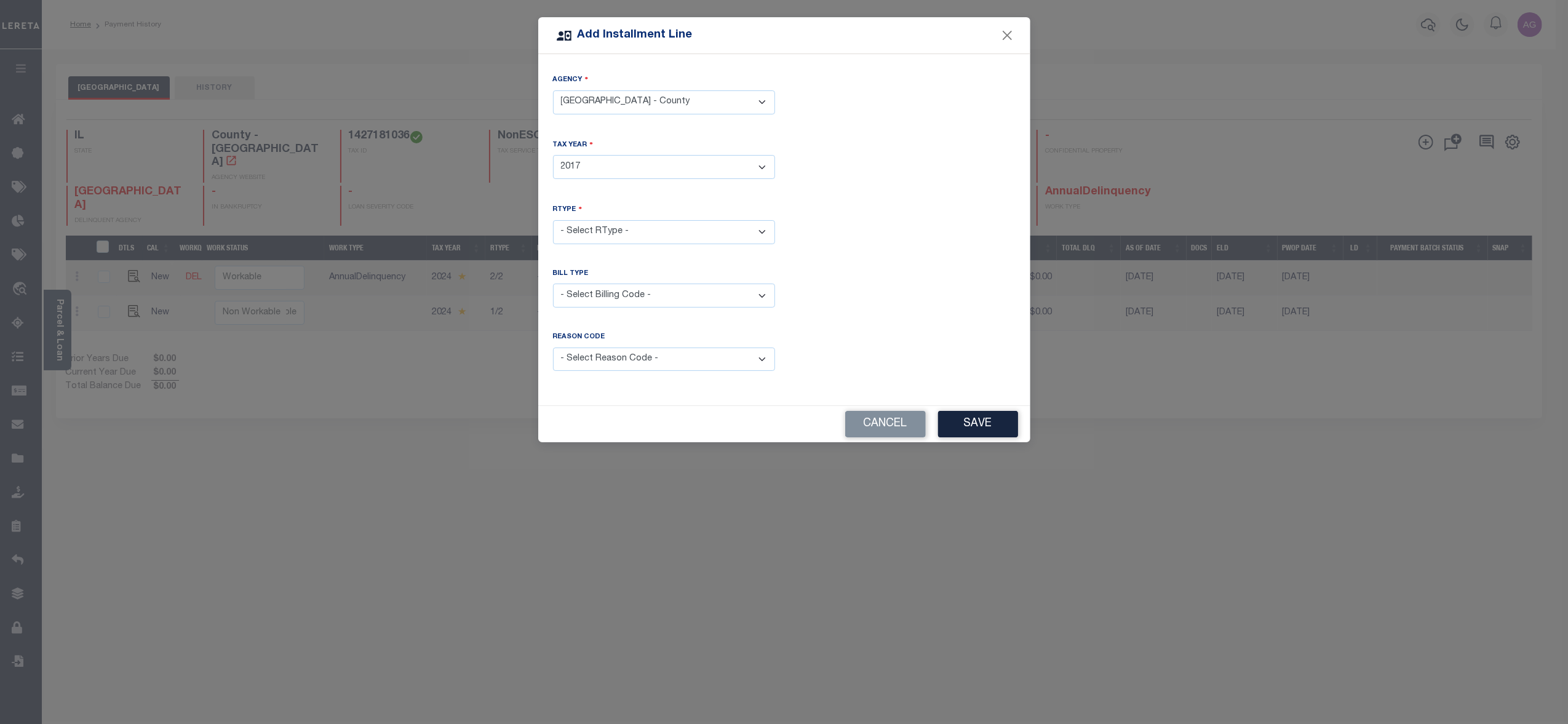
click at [553, 155] on select "- Select Year - 2002 2005 2006 2007 2008 2009 2010 2011 2012 2013 2014 2015 201…" at bounding box center [663, 167] width 222 height 24
click at [655, 229] on select "- Select RType - 1/2 2/2" at bounding box center [663, 232] width 222 height 24
select select "1"
click at [553, 220] on select "- Select RType - 1/2 2/2" at bounding box center [663, 232] width 222 height 24
click at [960, 424] on button "Save" at bounding box center [978, 424] width 80 height 27
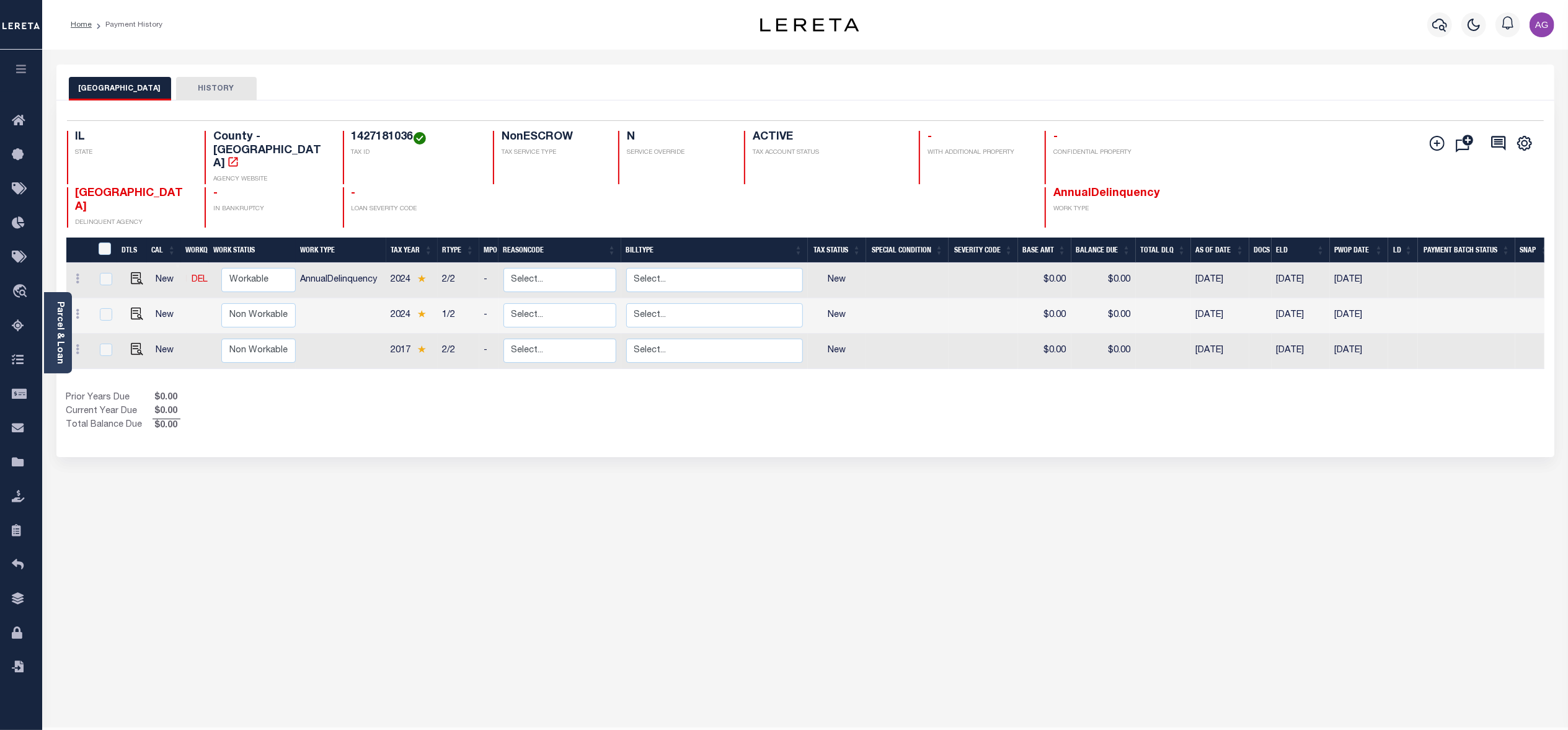
click at [508, 531] on div "PEORIA COUNTY HISTORY Selected 3 Results" at bounding box center [805, 414] width 1516 height 700
drag, startPoint x: 340, startPoint y: 138, endPoint x: 395, endPoint y: 133, distance: 55.2
click at [395, 133] on h4 "1427181036" at bounding box center [415, 138] width 127 height 14
copy h4 "1427181036"
